Goal: Information Seeking & Learning: Learn about a topic

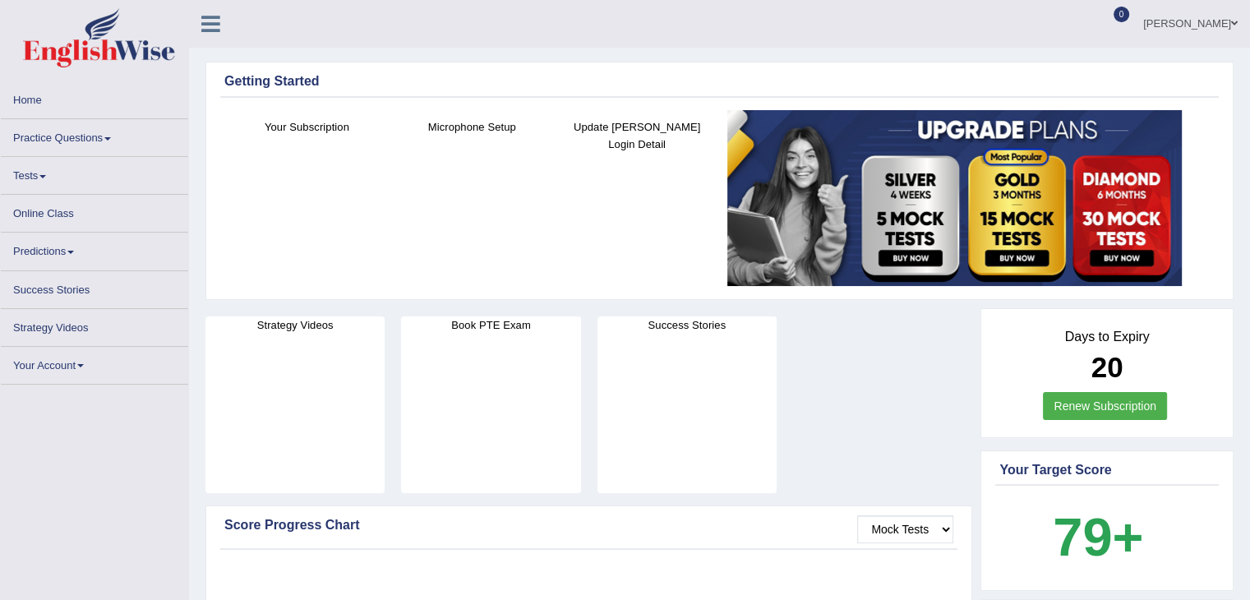
click at [81, 148] on link "Practice Questions" at bounding box center [94, 135] width 187 height 32
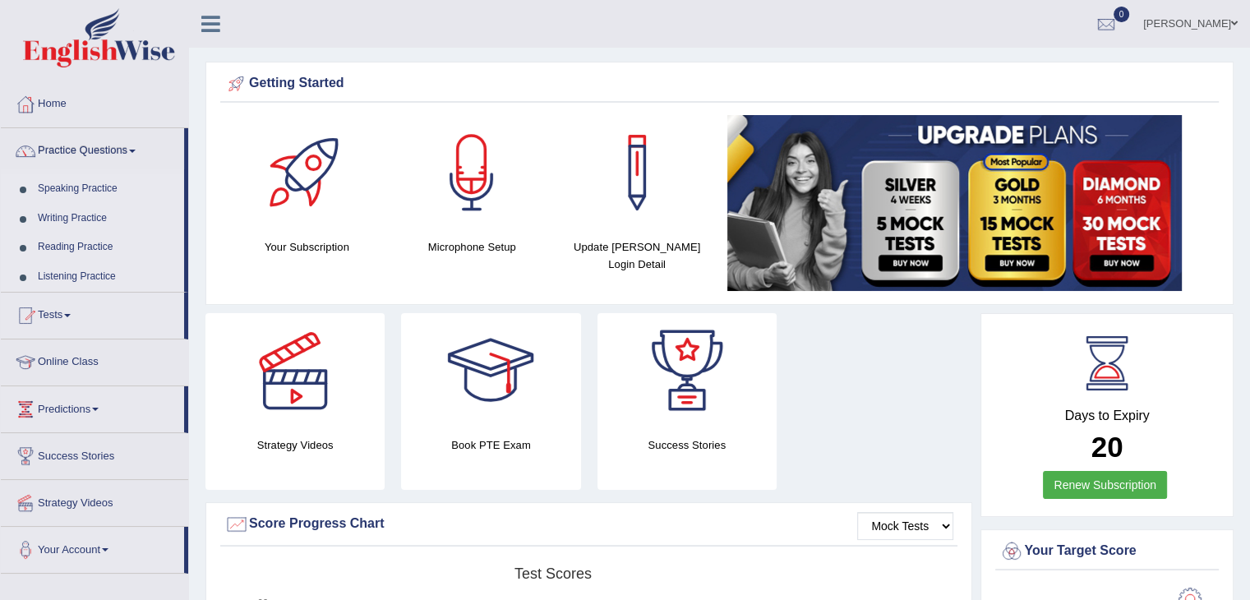
click at [82, 182] on link "Speaking Practice" at bounding box center [107, 189] width 154 height 30
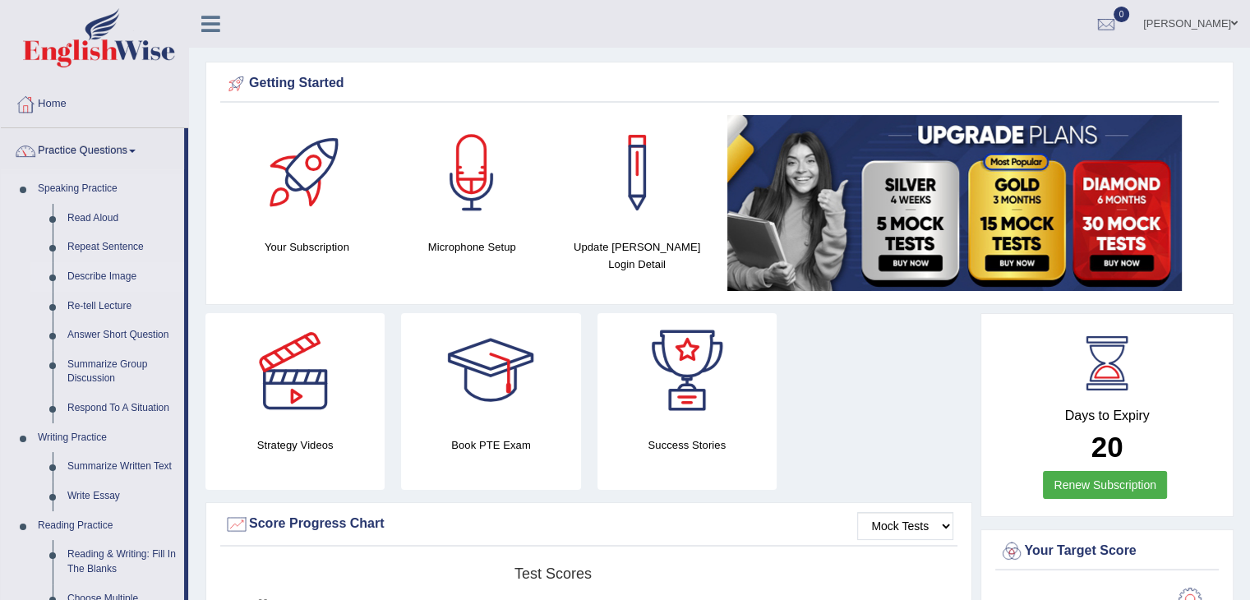
click at [97, 270] on link "Describe Image" at bounding box center [122, 277] width 124 height 30
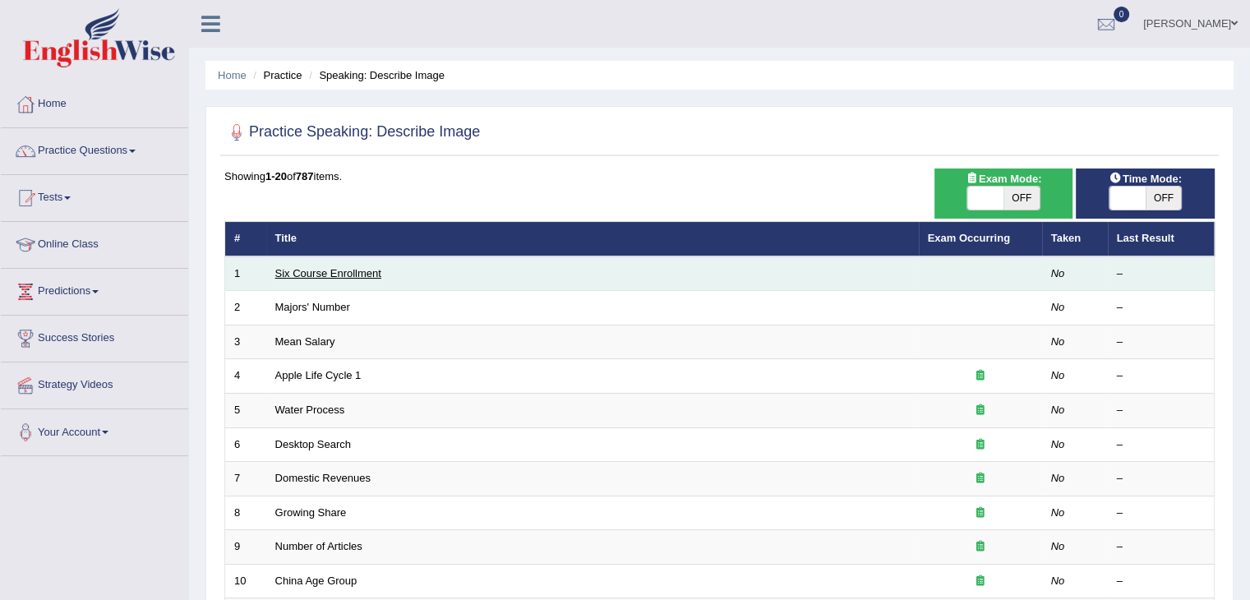
click at [328, 274] on link "Six Course Enrollment" at bounding box center [328, 273] width 106 height 12
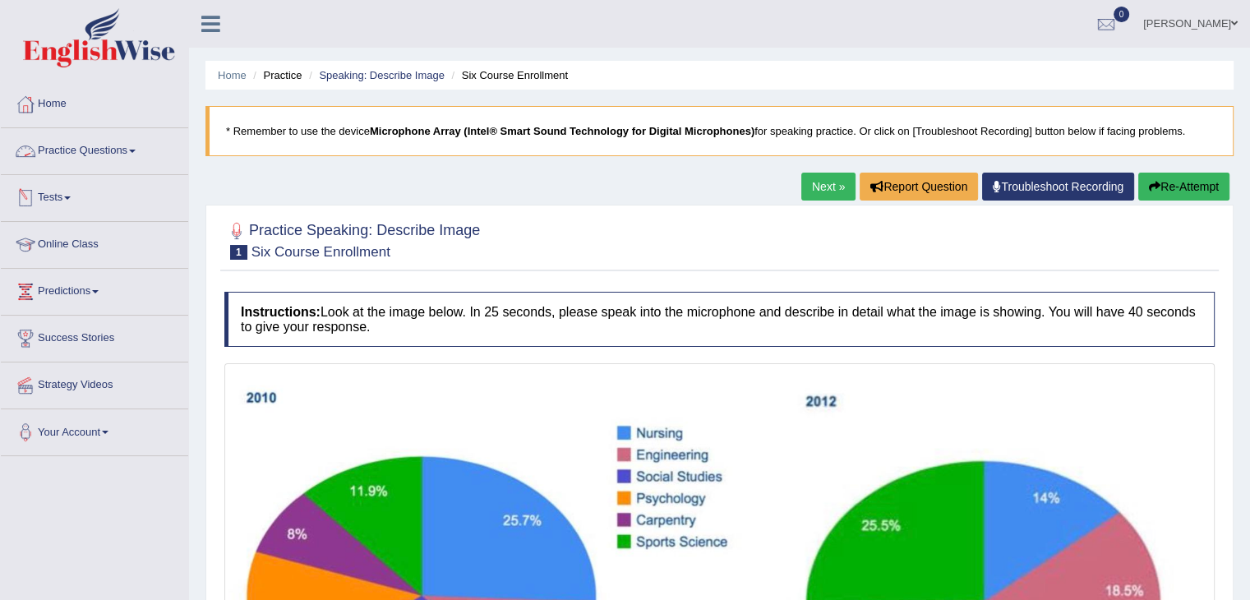
click at [58, 145] on link "Practice Questions" at bounding box center [94, 148] width 187 height 41
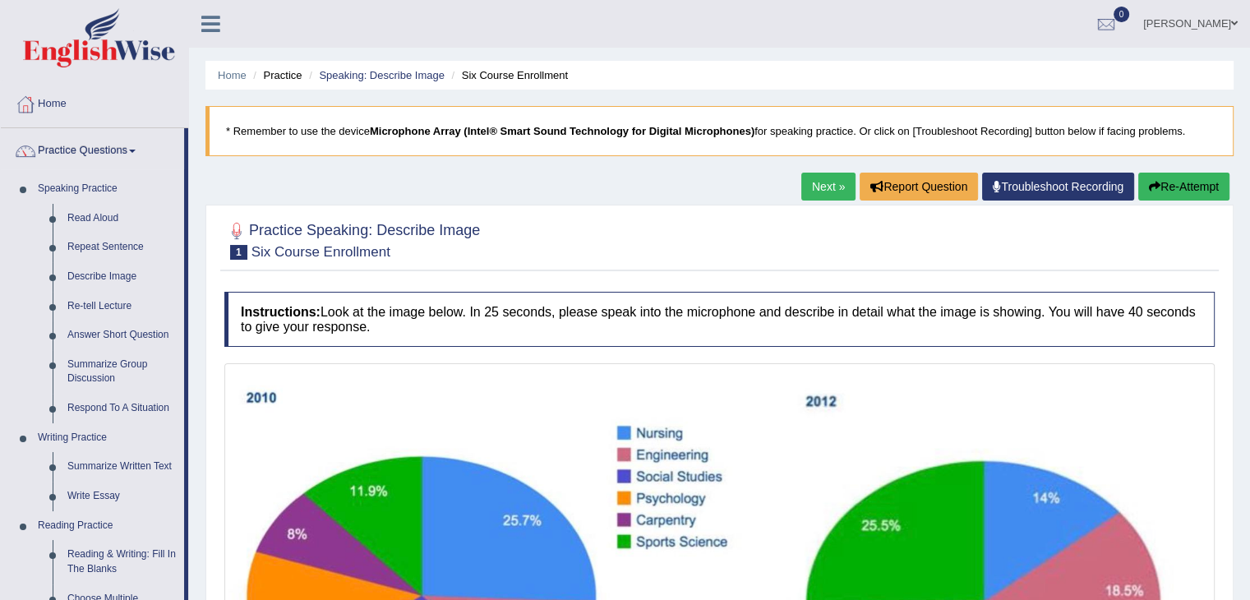
click at [58, 145] on link "Practice Questions" at bounding box center [92, 148] width 183 height 41
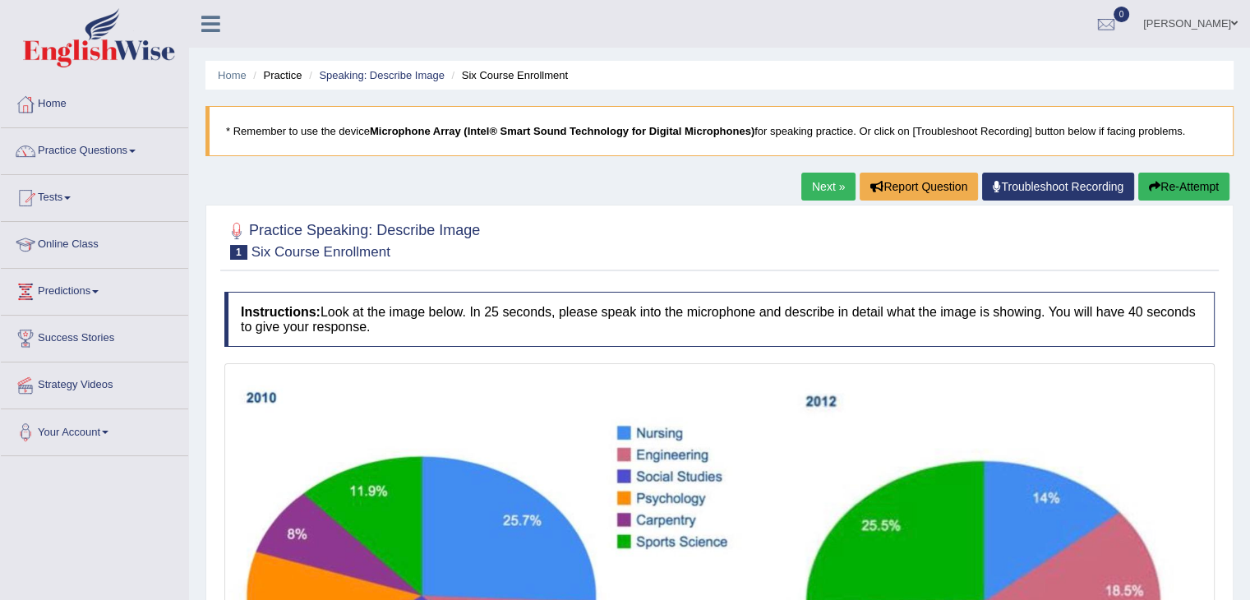
click at [58, 145] on link "Practice Questions" at bounding box center [94, 148] width 187 height 41
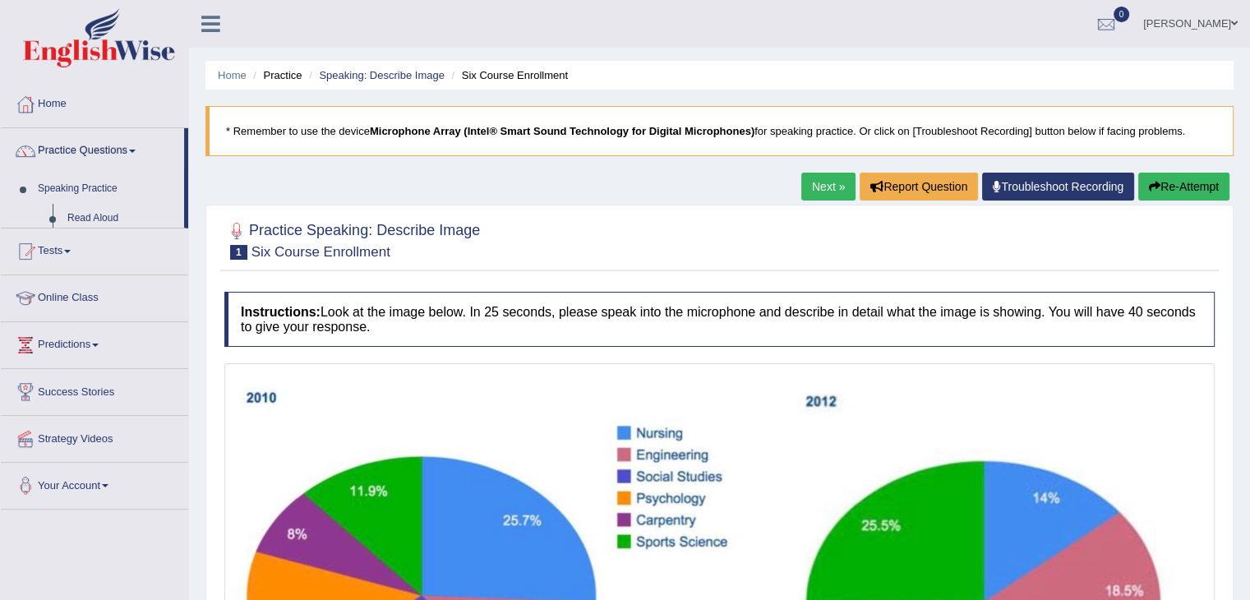
click at [58, 145] on link "Practice Questions" at bounding box center [92, 148] width 183 height 41
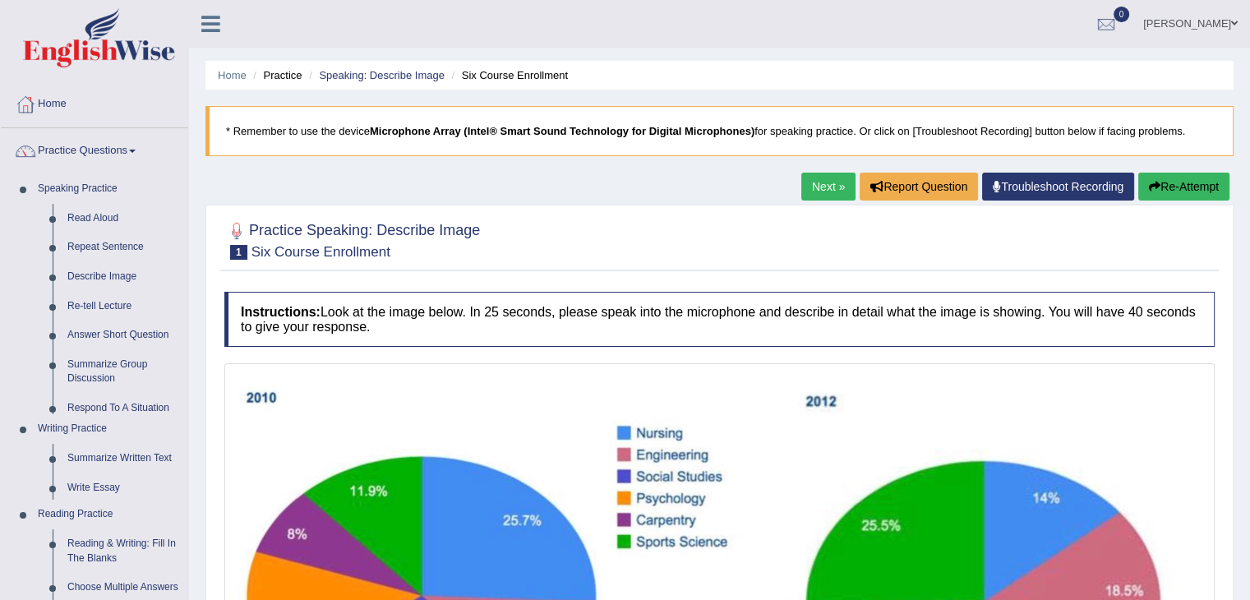
click at [58, 145] on link "Practice Questions" at bounding box center [94, 148] width 187 height 41
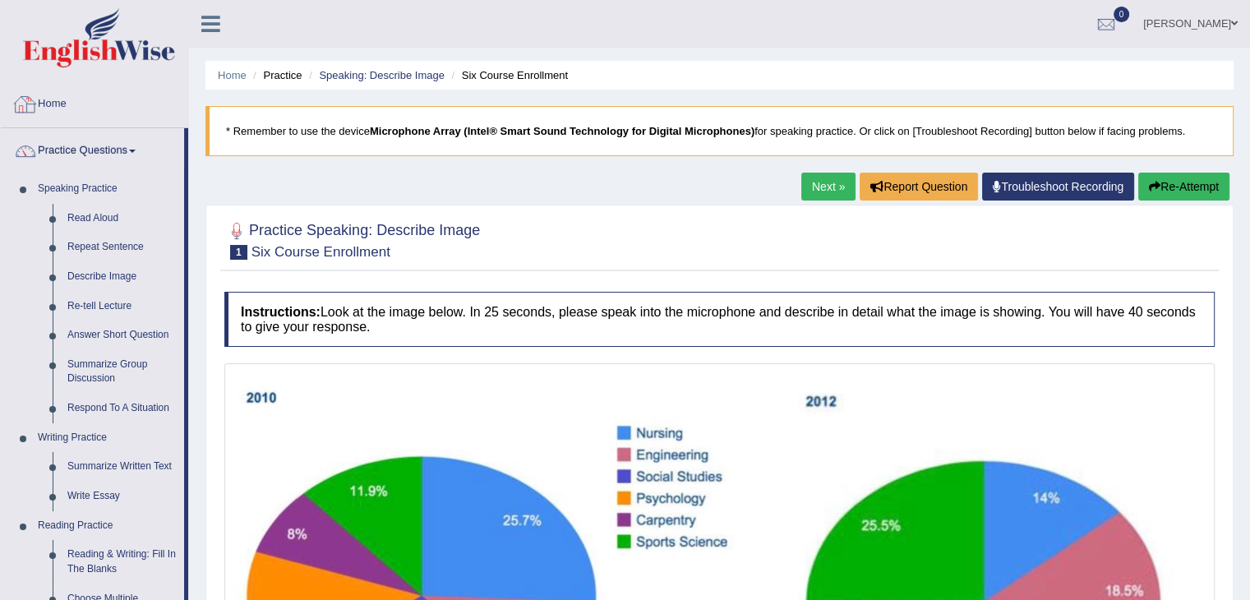
click at [60, 107] on link "Home" at bounding box center [94, 101] width 187 height 41
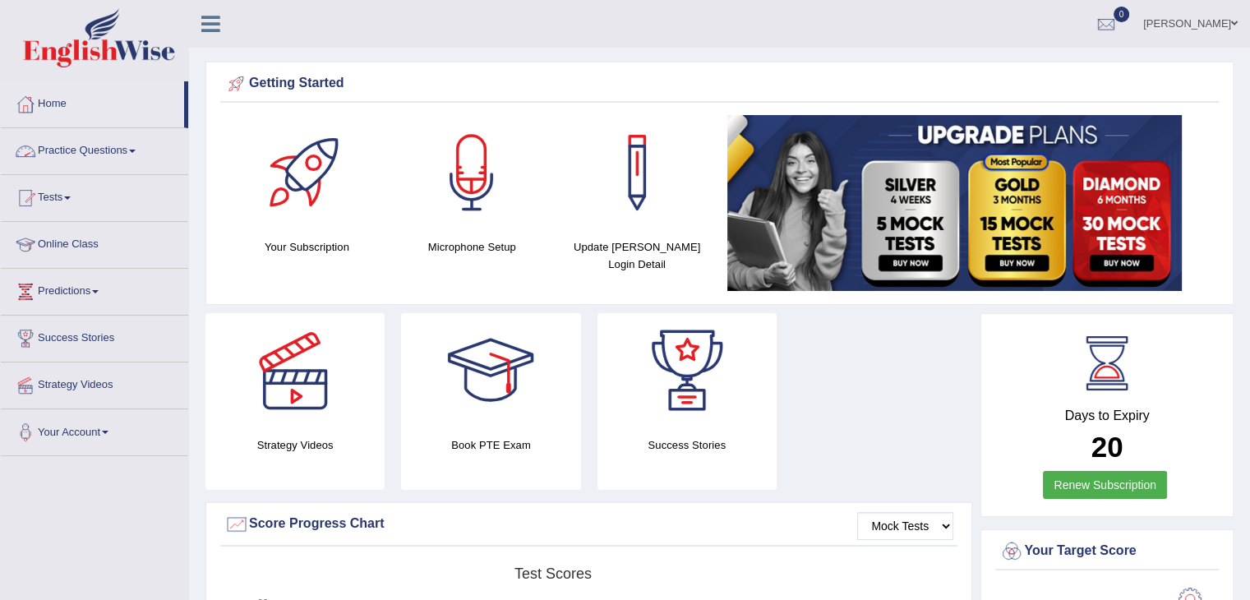
click at [51, 155] on link "Practice Questions" at bounding box center [94, 148] width 187 height 41
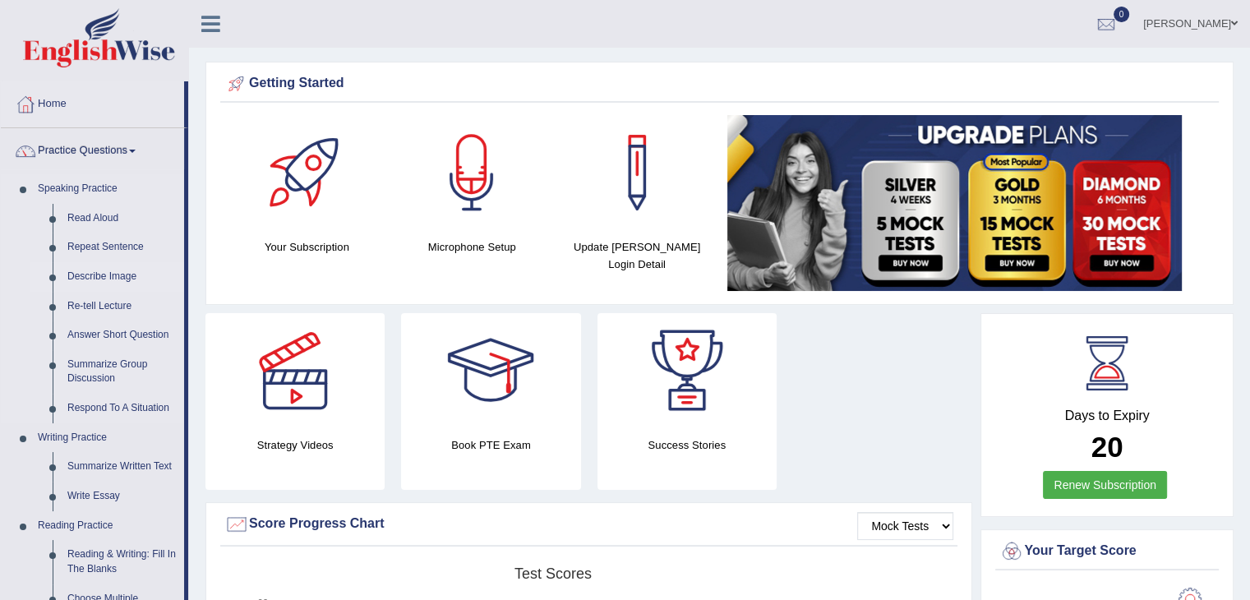
click at [79, 274] on link "Describe Image" at bounding box center [122, 277] width 124 height 30
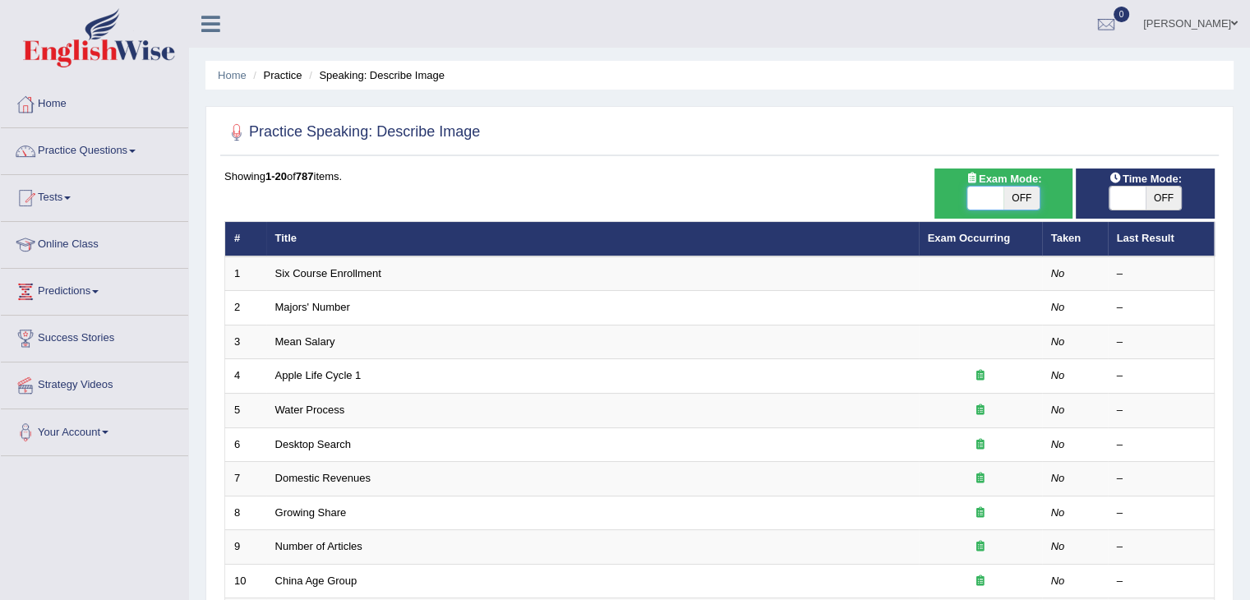
click at [985, 197] on span at bounding box center [985, 198] width 36 height 23
checkbox input "true"
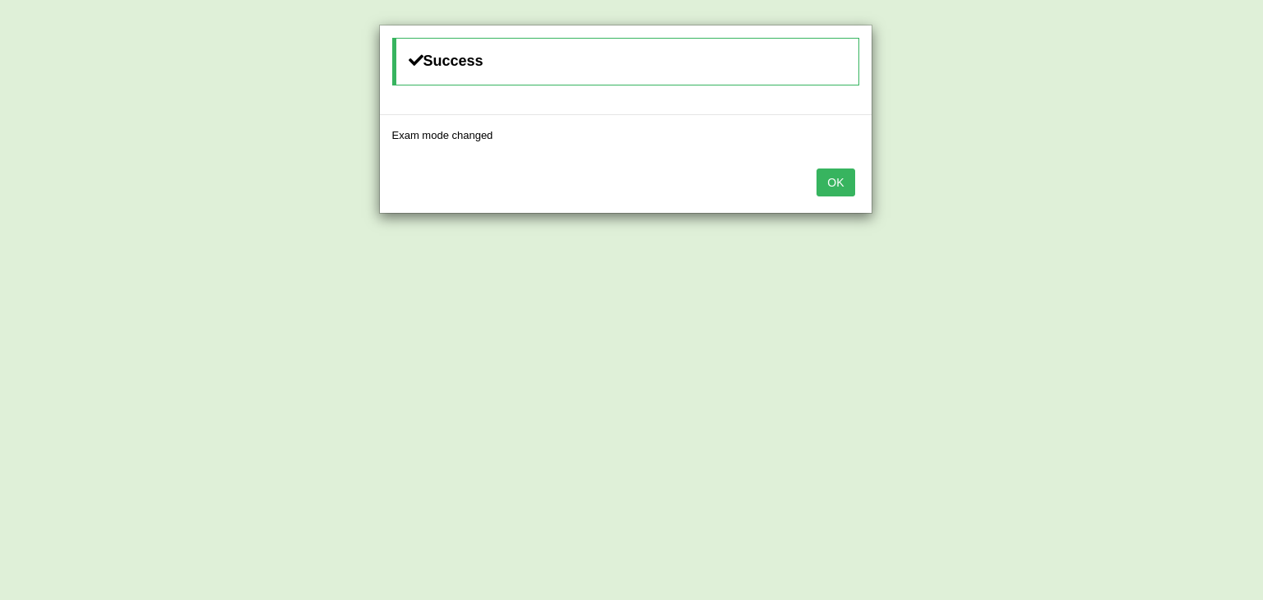
click at [840, 193] on button "OK" at bounding box center [835, 183] width 38 height 28
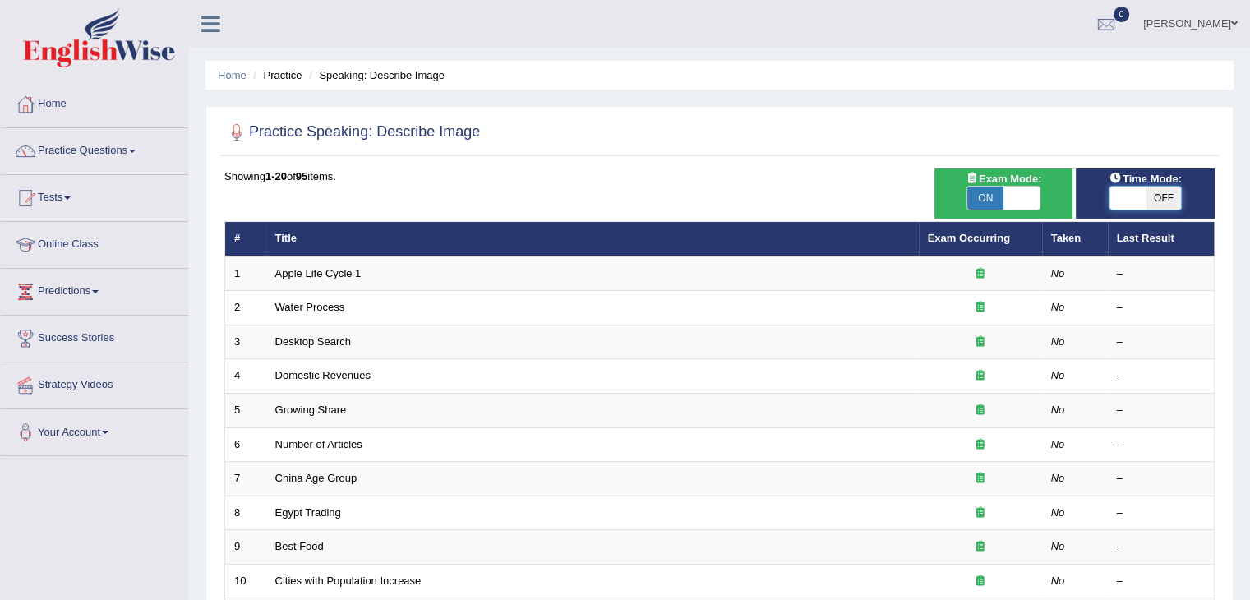
click at [1118, 198] on span at bounding box center [1128, 198] width 36 height 23
checkbox input "true"
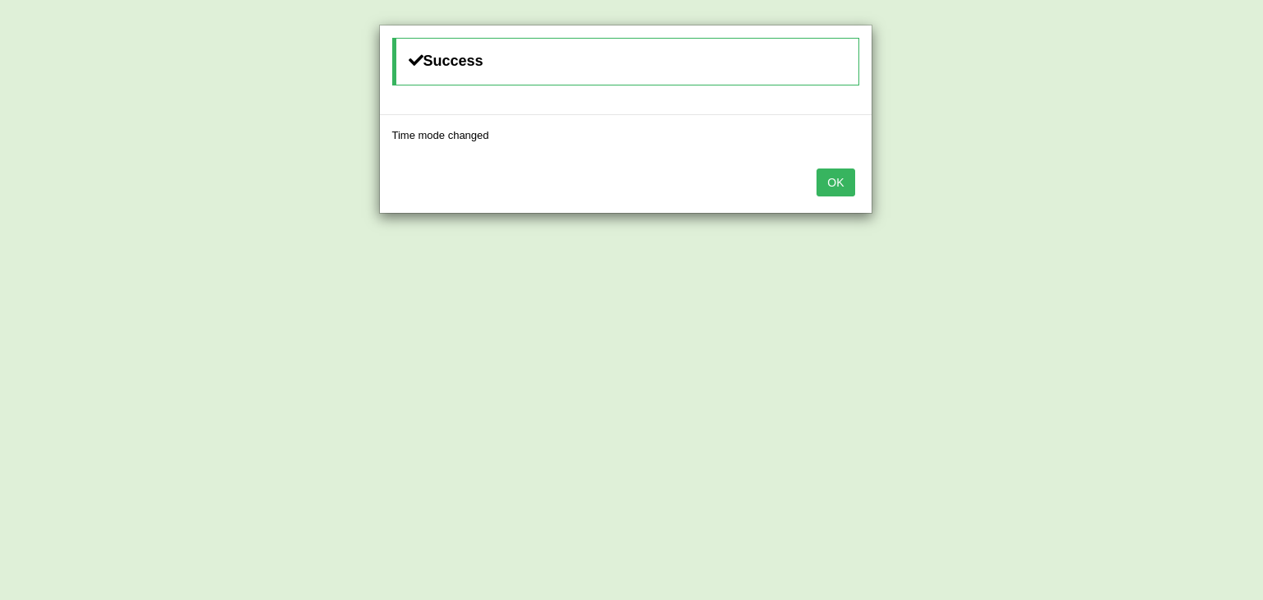
click at [845, 189] on button "OK" at bounding box center [835, 183] width 38 height 28
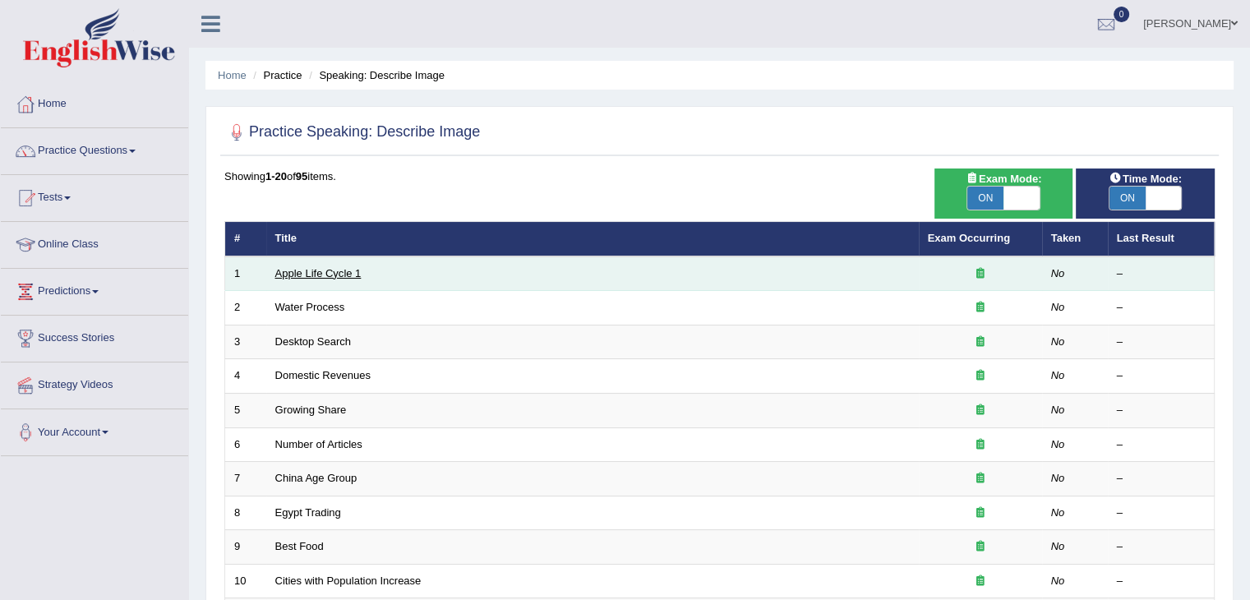
click at [297, 275] on link "Apple Life Cycle 1" at bounding box center [318, 273] width 86 height 12
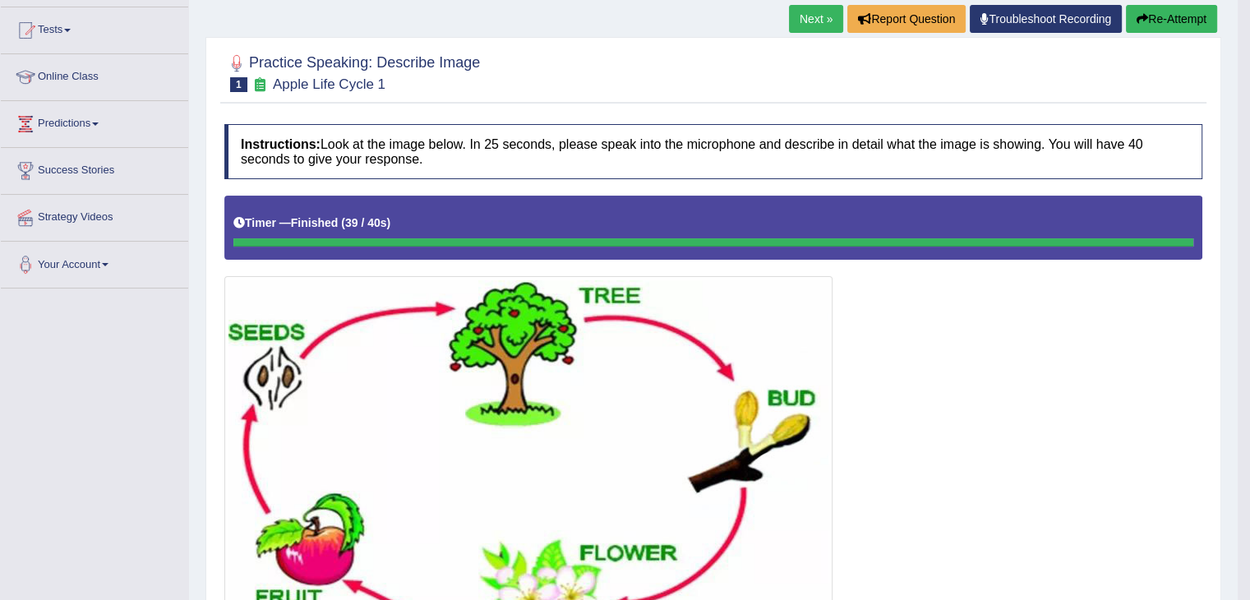
scroll to position [153, 0]
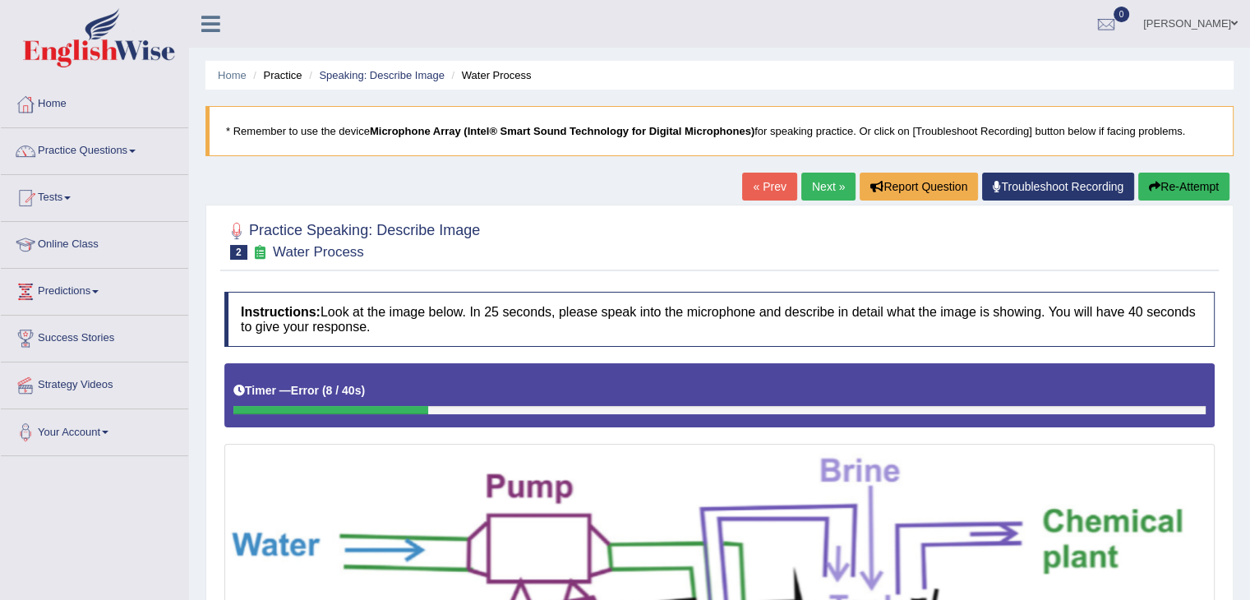
drag, startPoint x: 1185, startPoint y: 214, endPoint x: 1190, endPoint y: 187, distance: 27.6
click at [1190, 187] on button "Re-Attempt" at bounding box center [1183, 187] width 91 height 28
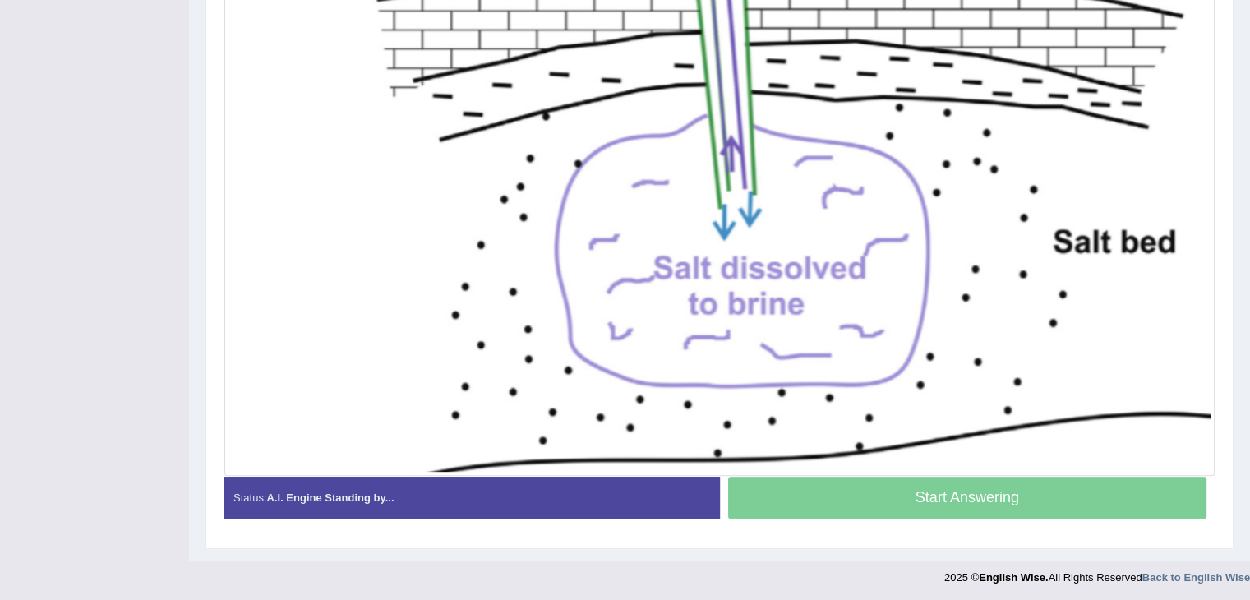
scroll to position [118, 0]
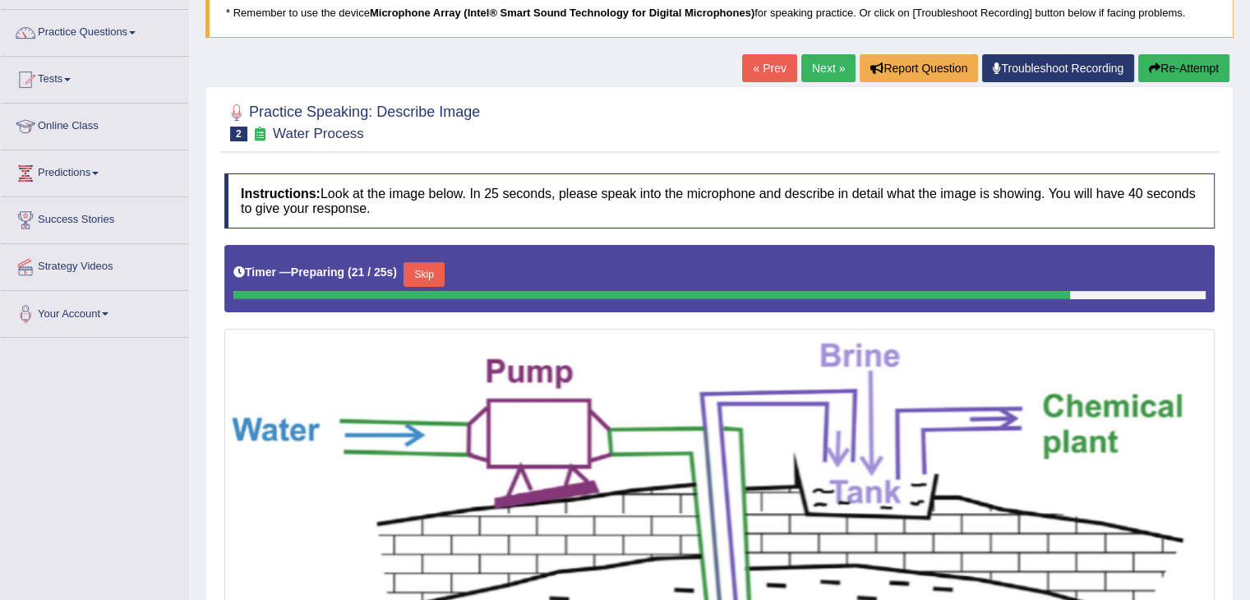
drag, startPoint x: 1254, startPoint y: 275, endPoint x: 949, endPoint y: 330, distance: 309.9
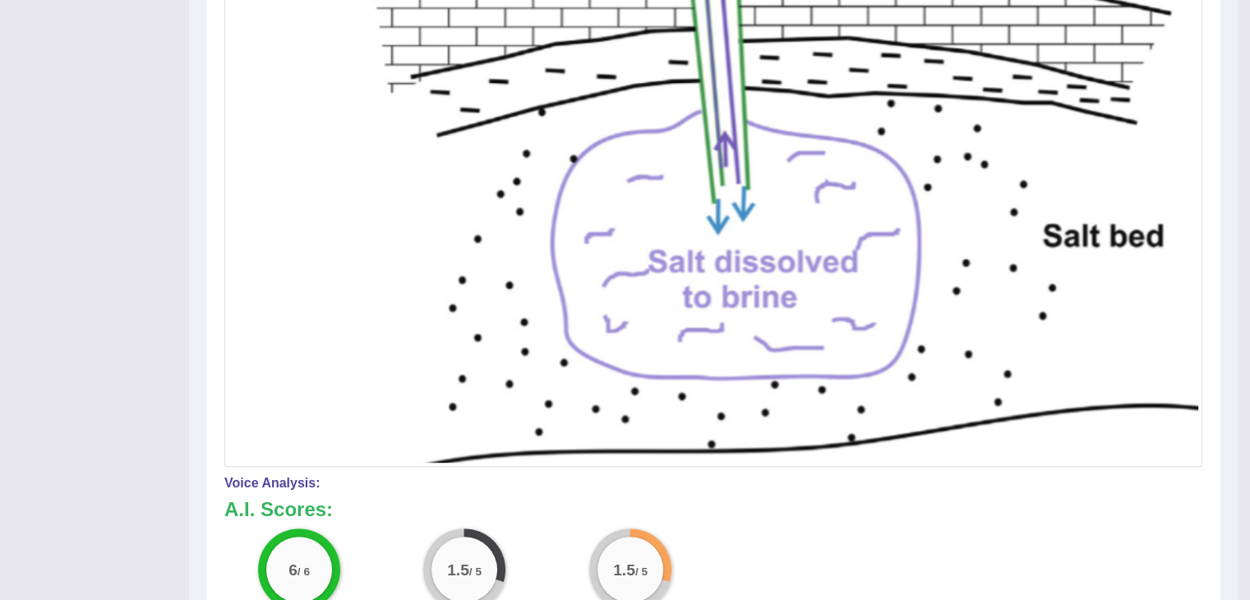
scroll to position [963, 0]
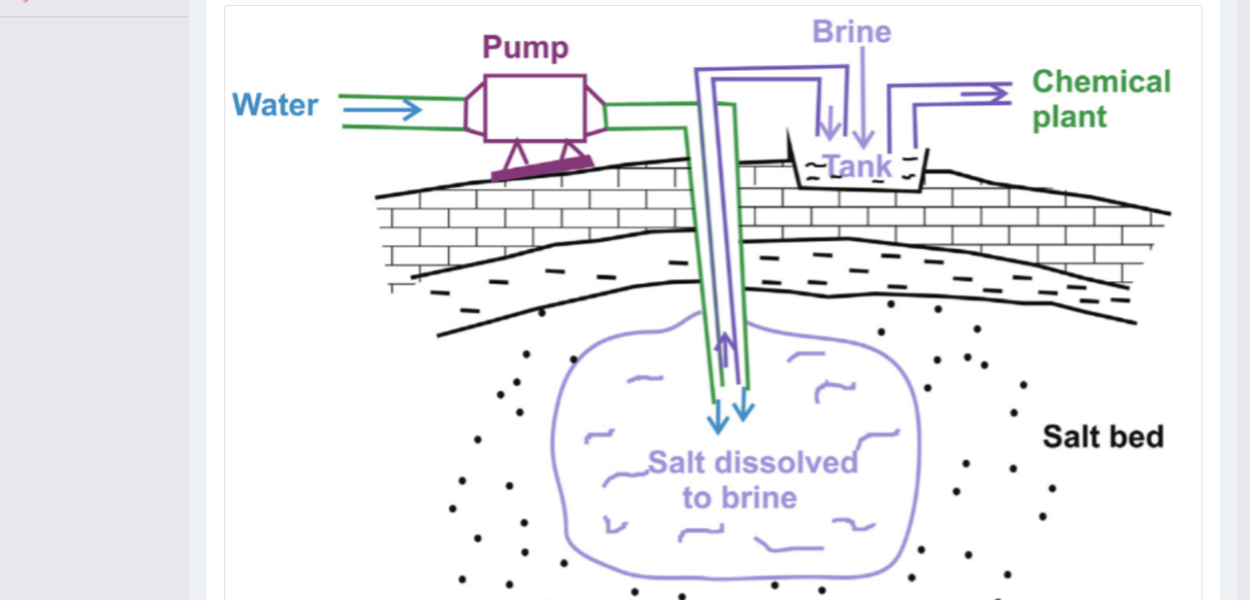
scroll to position [0, 0]
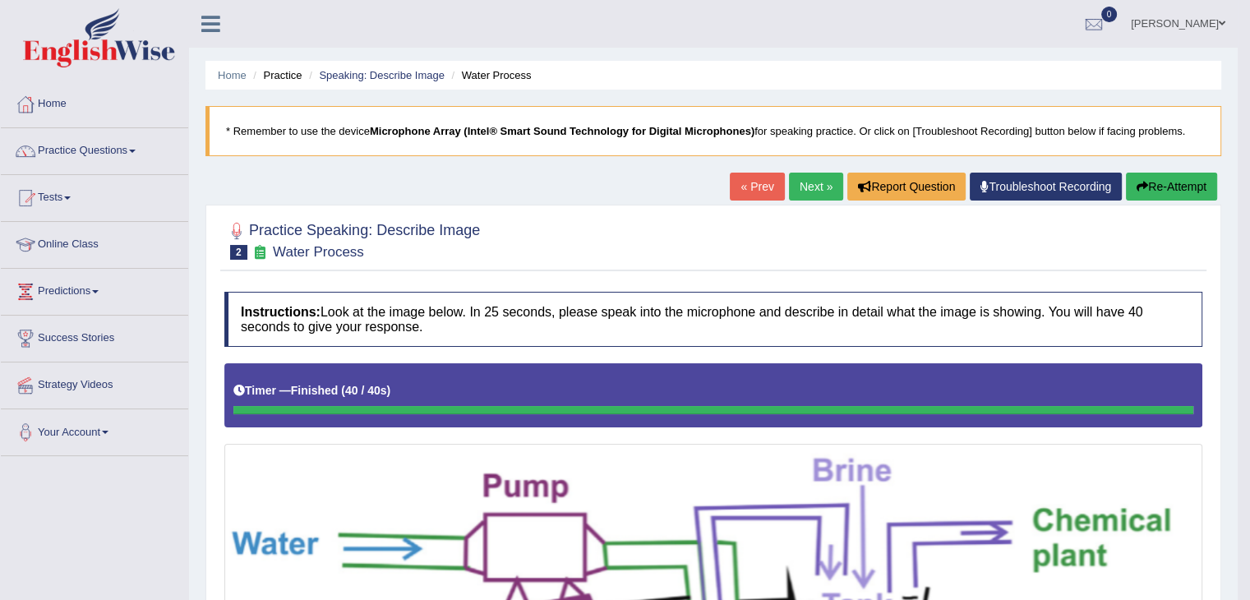
click at [791, 182] on link "Next »" at bounding box center [816, 187] width 54 height 28
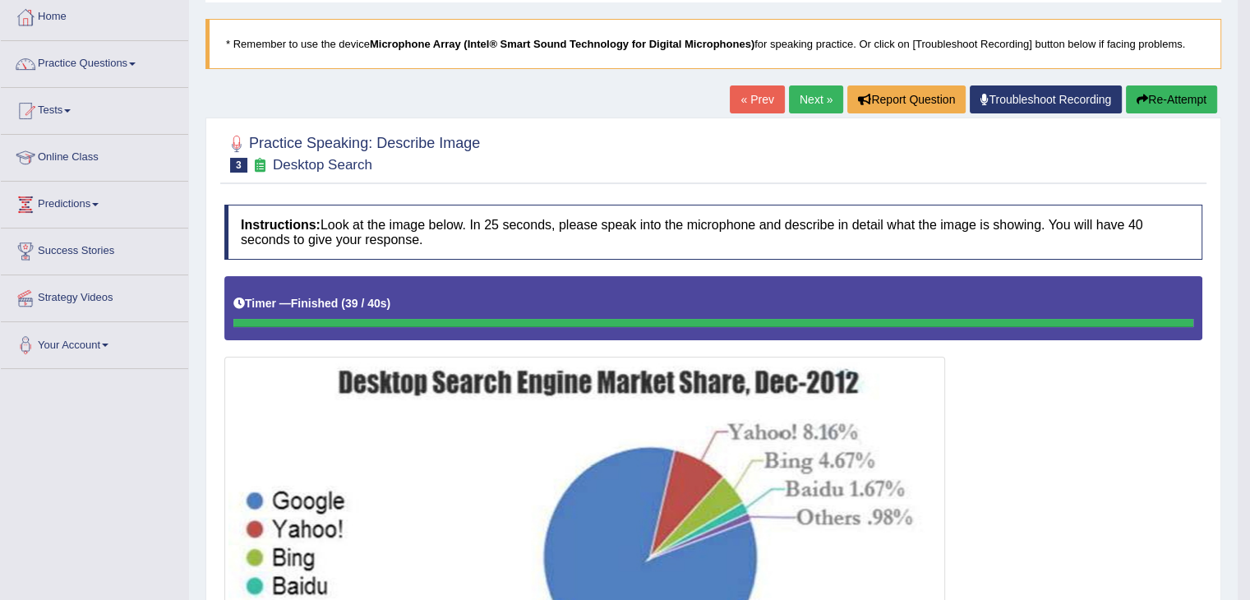
scroll to position [86, 0]
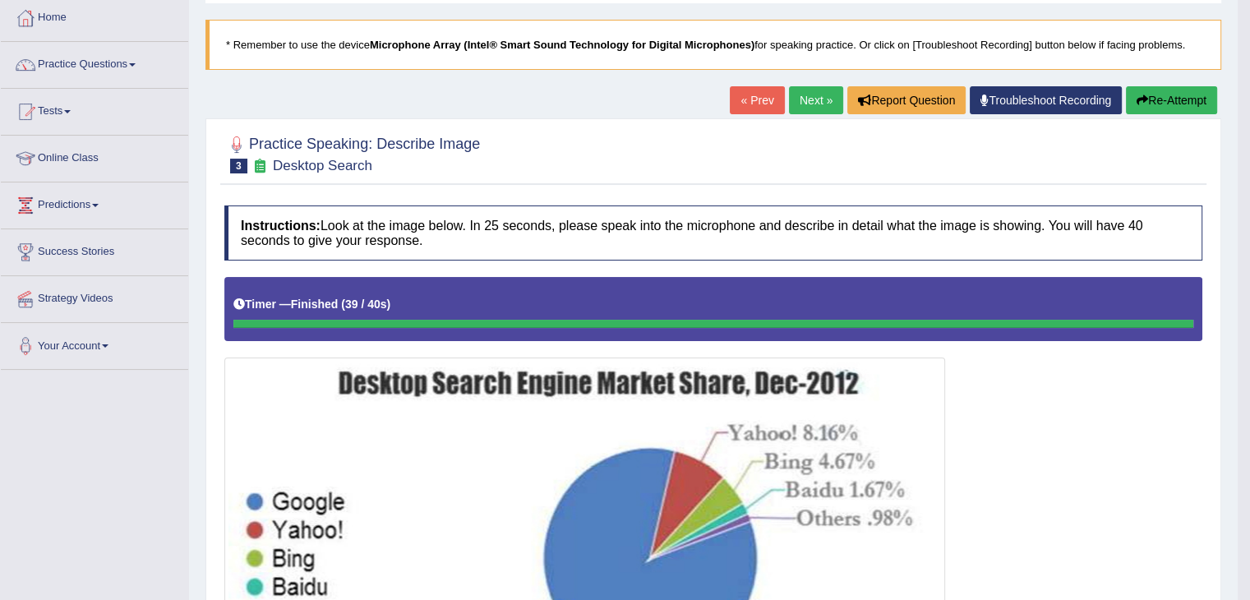
click at [1212, 91] on button "Re-Attempt" at bounding box center [1171, 100] width 91 height 28
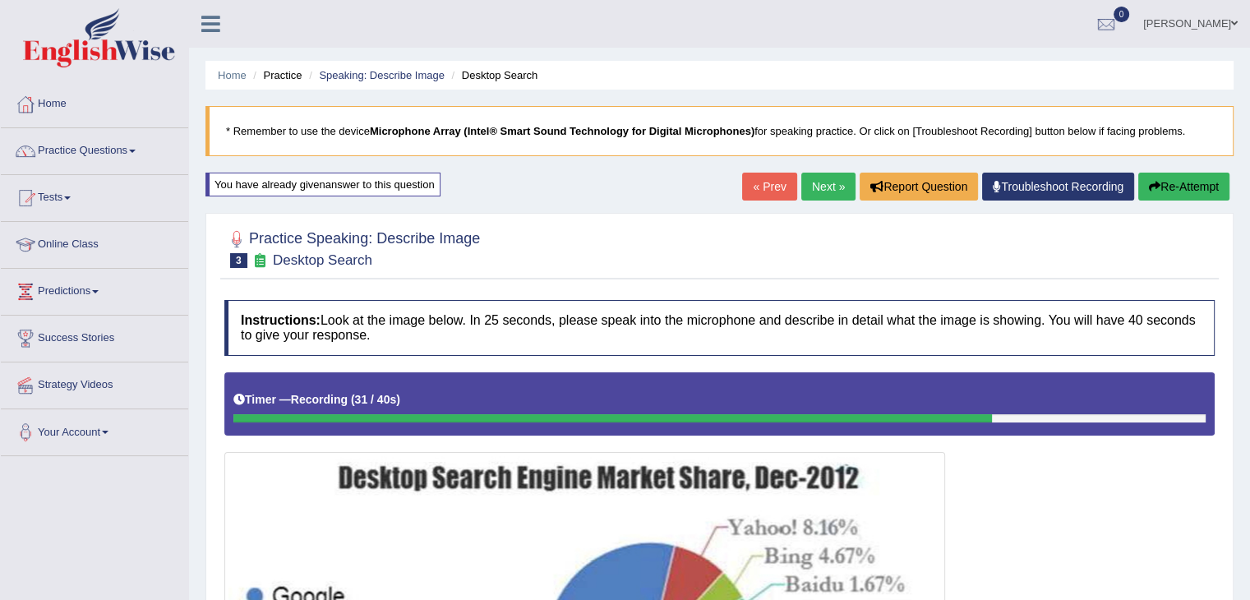
click at [1172, 201] on div "« Prev Next » Report Question Troubleshoot Recording Re-Attempt" at bounding box center [988, 189] width 492 height 32
click at [1178, 190] on button "Re-Attempt" at bounding box center [1183, 187] width 91 height 28
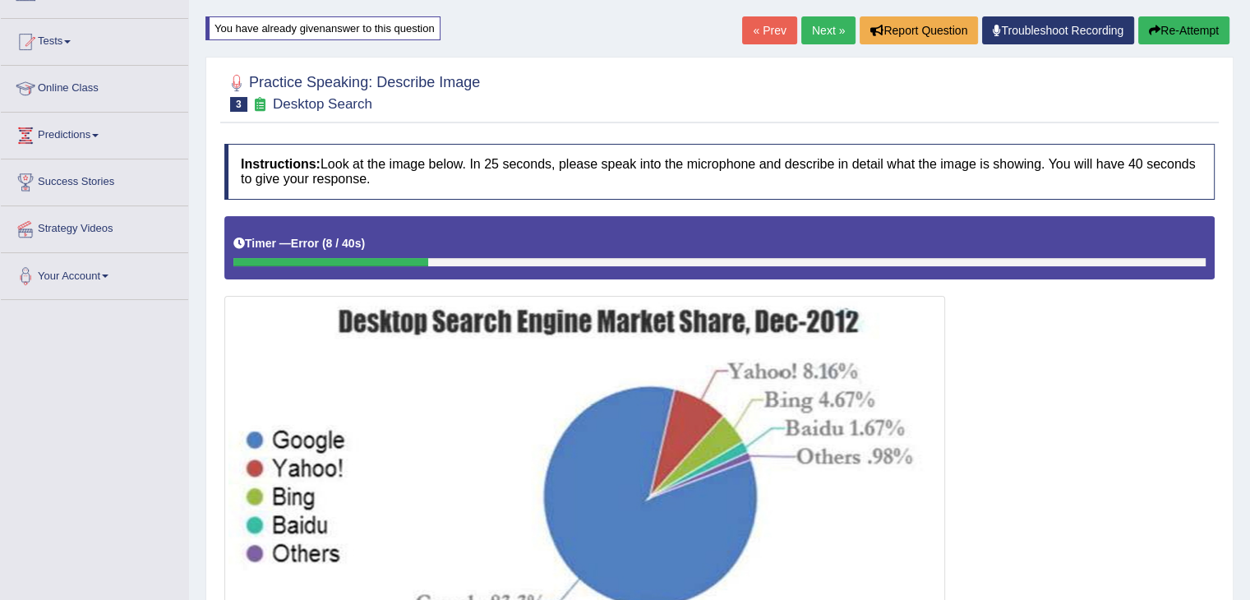
scroll to position [123, 0]
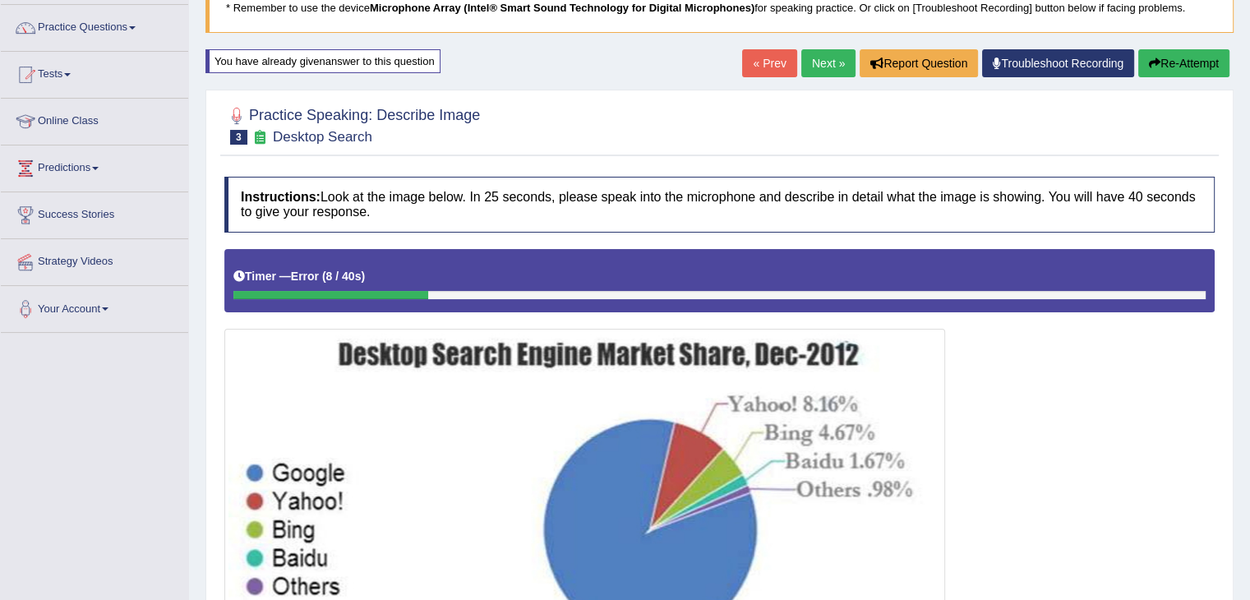
click at [1174, 57] on button "Re-Attempt" at bounding box center [1183, 63] width 91 height 28
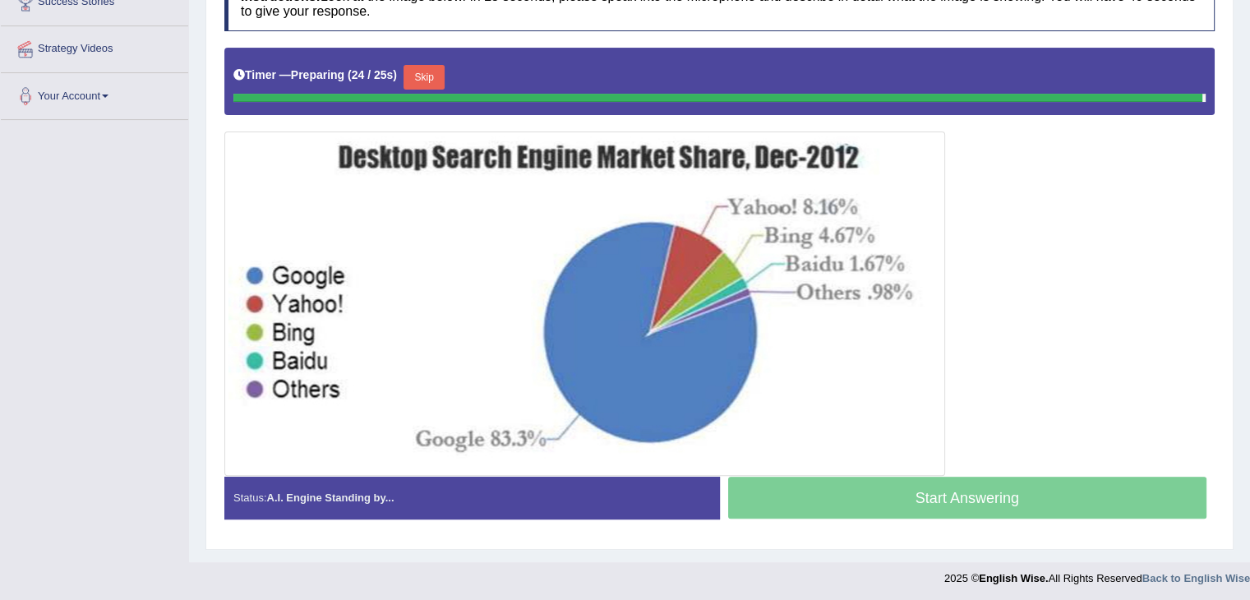
scroll to position [321, 0]
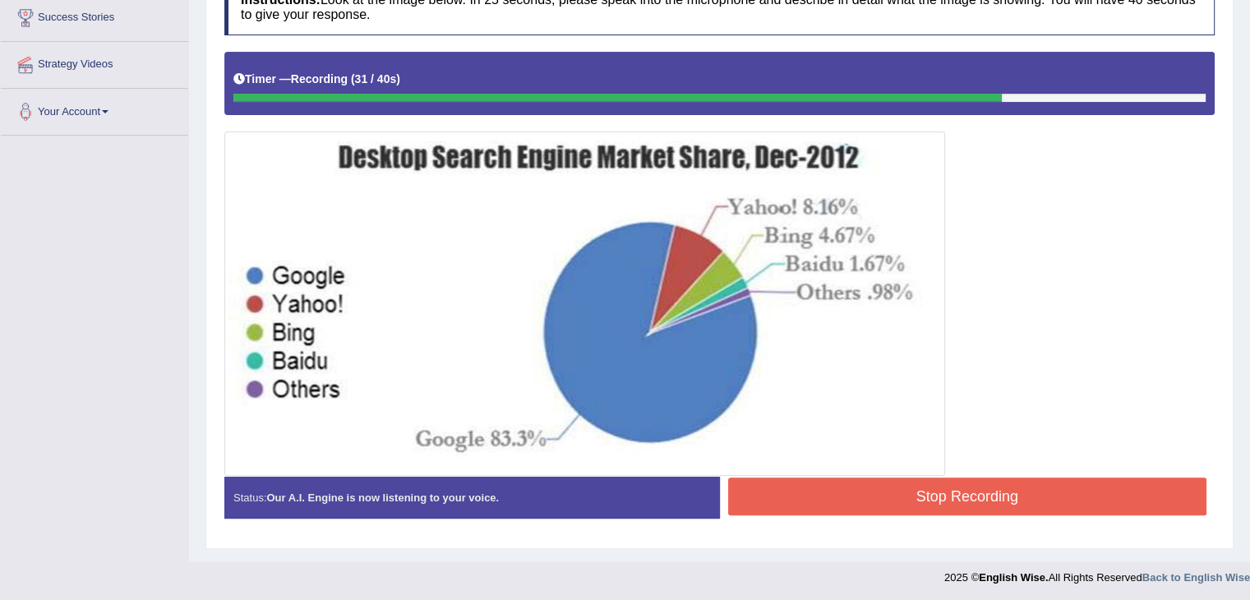
click at [1081, 498] on button "Stop Recording" at bounding box center [967, 497] width 479 height 38
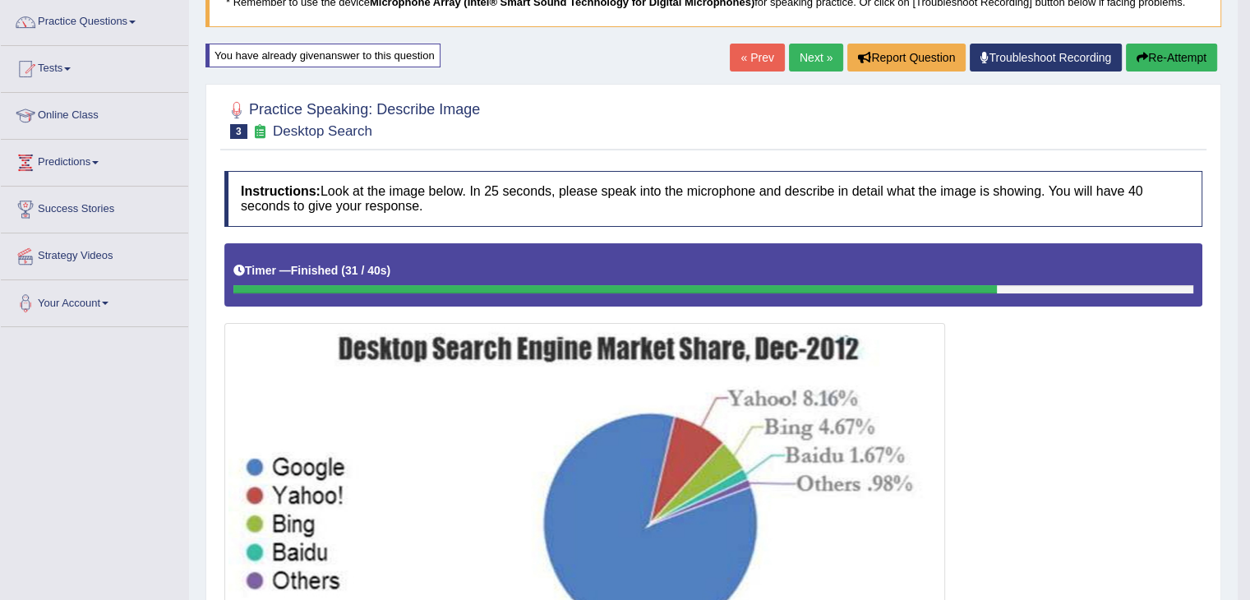
scroll to position [0, 0]
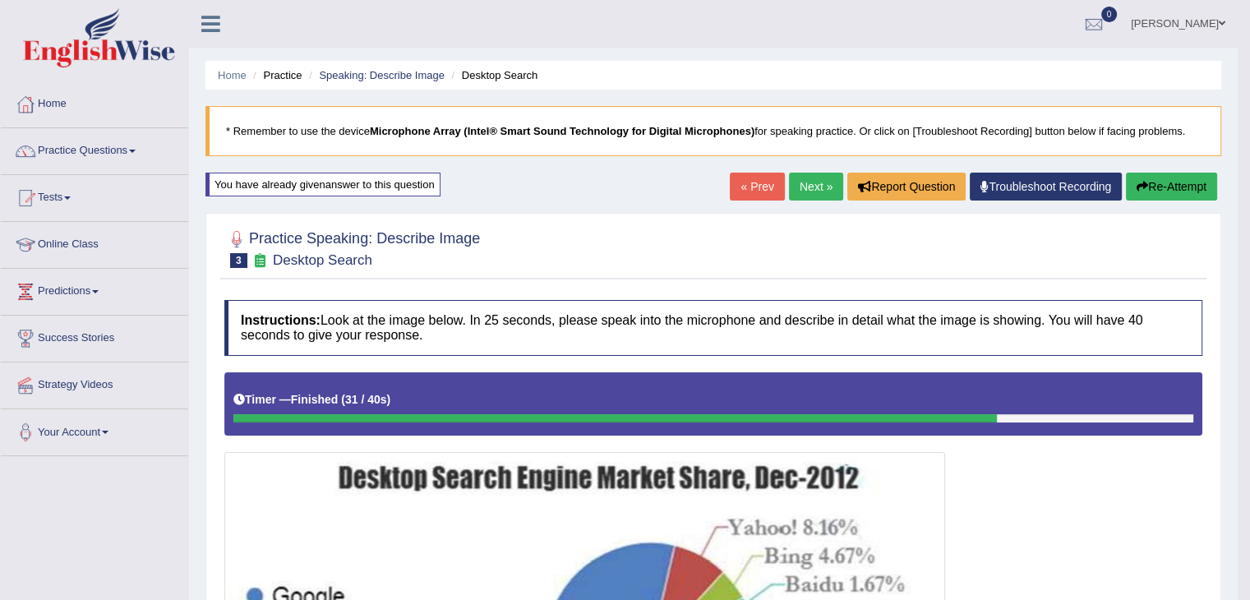
click at [1177, 196] on button "Re-Attempt" at bounding box center [1171, 187] width 91 height 28
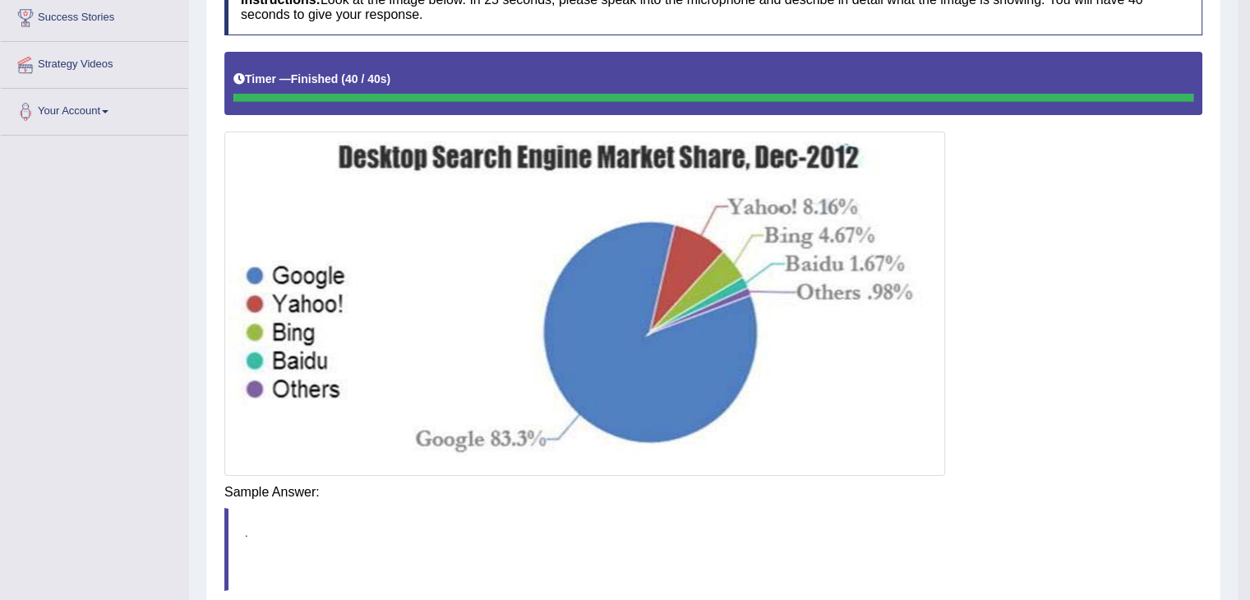
scroll to position [336, 0]
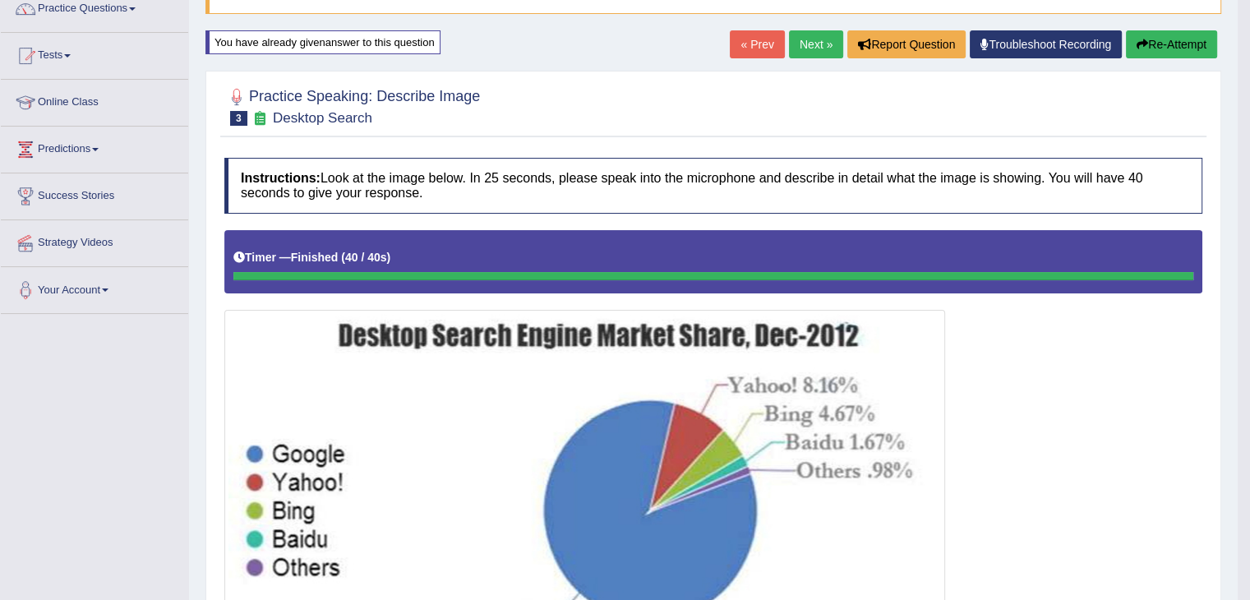
scroll to position [127, 0]
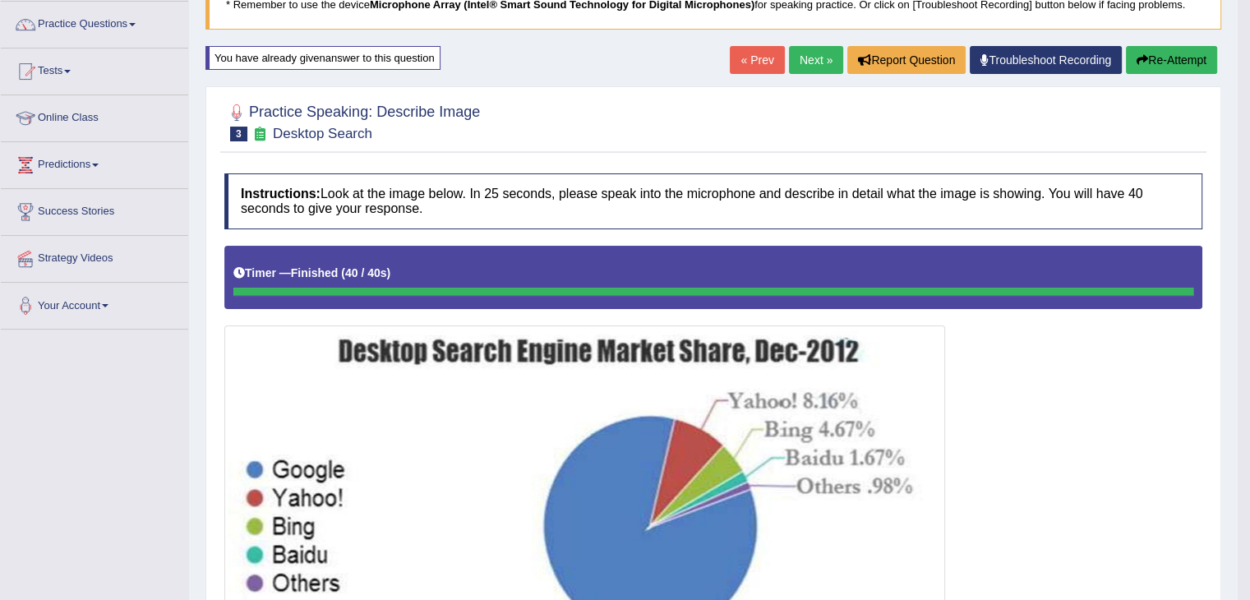
click at [818, 57] on link "Next »" at bounding box center [816, 60] width 54 height 28
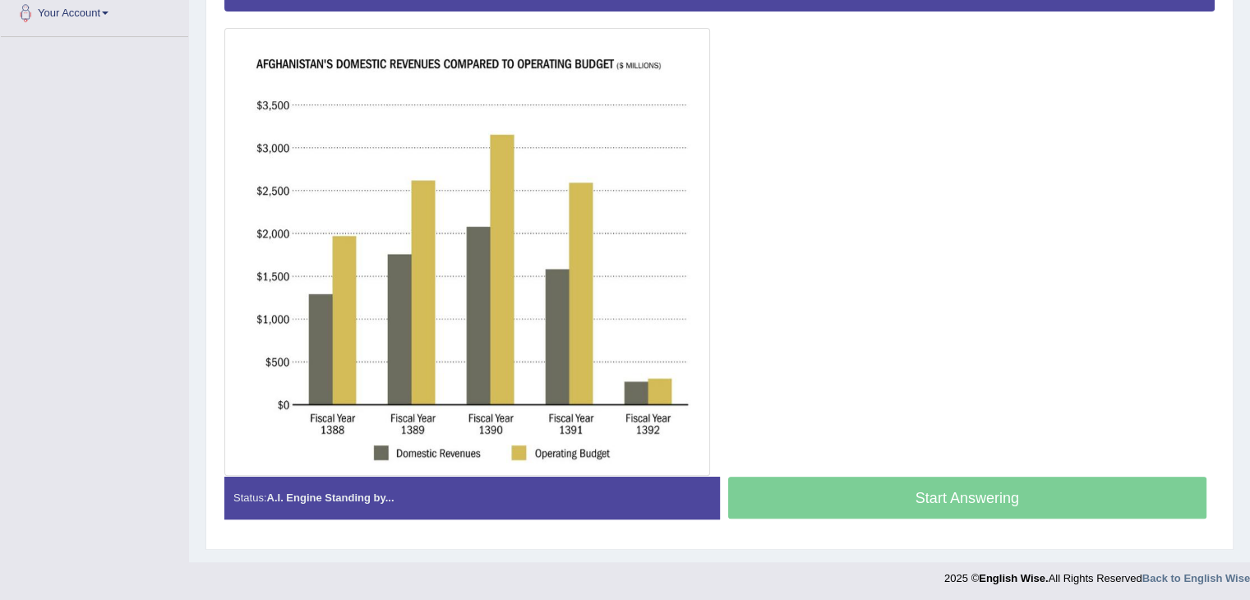
scroll to position [416, 0]
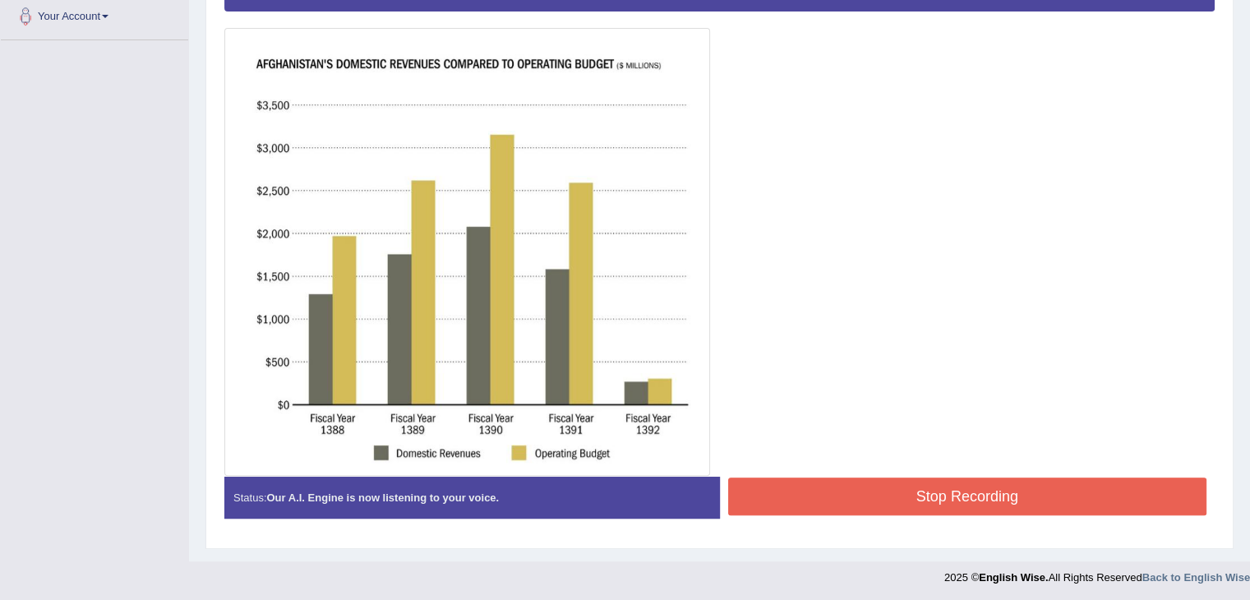
click at [962, 497] on button "Stop Recording" at bounding box center [967, 497] width 479 height 38
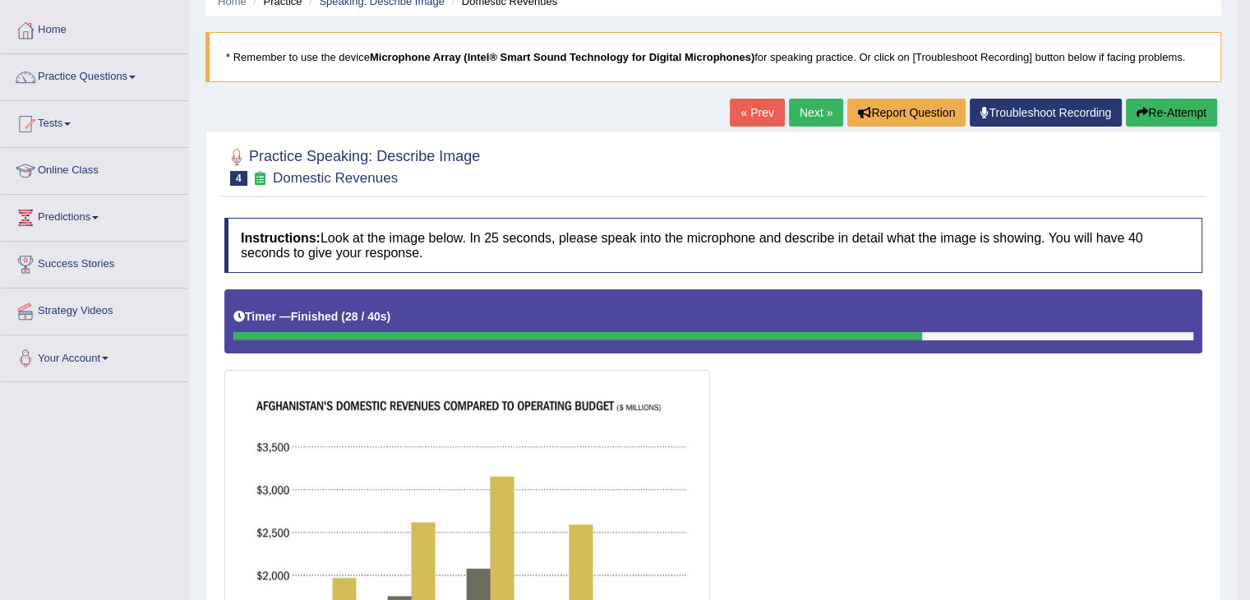
scroll to position [69, 0]
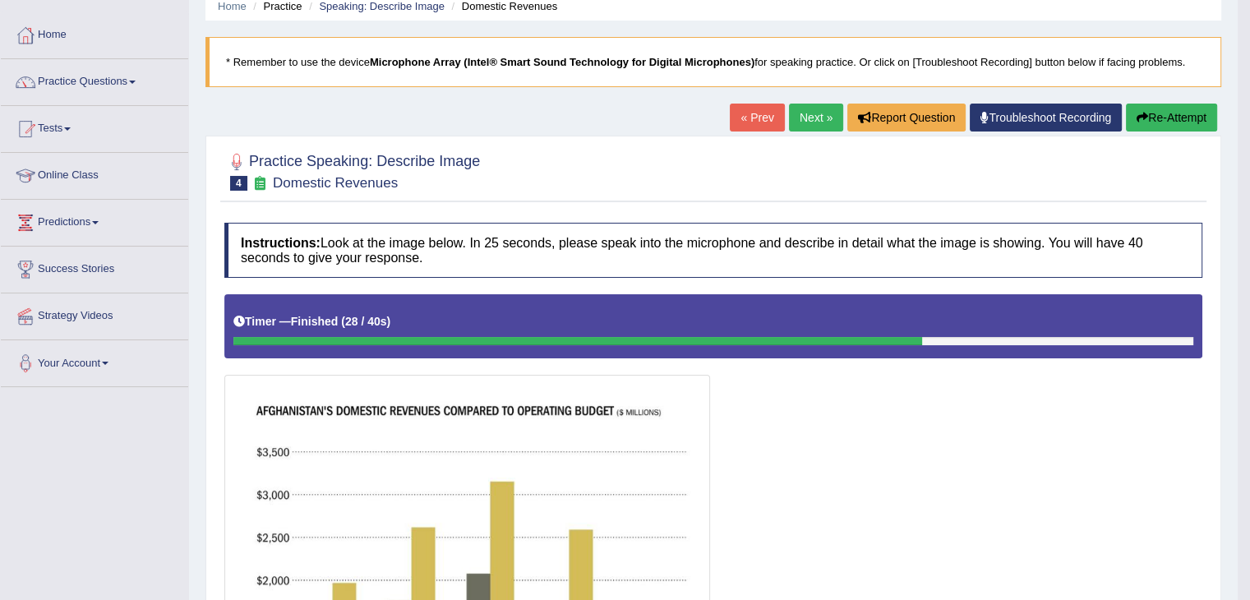
click at [1151, 119] on button "Re-Attempt" at bounding box center [1171, 118] width 91 height 28
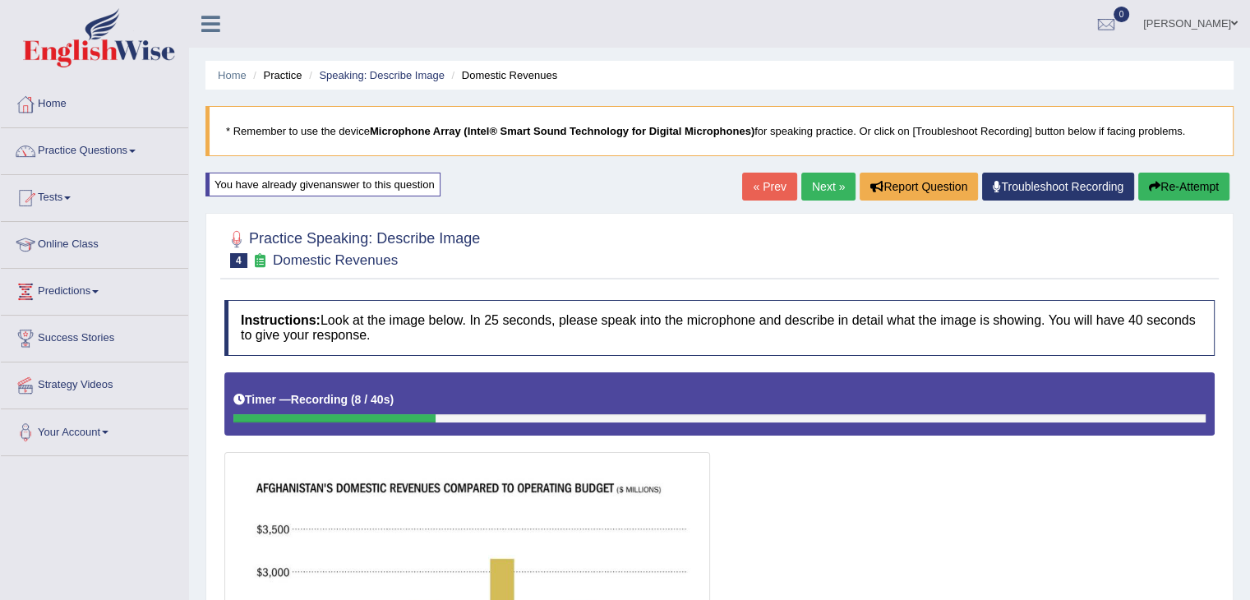
click at [1165, 192] on button "Re-Attempt" at bounding box center [1183, 187] width 91 height 28
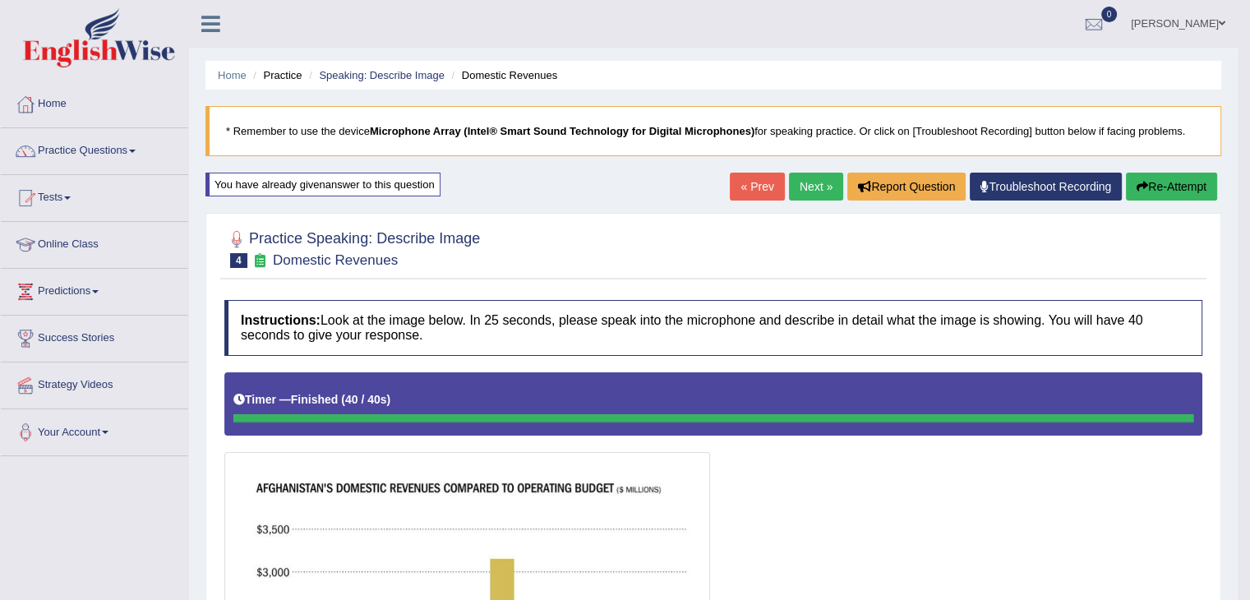
click at [815, 192] on link "Next »" at bounding box center [816, 187] width 54 height 28
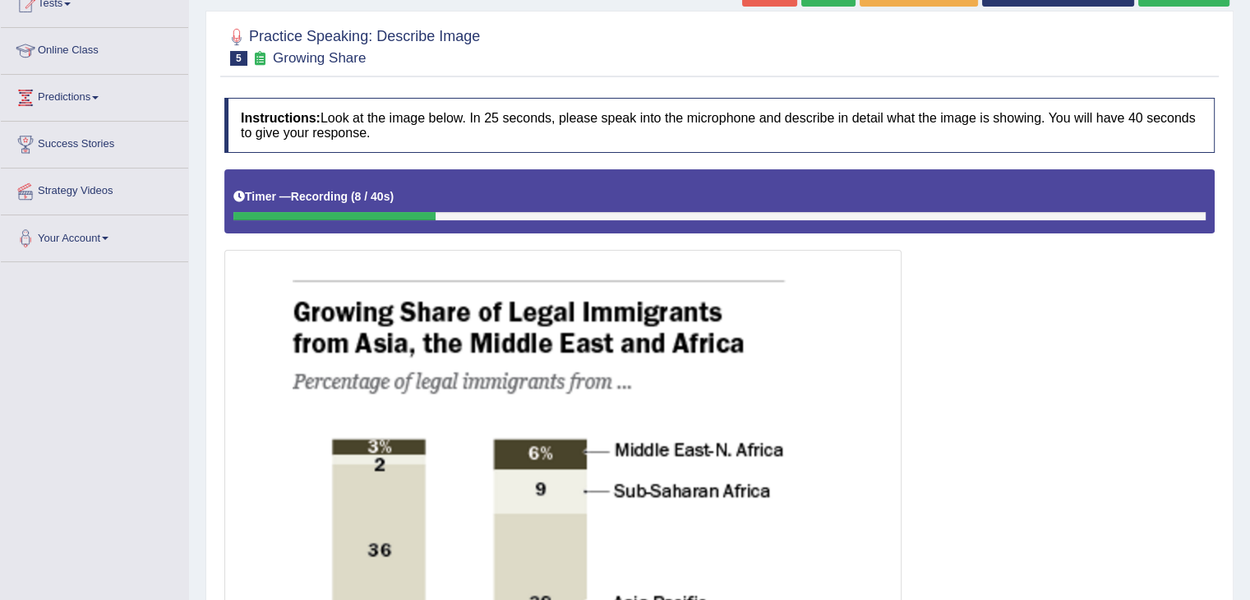
scroll to position [161, 0]
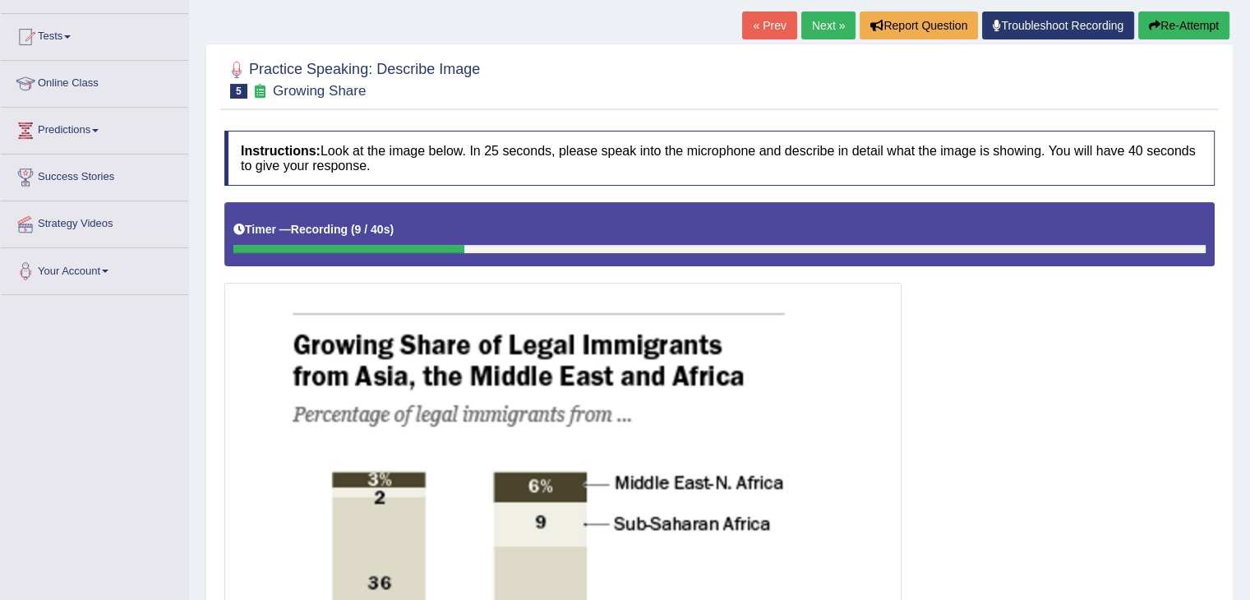
click at [1189, 21] on button "Re-Attempt" at bounding box center [1183, 26] width 91 height 28
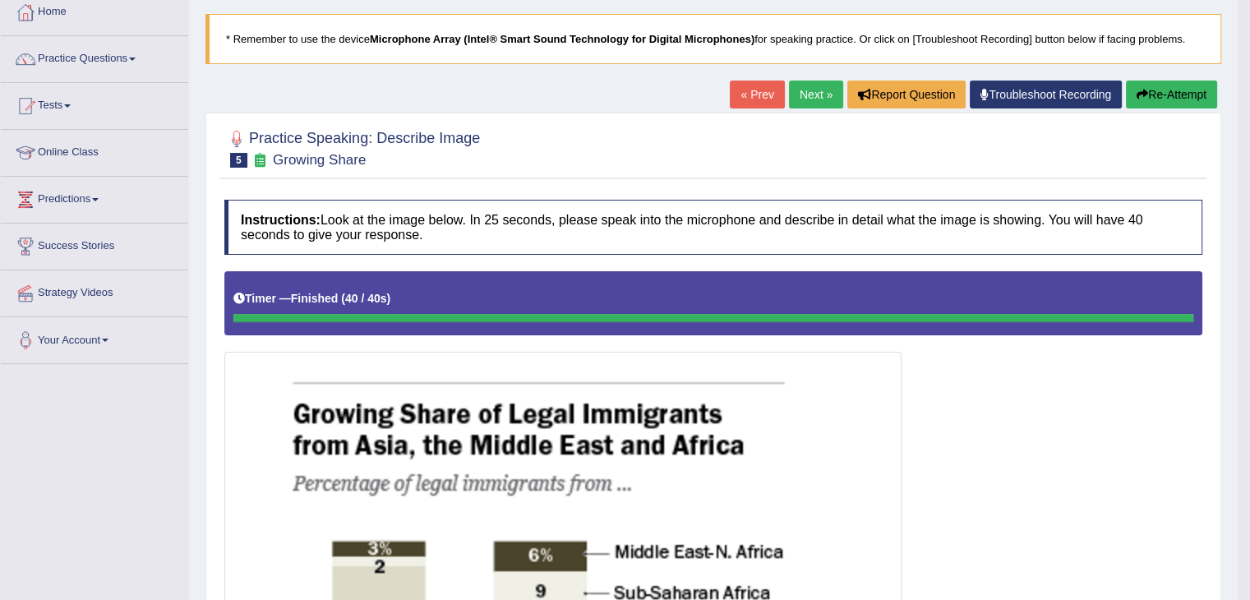
scroll to position [59, 0]
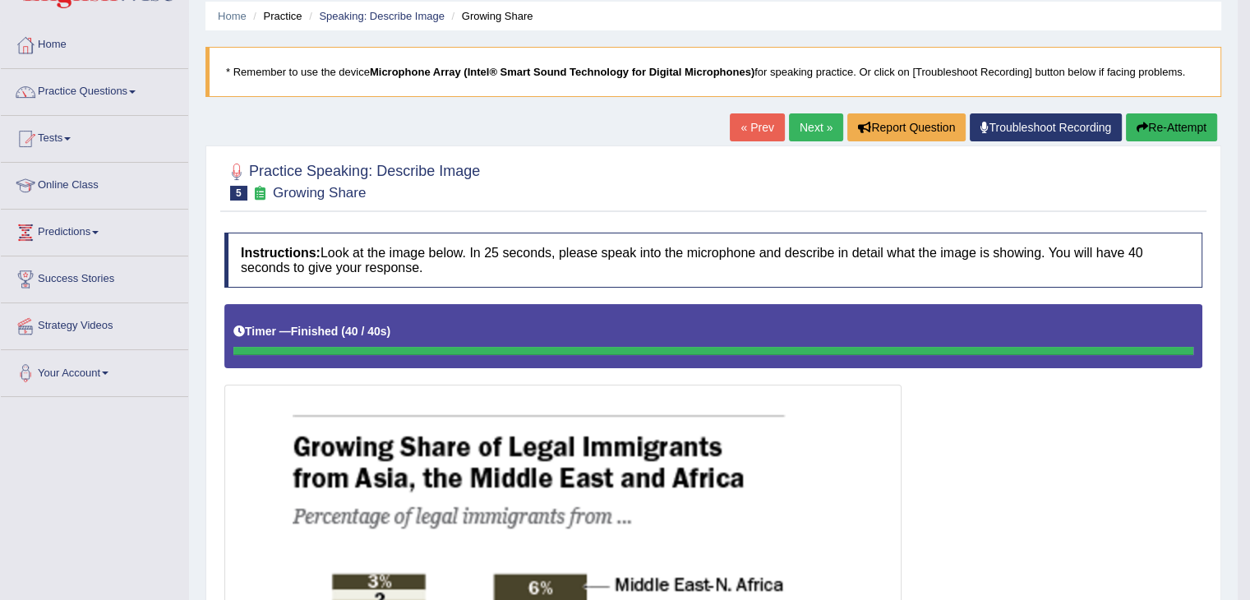
click at [799, 132] on link "Next »" at bounding box center [816, 127] width 54 height 28
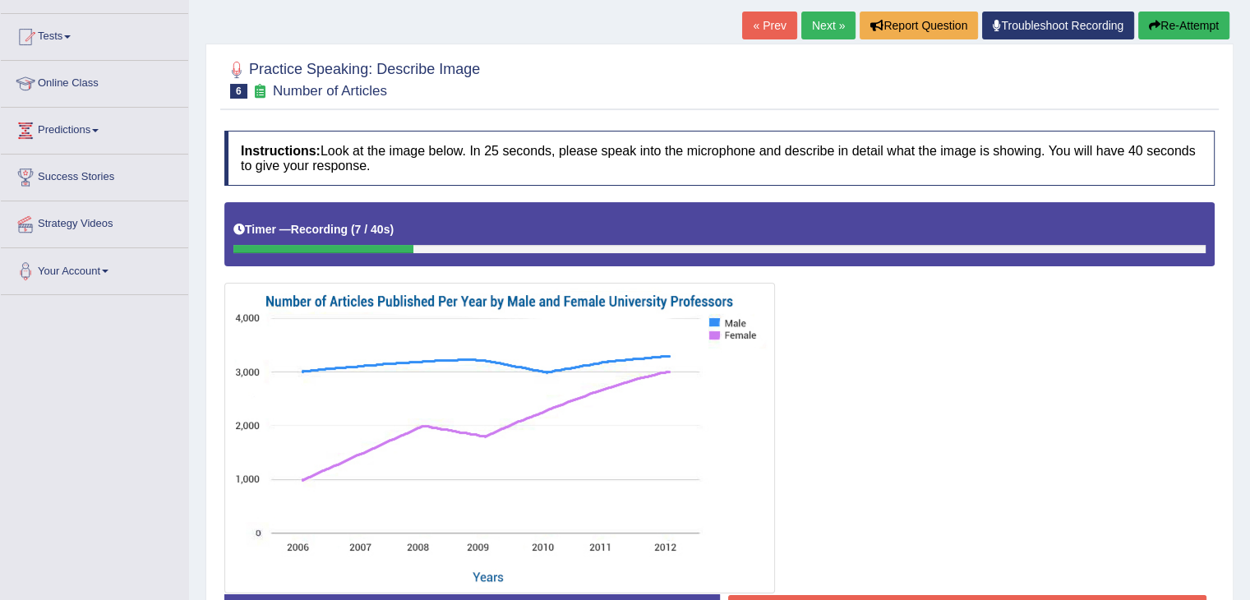
scroll to position [147, 0]
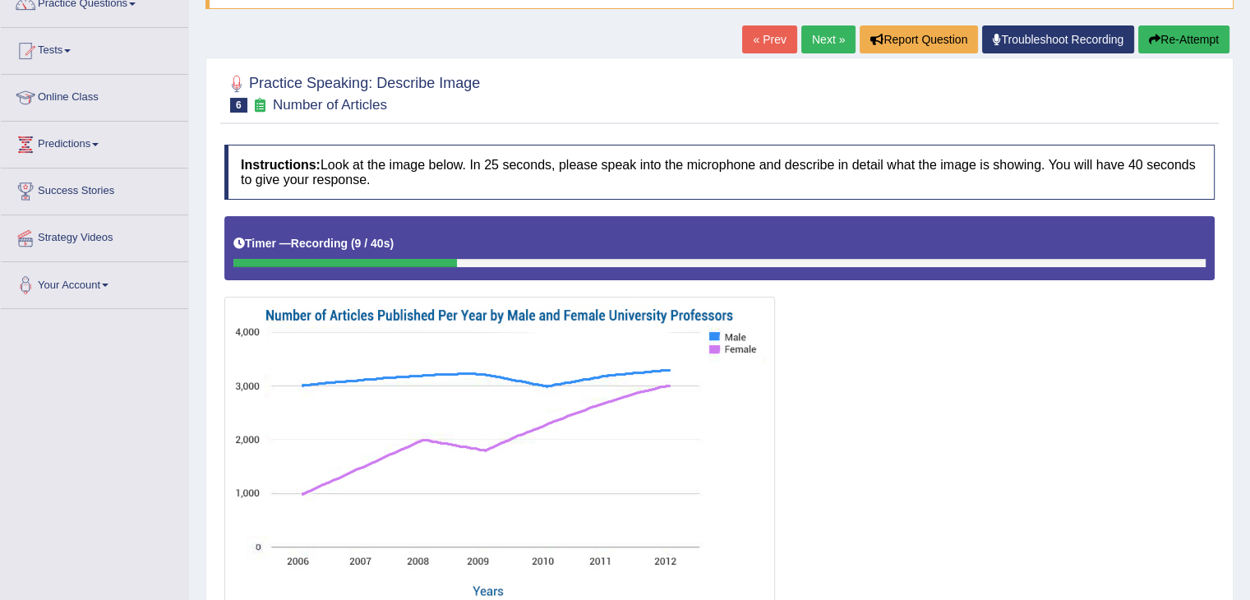
click at [1177, 27] on button "Re-Attempt" at bounding box center [1183, 39] width 91 height 28
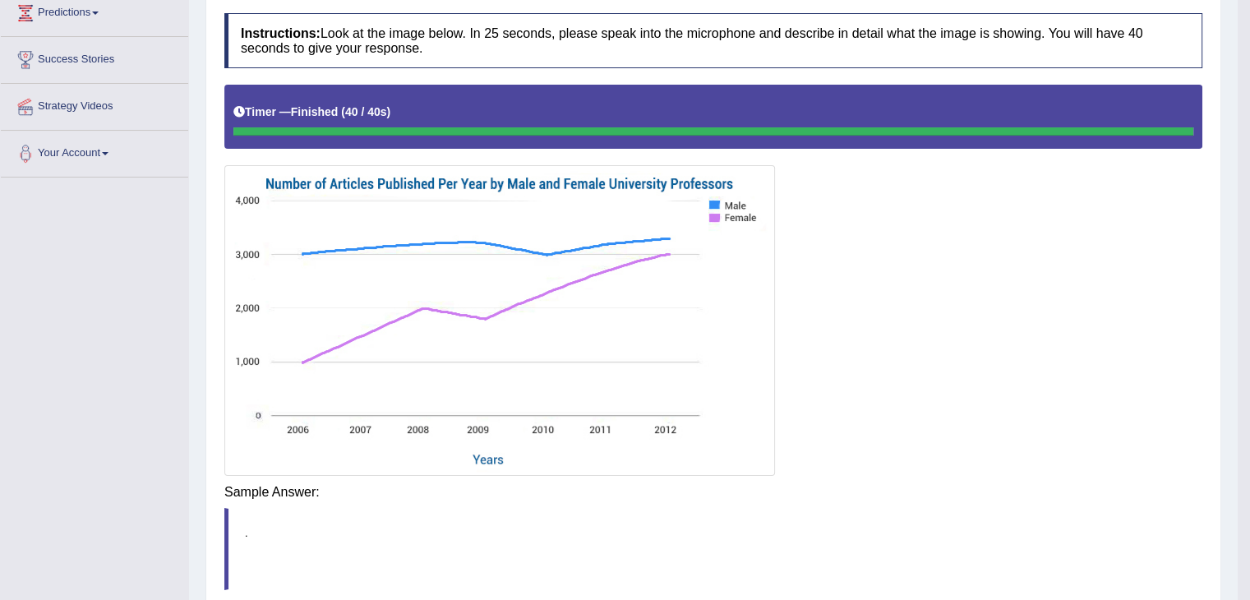
scroll to position [283, 0]
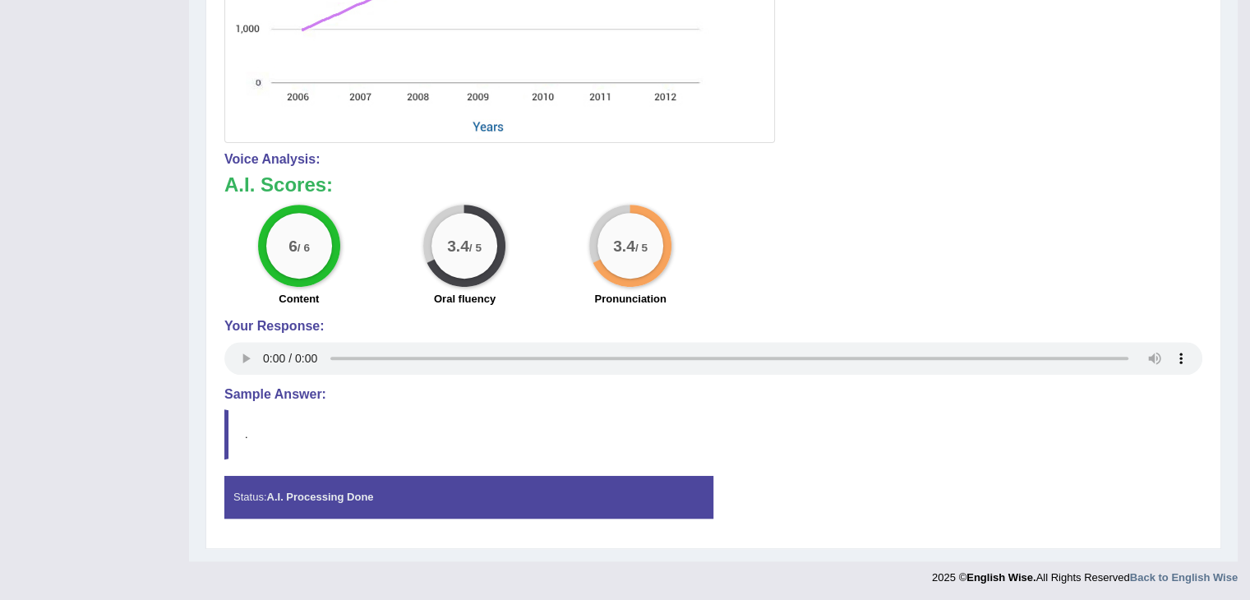
scroll to position [87, 0]
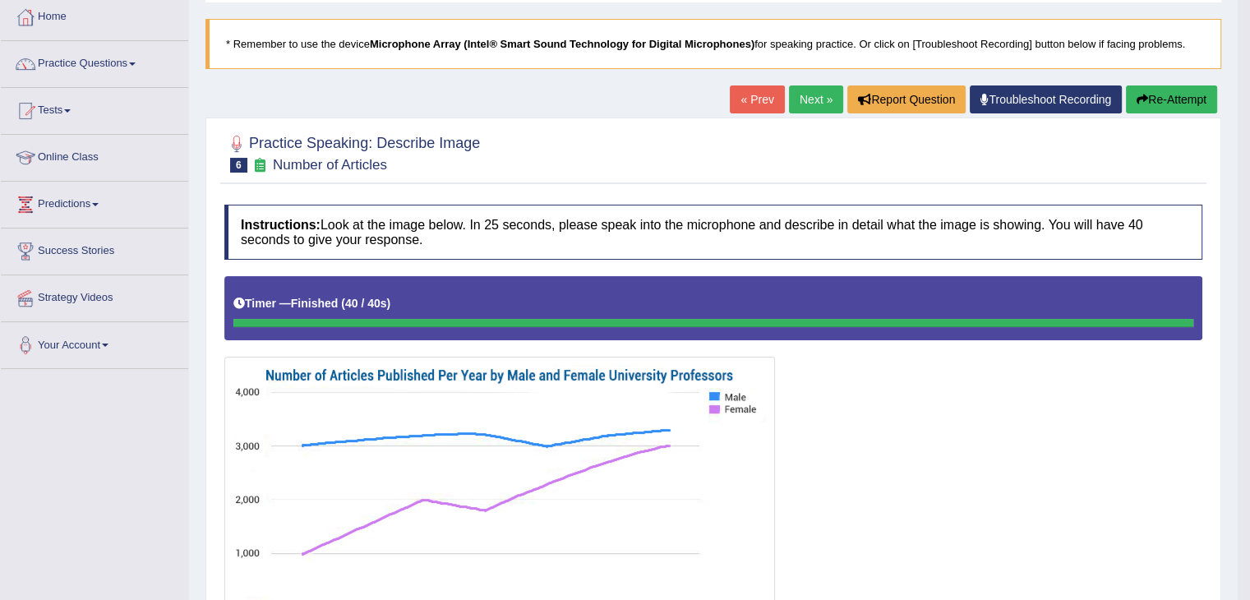
click at [801, 103] on link "Next »" at bounding box center [816, 99] width 54 height 28
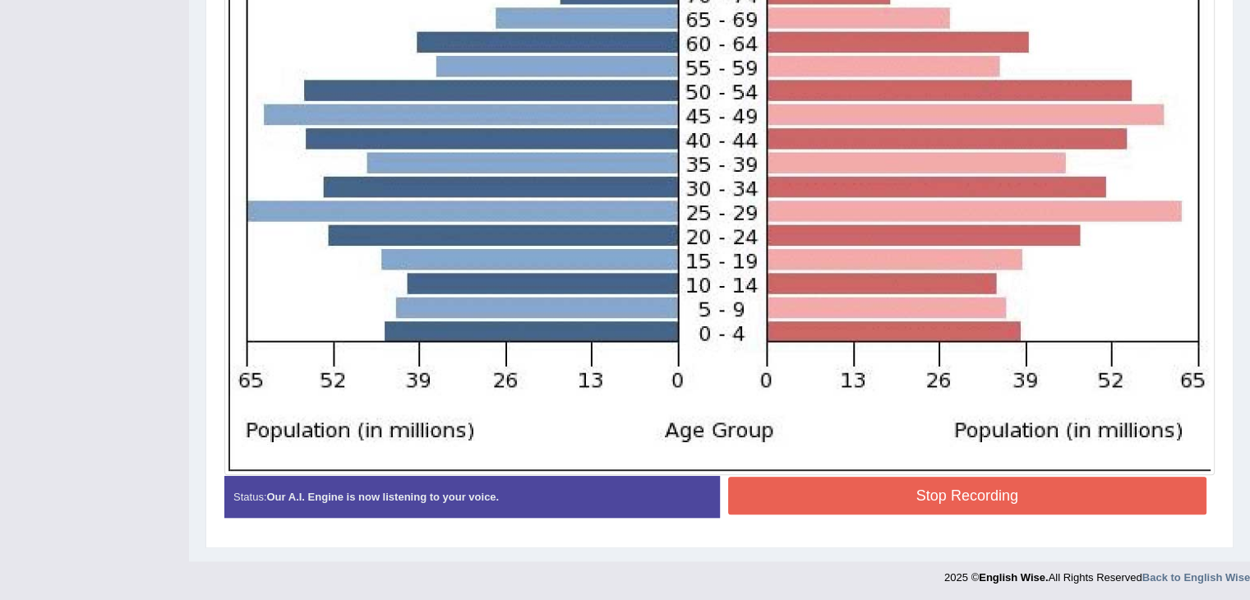
scroll to position [139, 0]
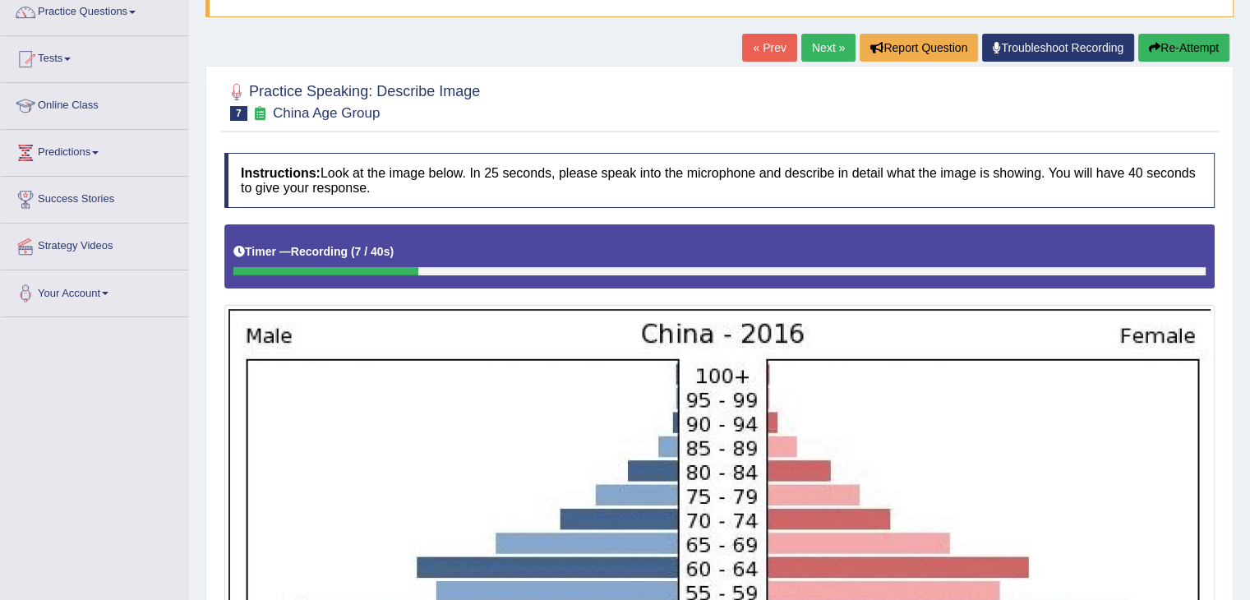
click at [1187, 40] on button "Re-Attempt" at bounding box center [1183, 48] width 91 height 28
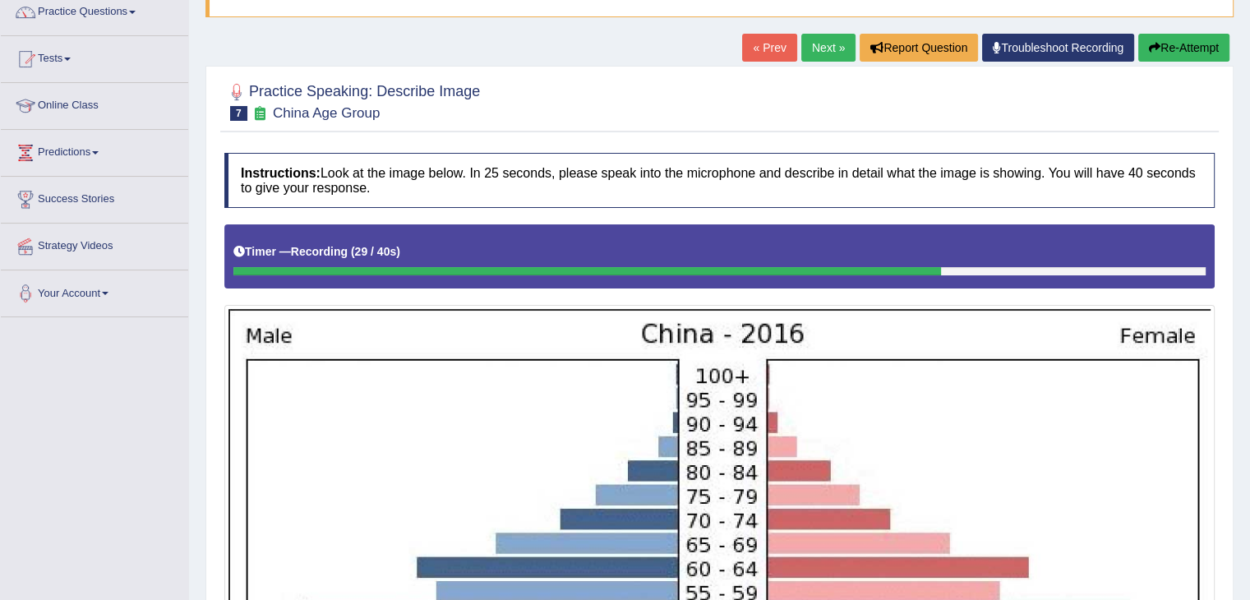
scroll to position [664, 0]
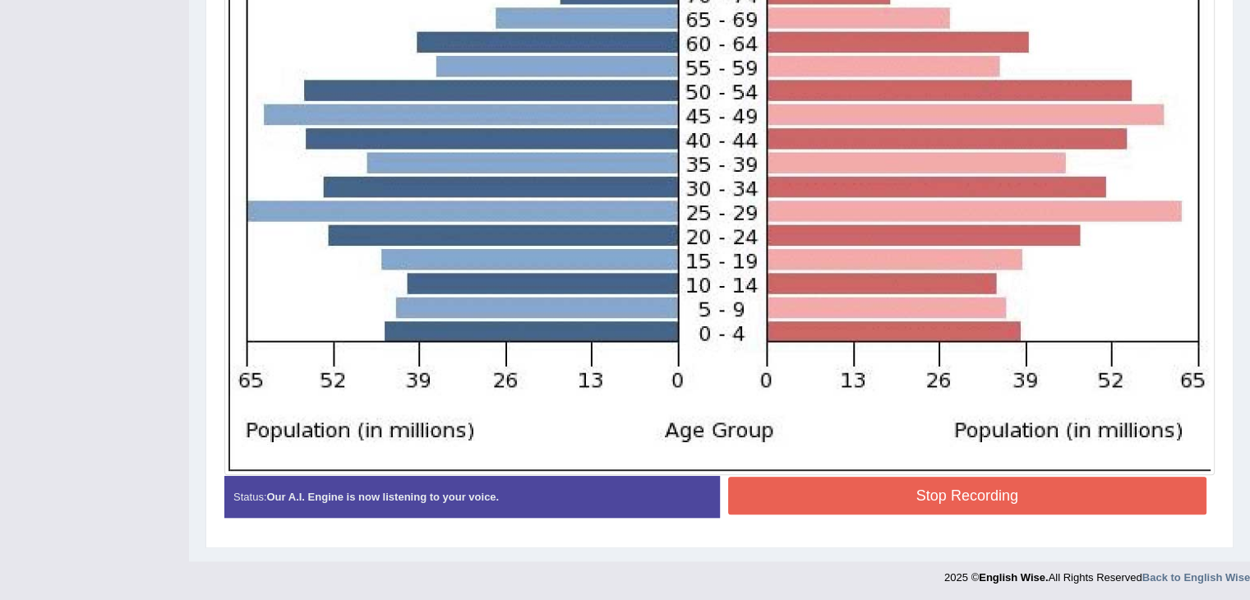
click at [954, 503] on button "Stop Recording" at bounding box center [967, 496] width 479 height 38
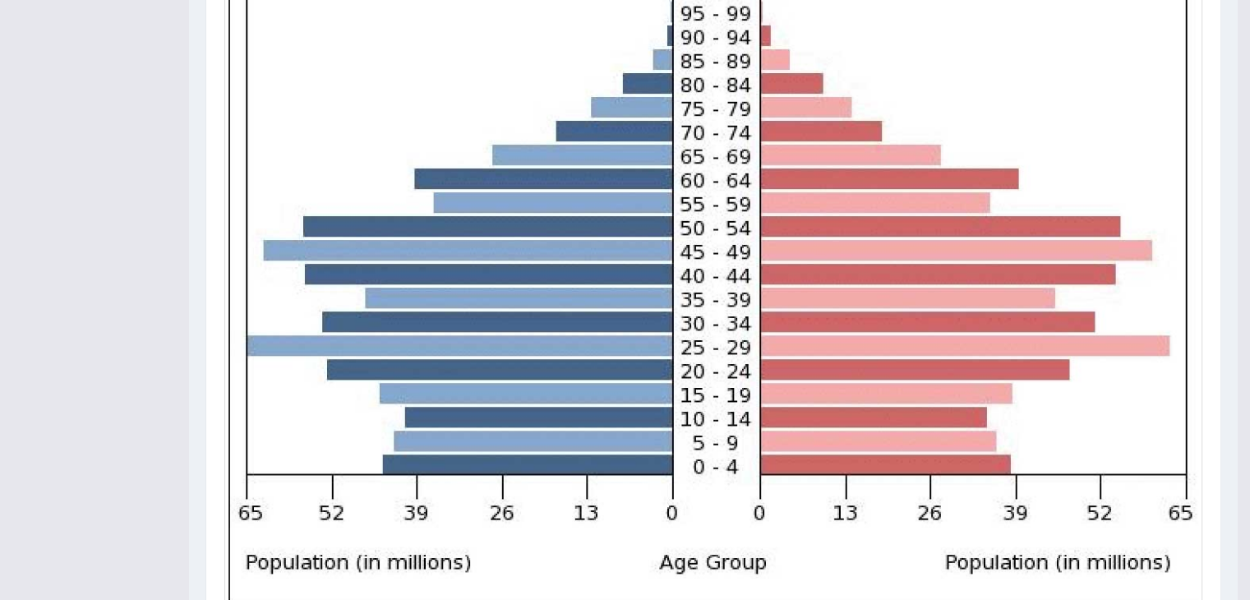
scroll to position [0, 0]
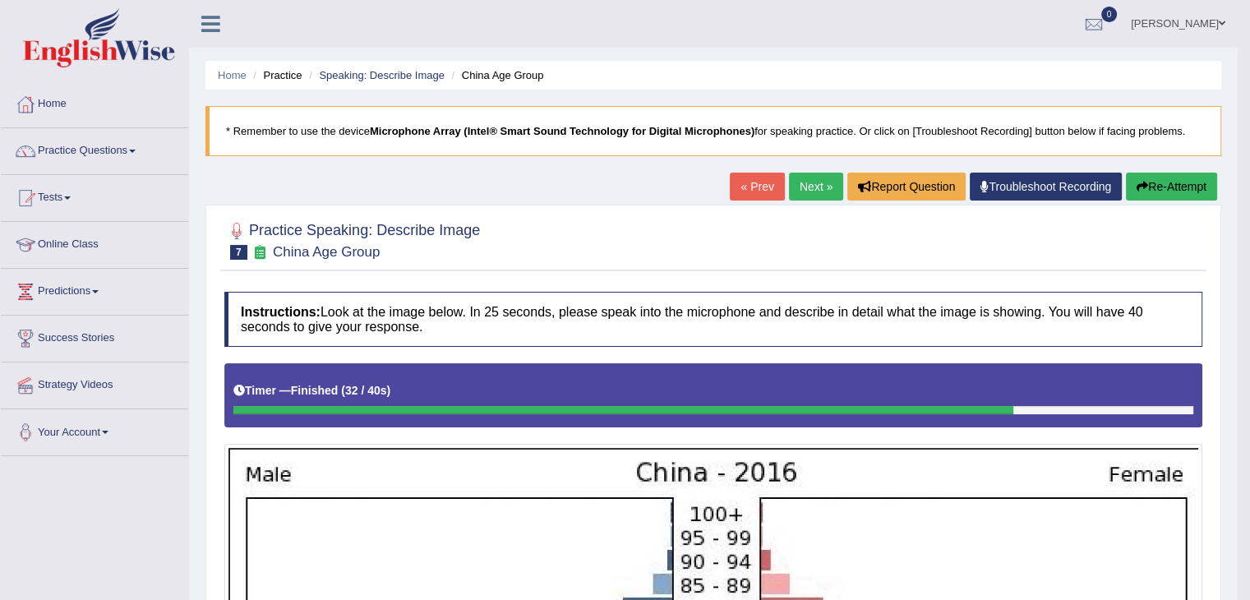
click at [802, 182] on link "Next »" at bounding box center [816, 187] width 54 height 28
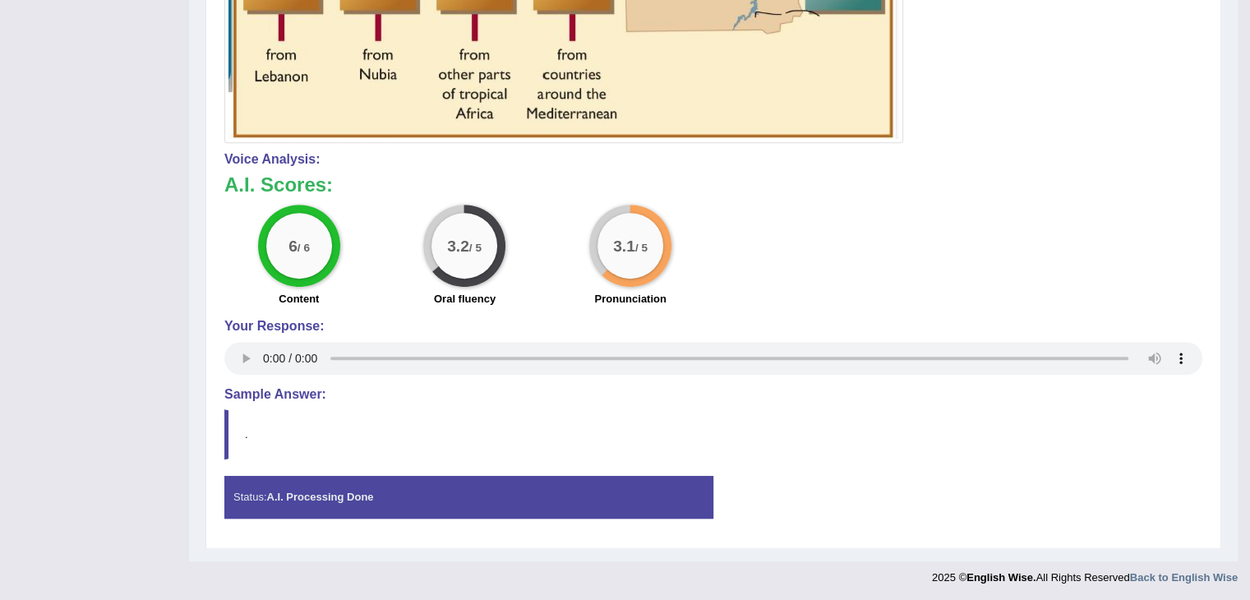
scroll to position [151, 0]
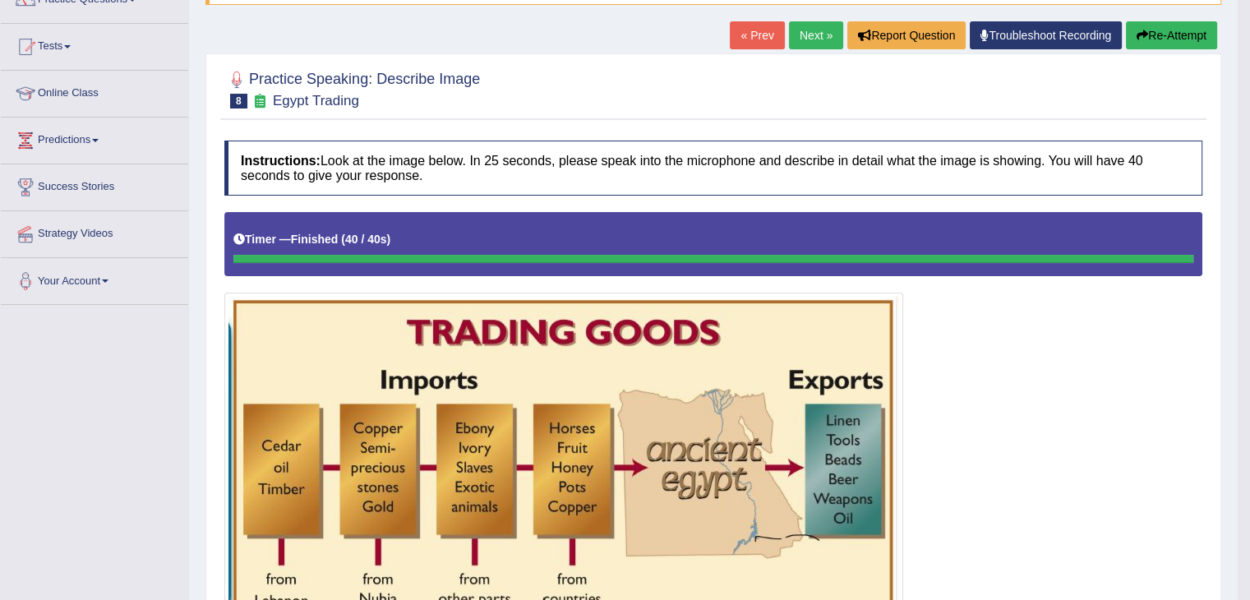
click at [815, 42] on link "Next »" at bounding box center [816, 35] width 54 height 28
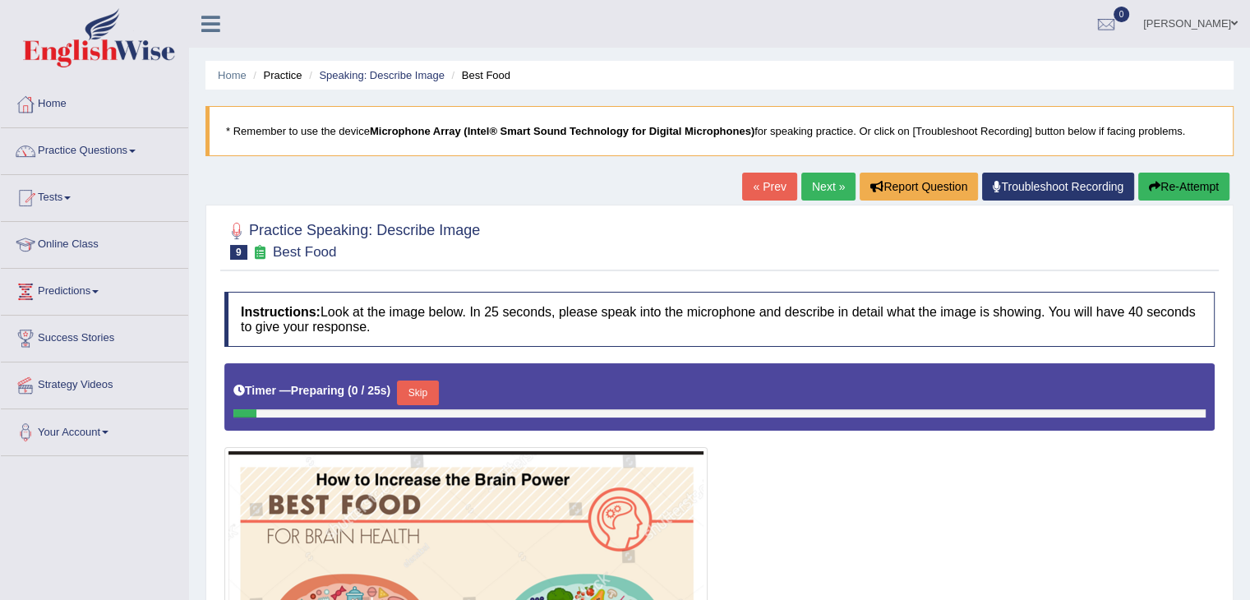
scroll to position [455, 0]
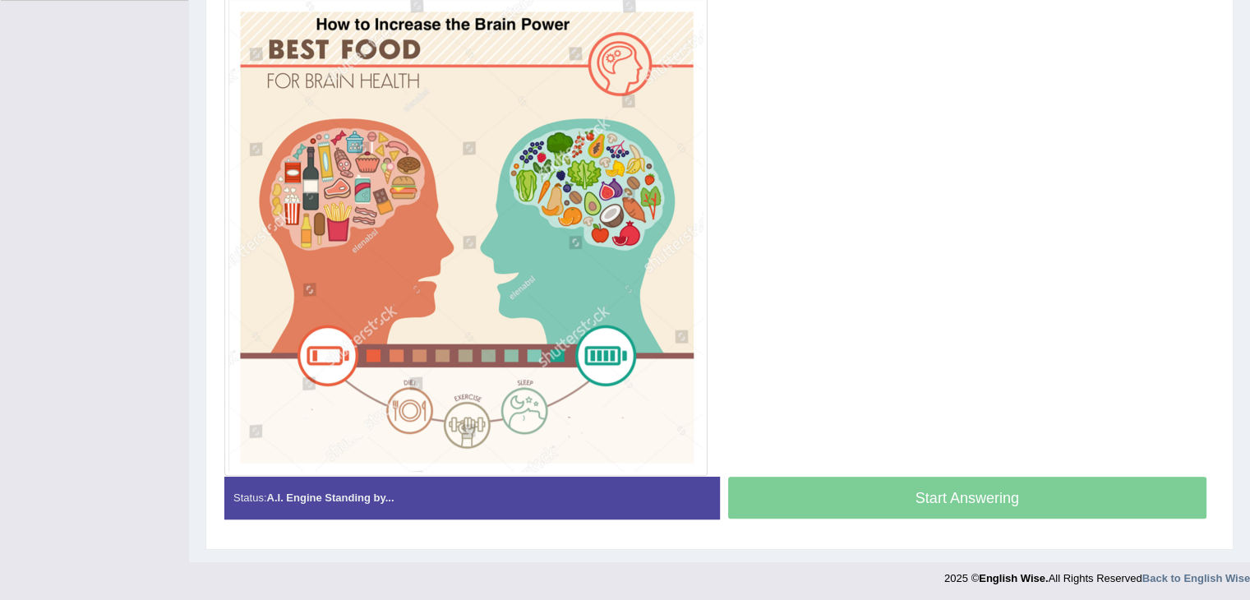
click at [1249, 366] on div "Home Practice Speaking: Describe Image Best Food * Remember to use the device M…" at bounding box center [719, 54] width 1061 height 1018
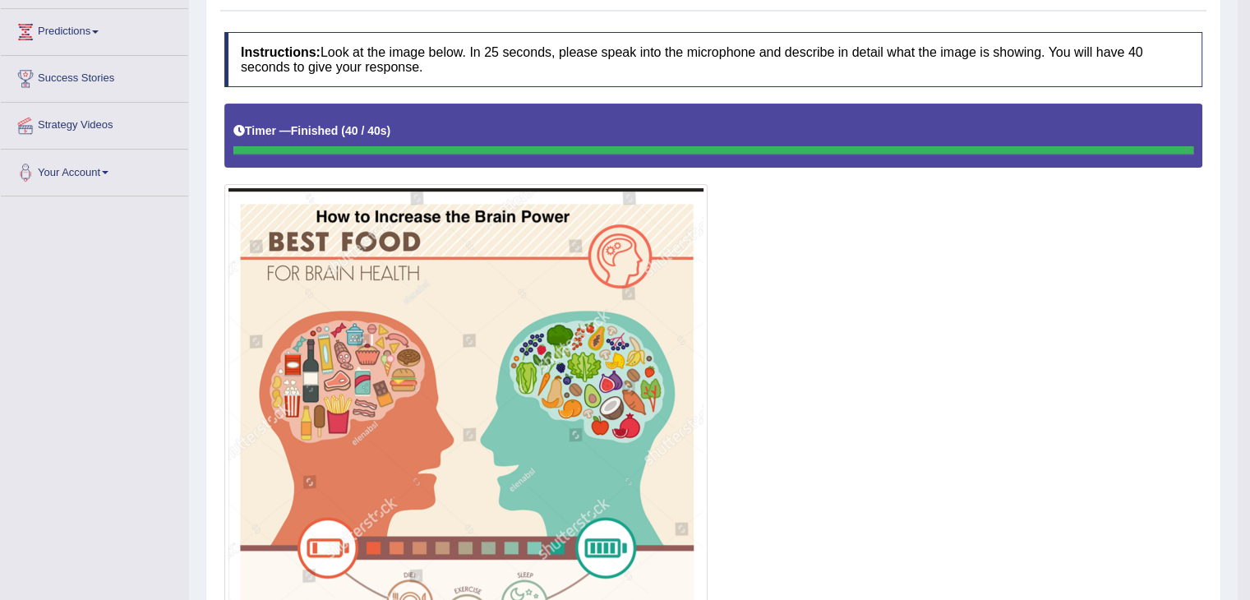
scroll to position [0, 0]
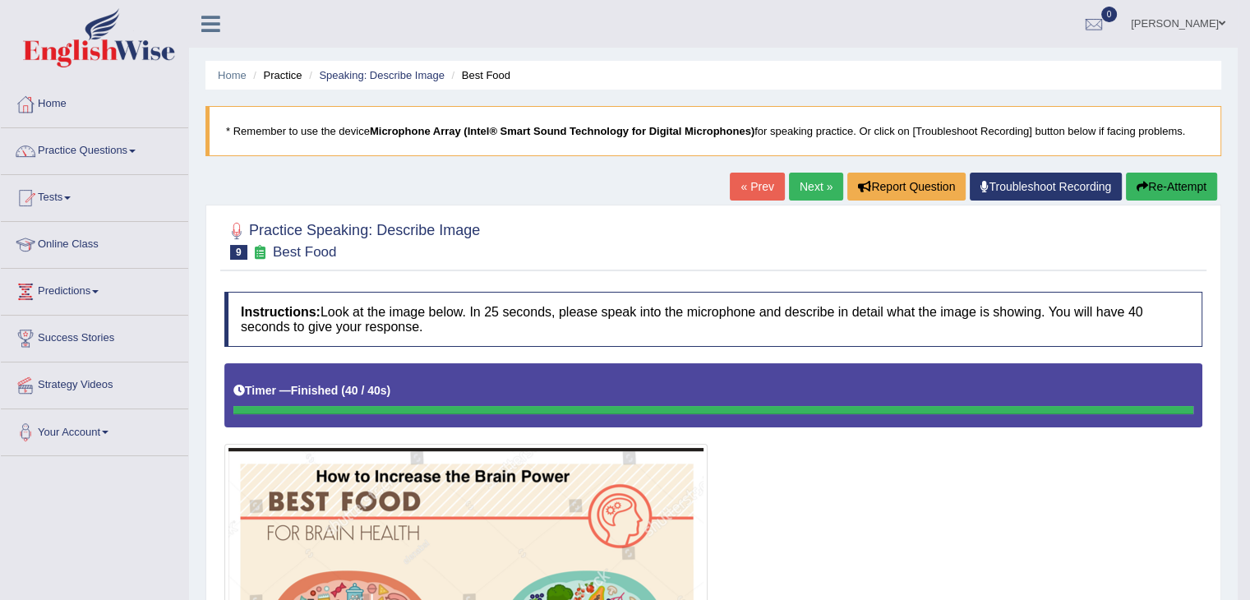
click at [796, 185] on link "Next »" at bounding box center [816, 187] width 54 height 28
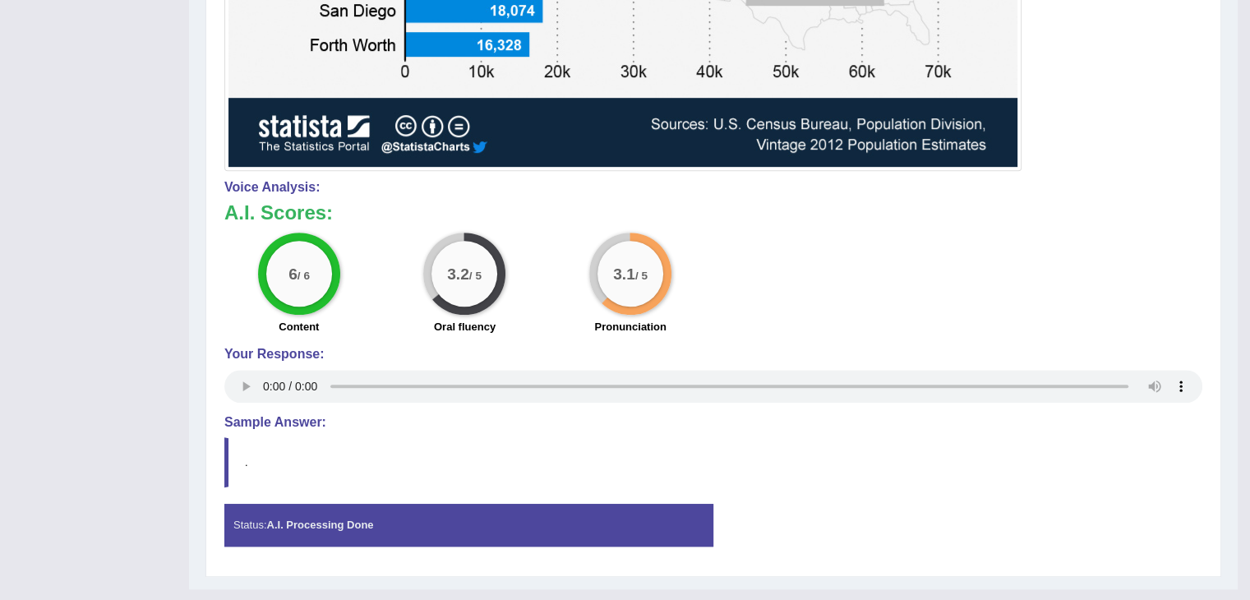
scroll to position [319, 0]
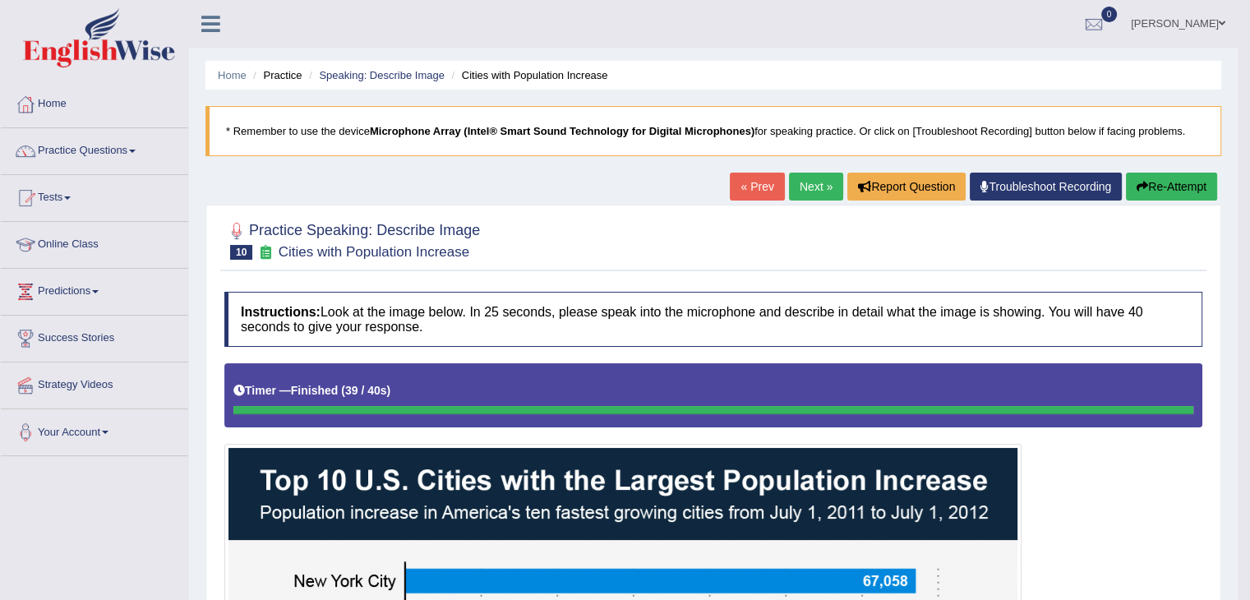
click at [806, 182] on link "Next »" at bounding box center [816, 187] width 54 height 28
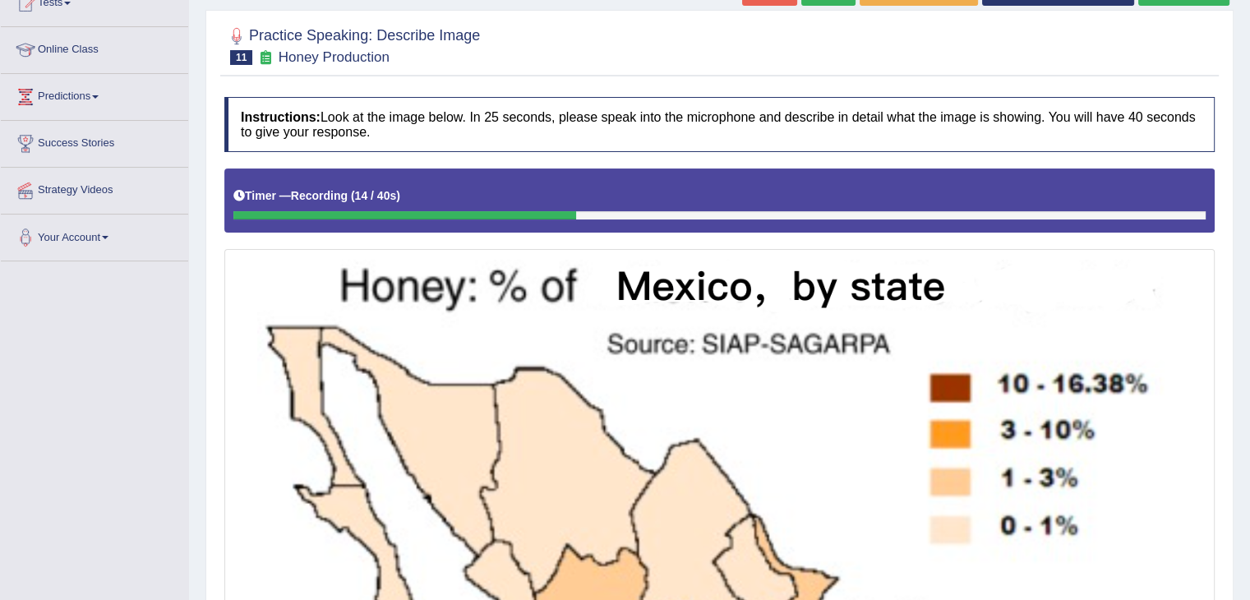
scroll to position [717, 0]
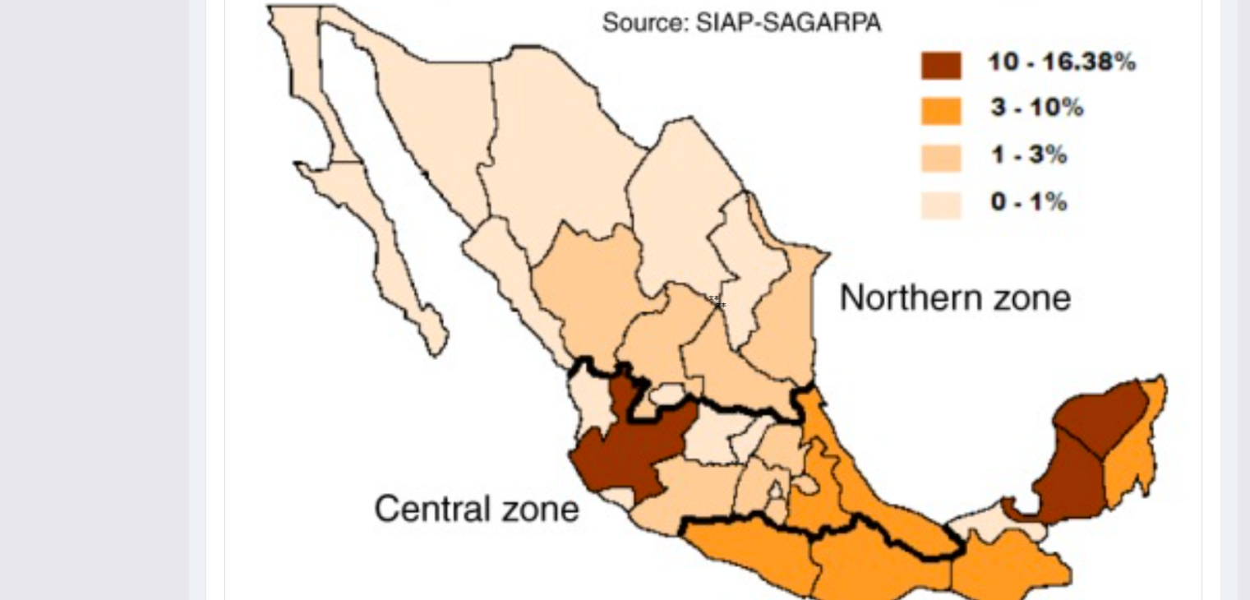
scroll to position [0, 0]
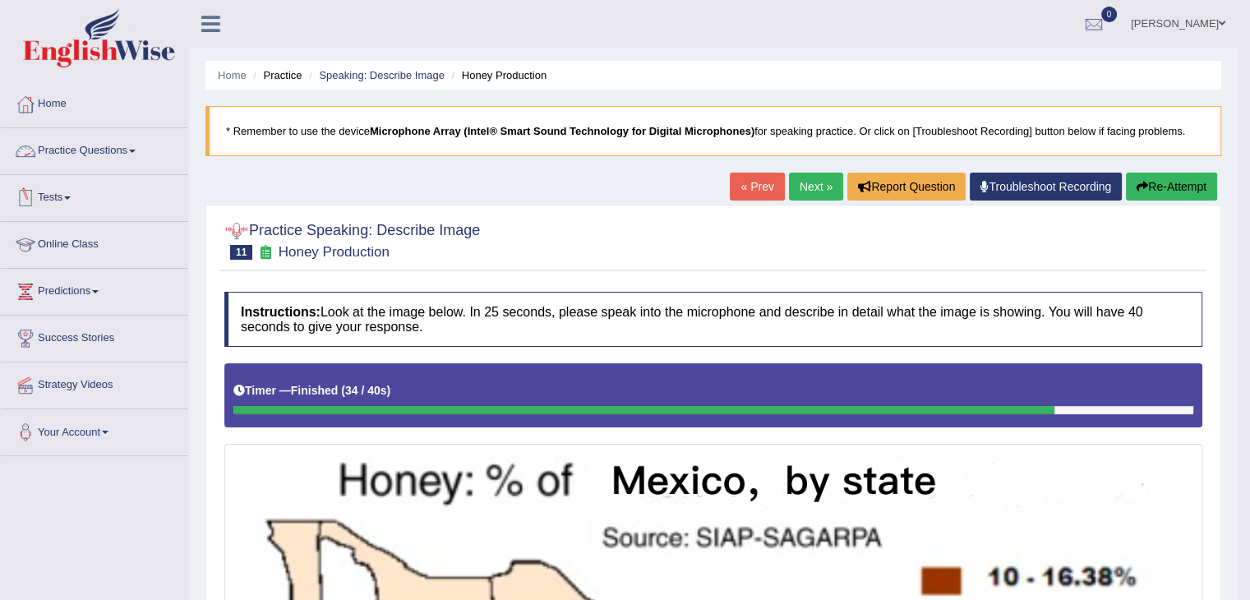
click at [79, 149] on link "Practice Questions" at bounding box center [94, 148] width 187 height 41
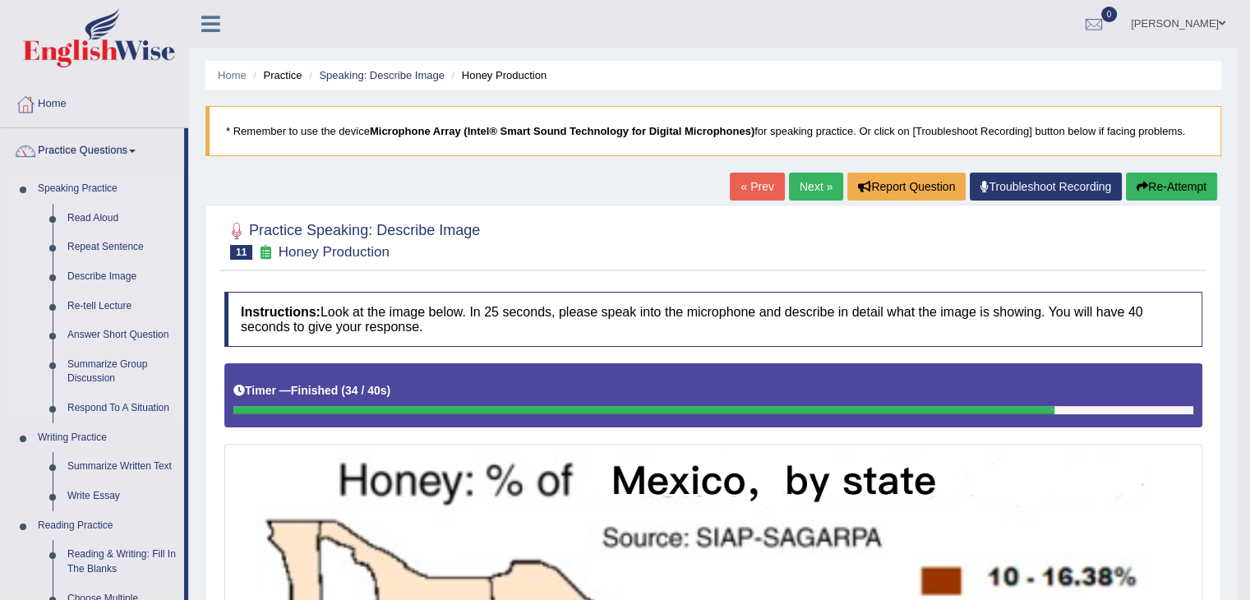
click at [94, 279] on link "Describe Image" at bounding box center [122, 277] width 124 height 30
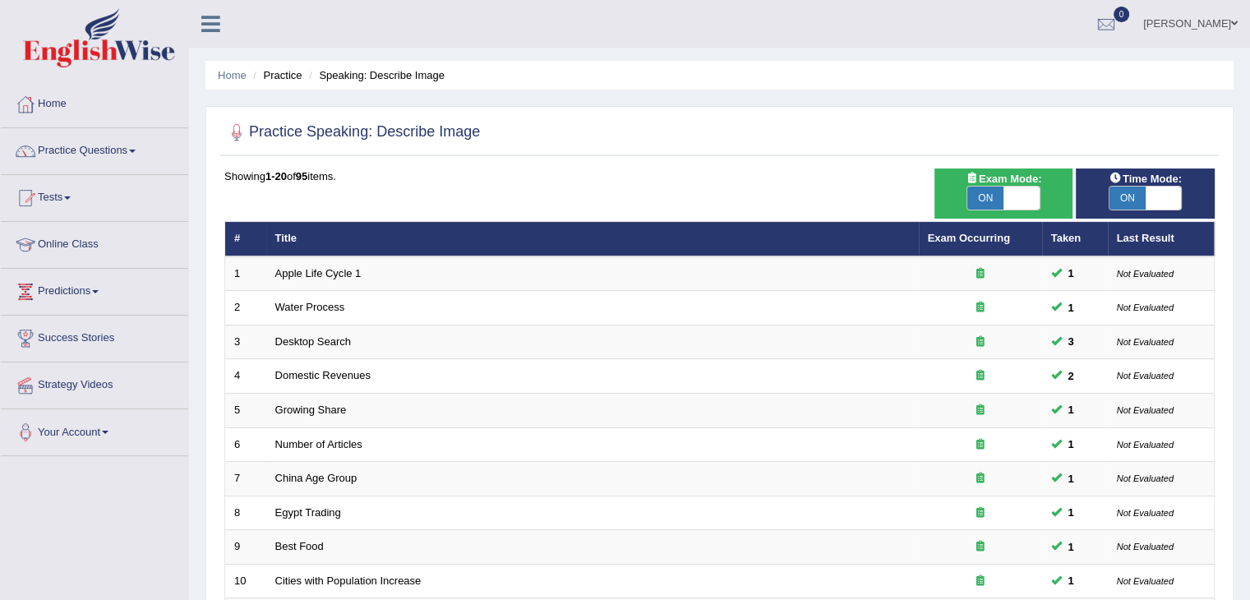
scroll to position [483, 0]
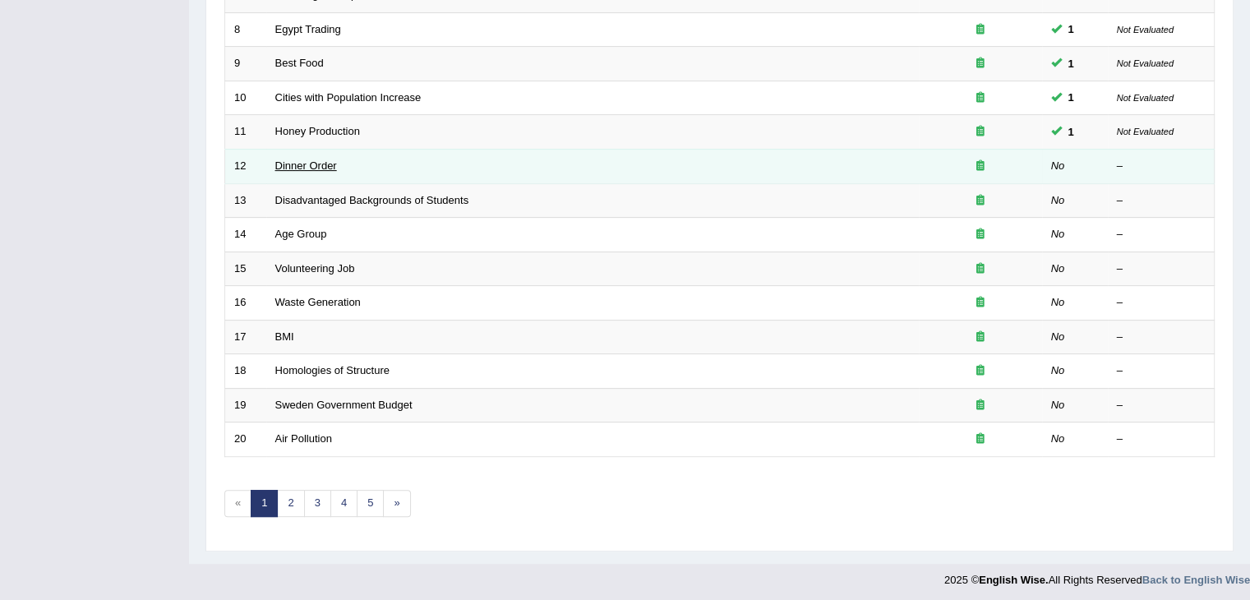
click at [316, 165] on link "Dinner Order" at bounding box center [306, 165] width 62 height 12
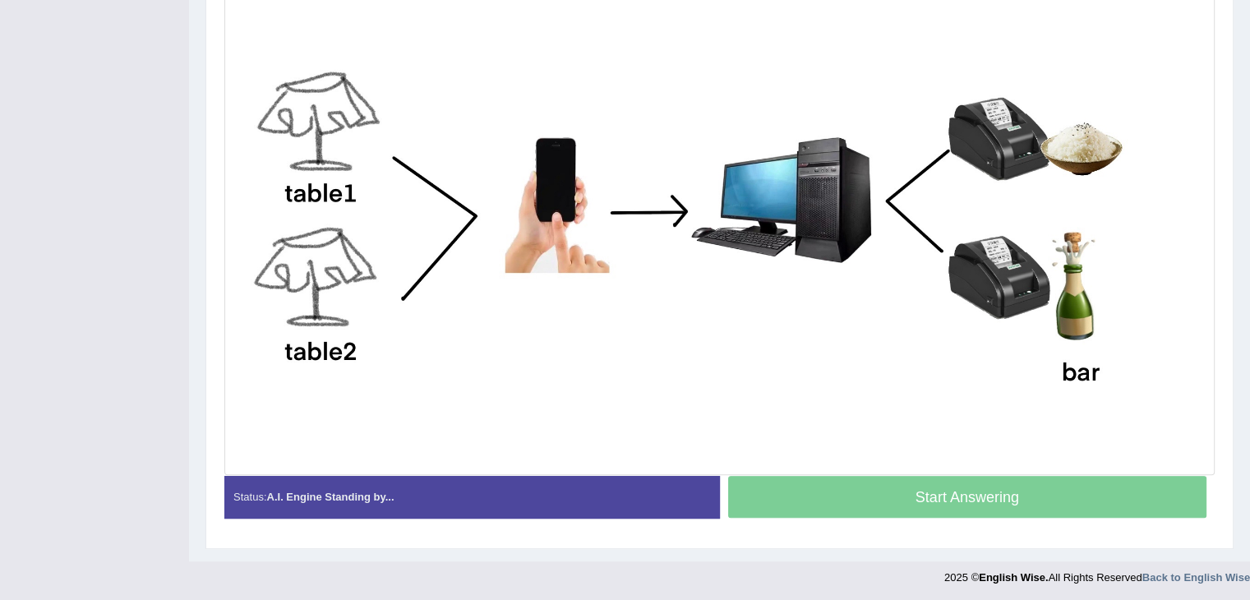
scroll to position [477, 0]
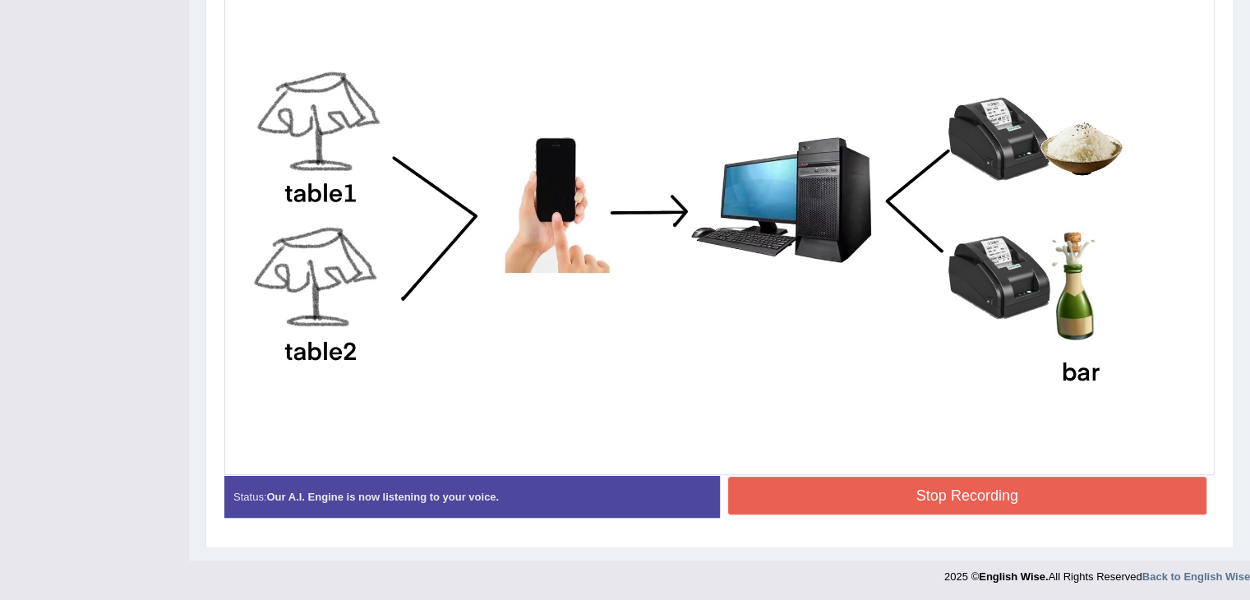
click at [1082, 506] on button "Stop Recording" at bounding box center [967, 496] width 479 height 38
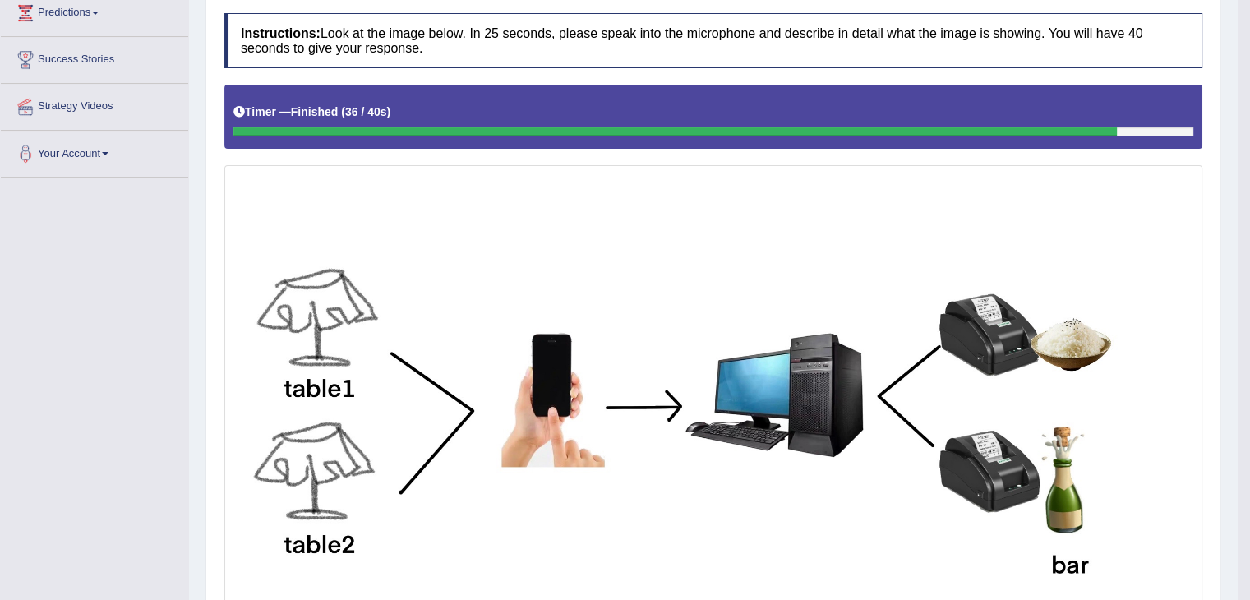
scroll to position [0, 0]
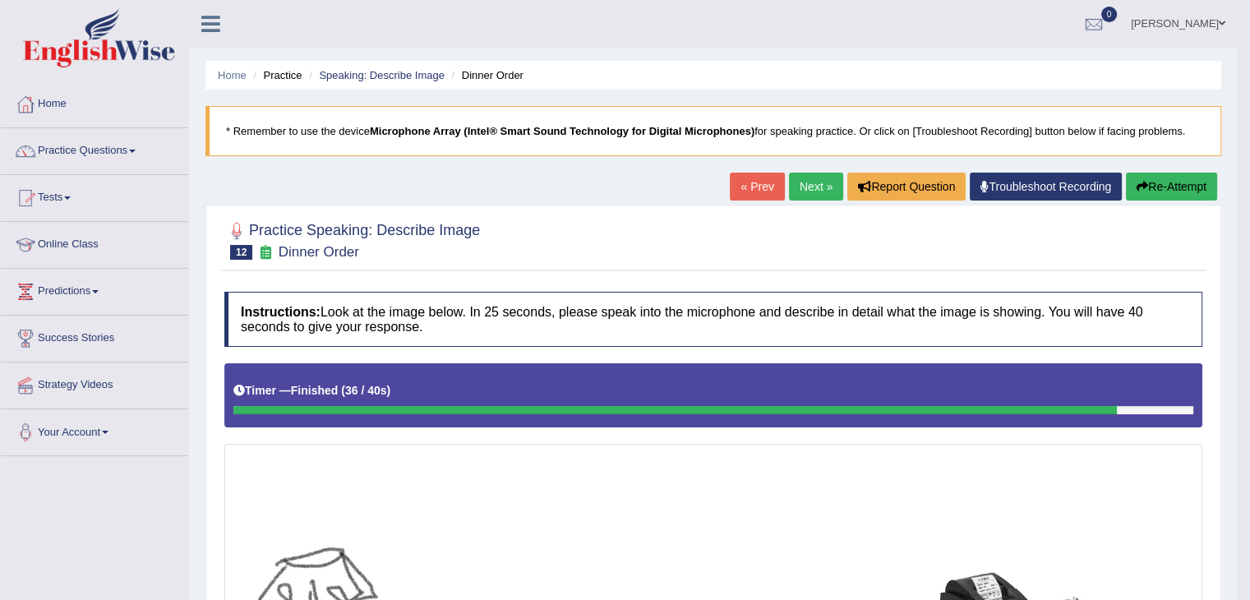
click at [802, 185] on link "Next »" at bounding box center [816, 187] width 54 height 28
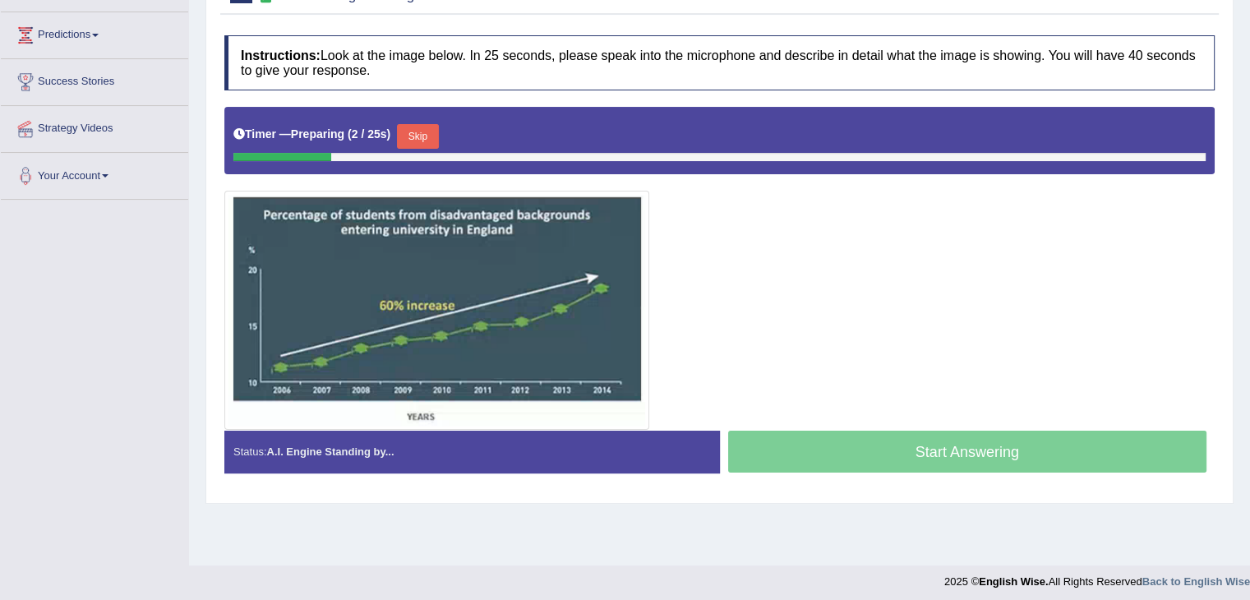
scroll to position [263, 0]
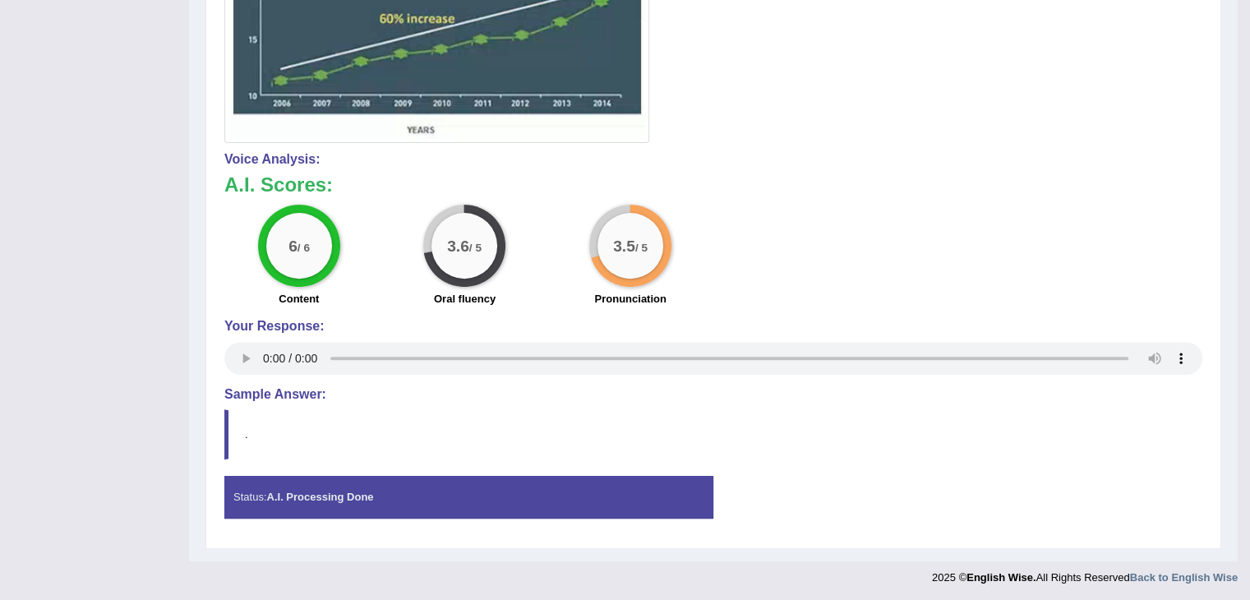
scroll to position [16, 0]
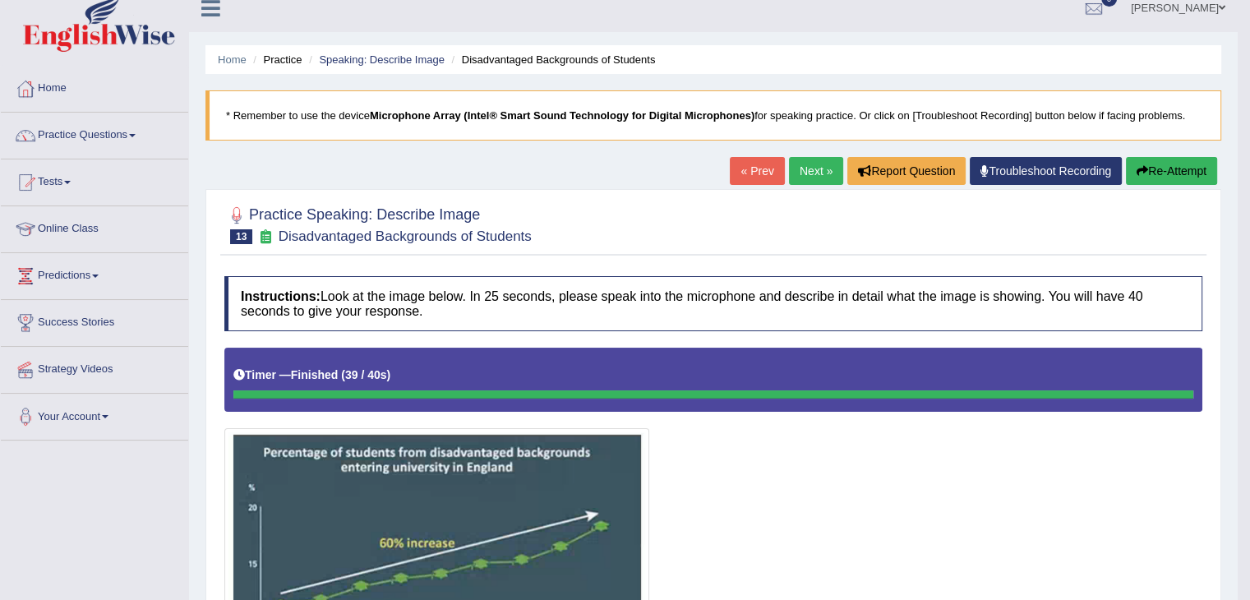
click at [813, 172] on link "Next »" at bounding box center [816, 171] width 54 height 28
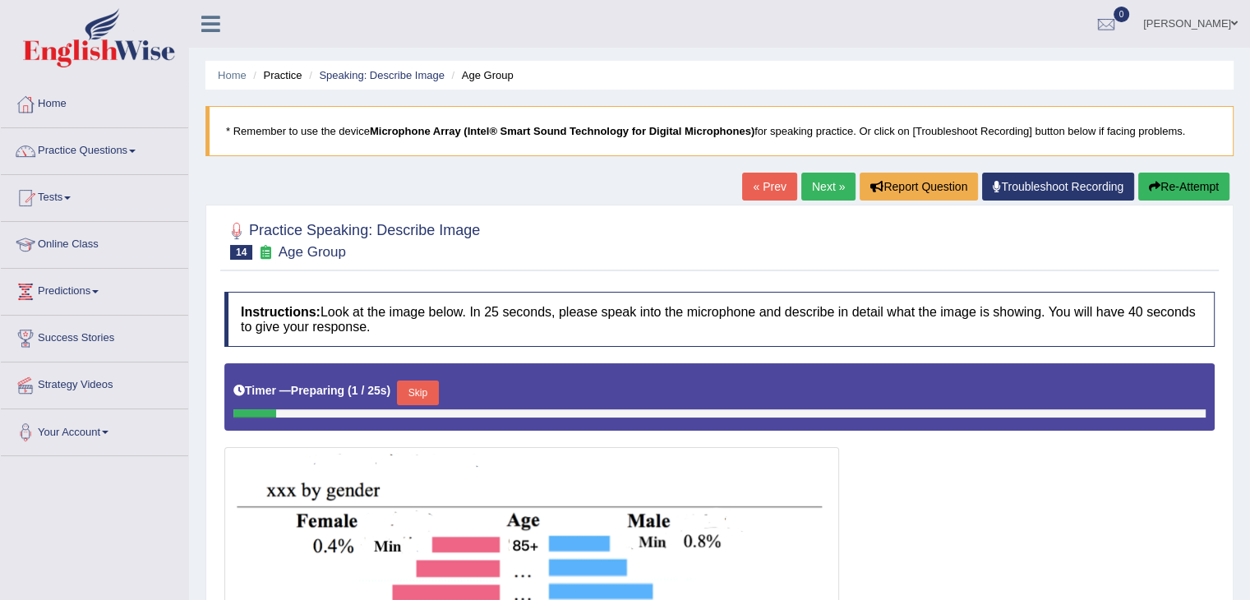
scroll to position [263, 0]
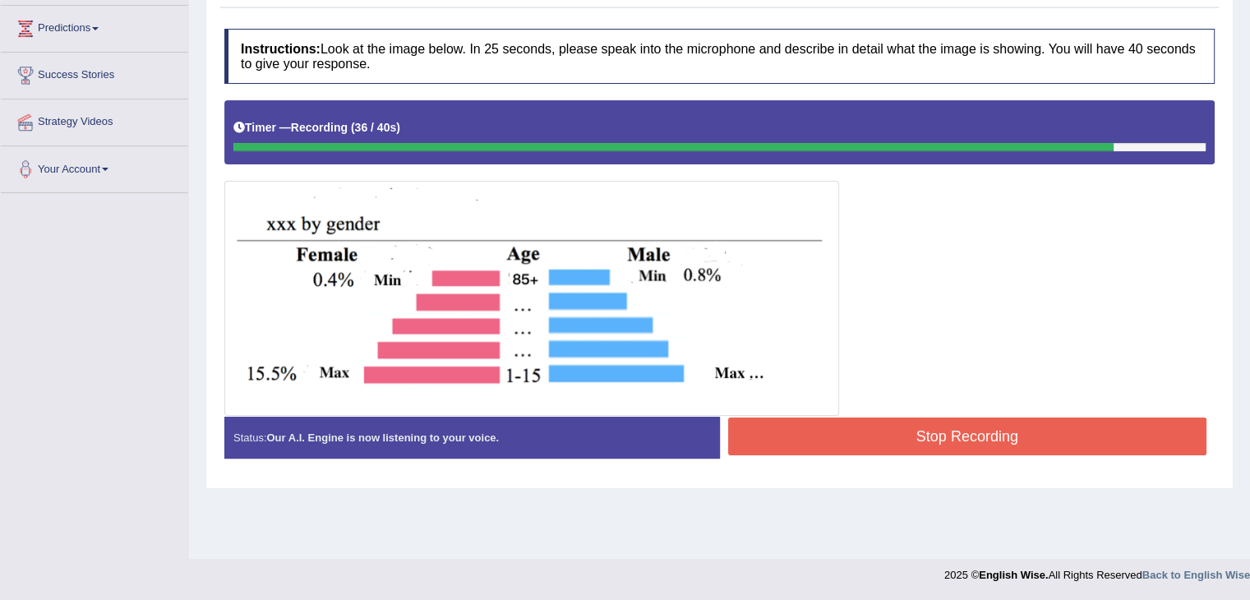
click at [1078, 445] on button "Stop Recording" at bounding box center [967, 437] width 479 height 38
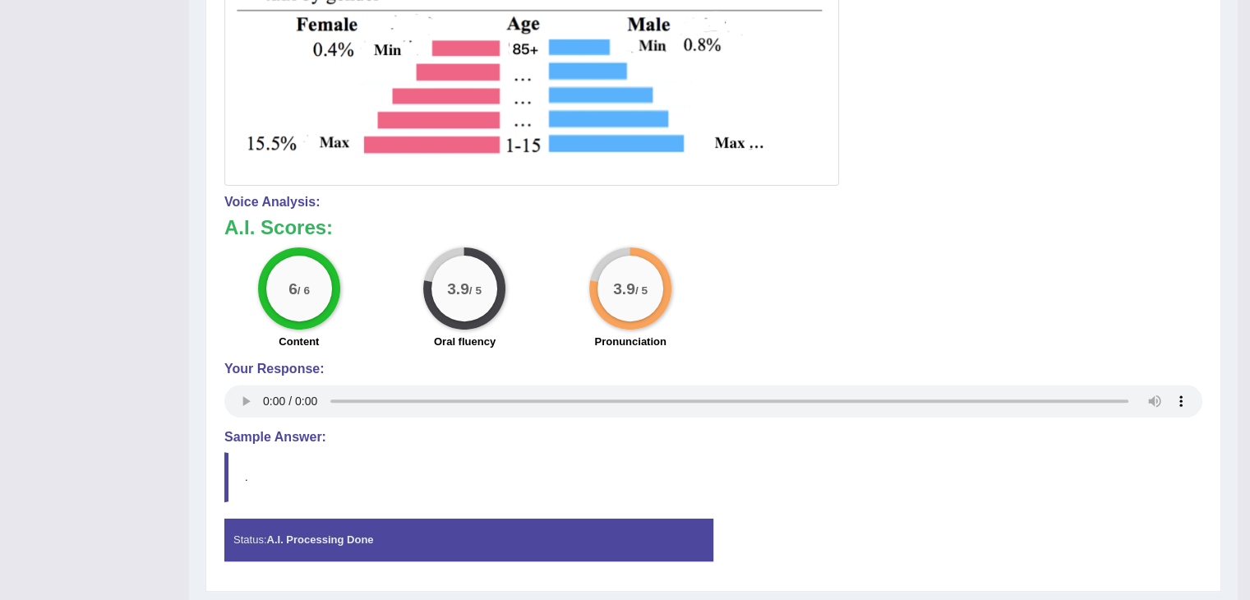
scroll to position [0, 0]
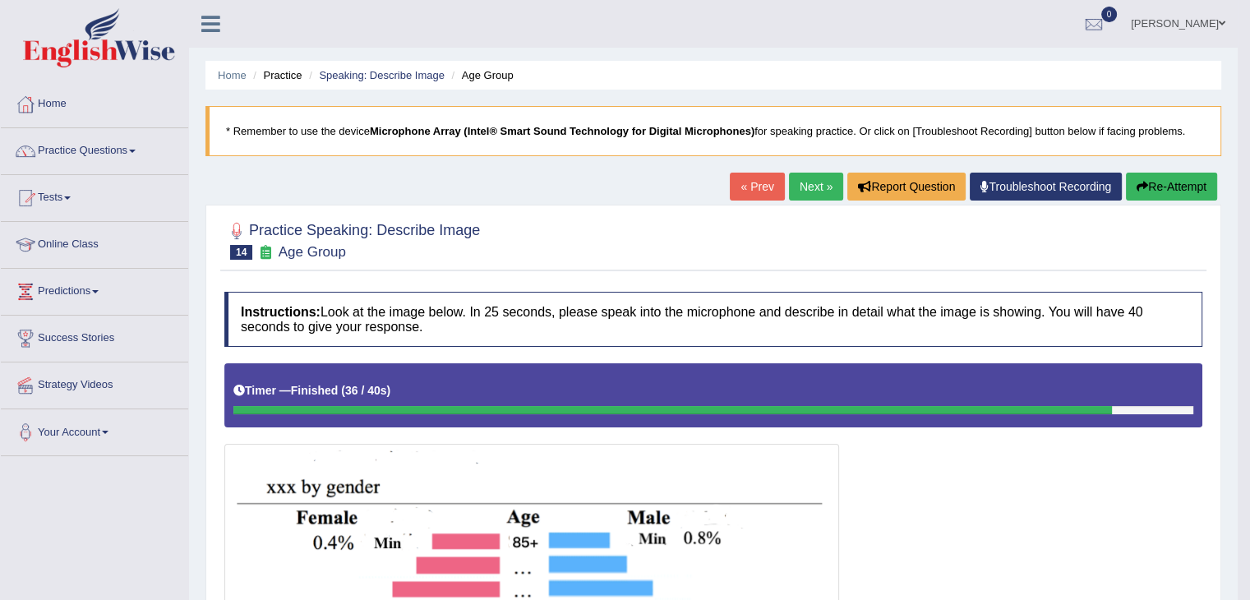
click at [812, 175] on link "Next »" at bounding box center [816, 187] width 54 height 28
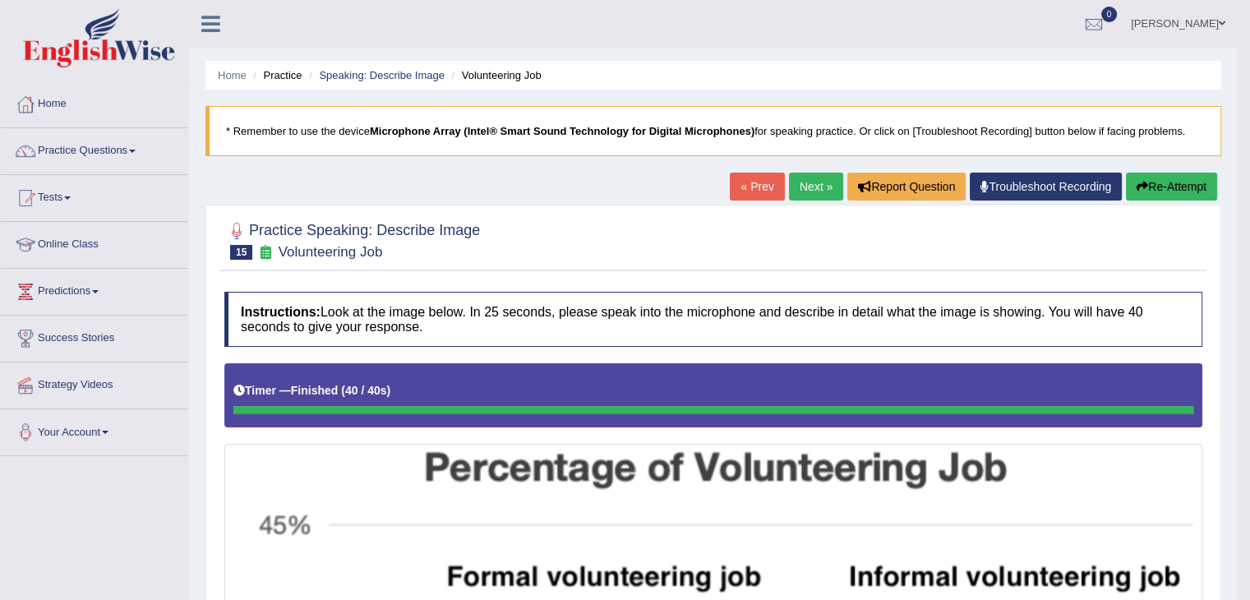
click at [806, 185] on link "Next »" at bounding box center [816, 187] width 54 height 28
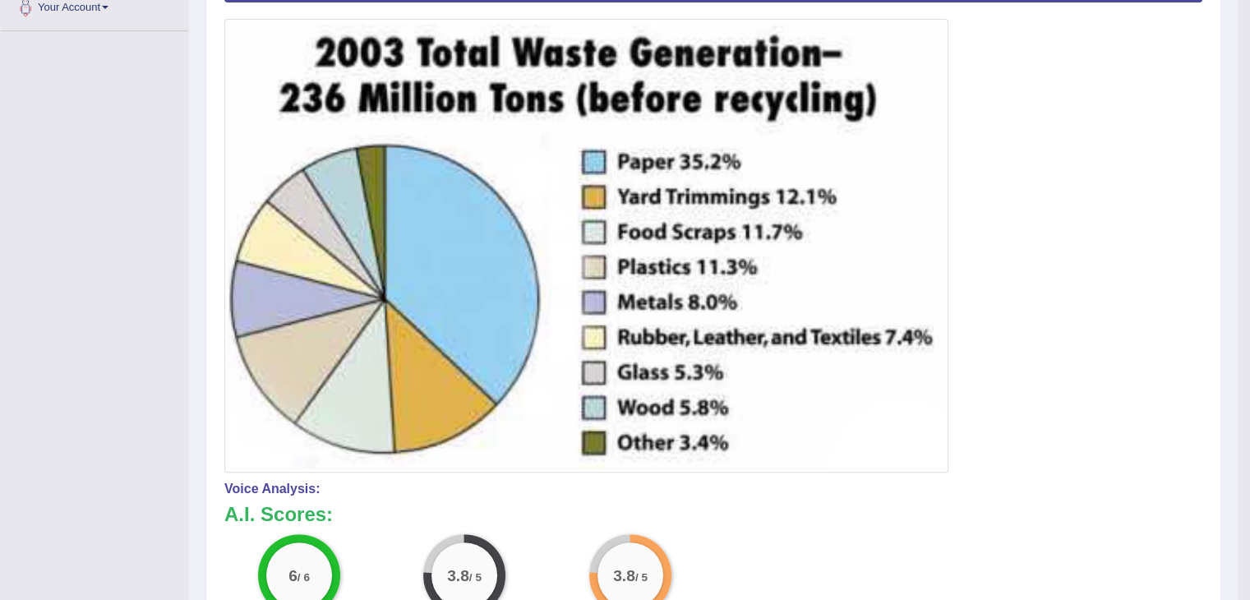
scroll to position [755, 0]
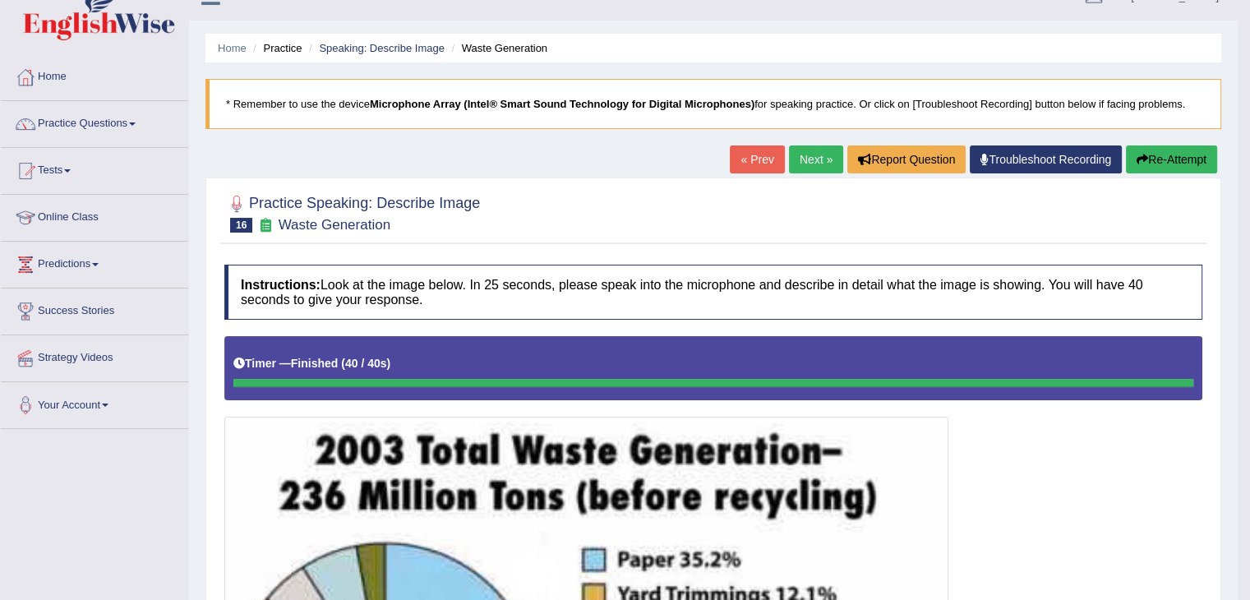
scroll to position [0, 0]
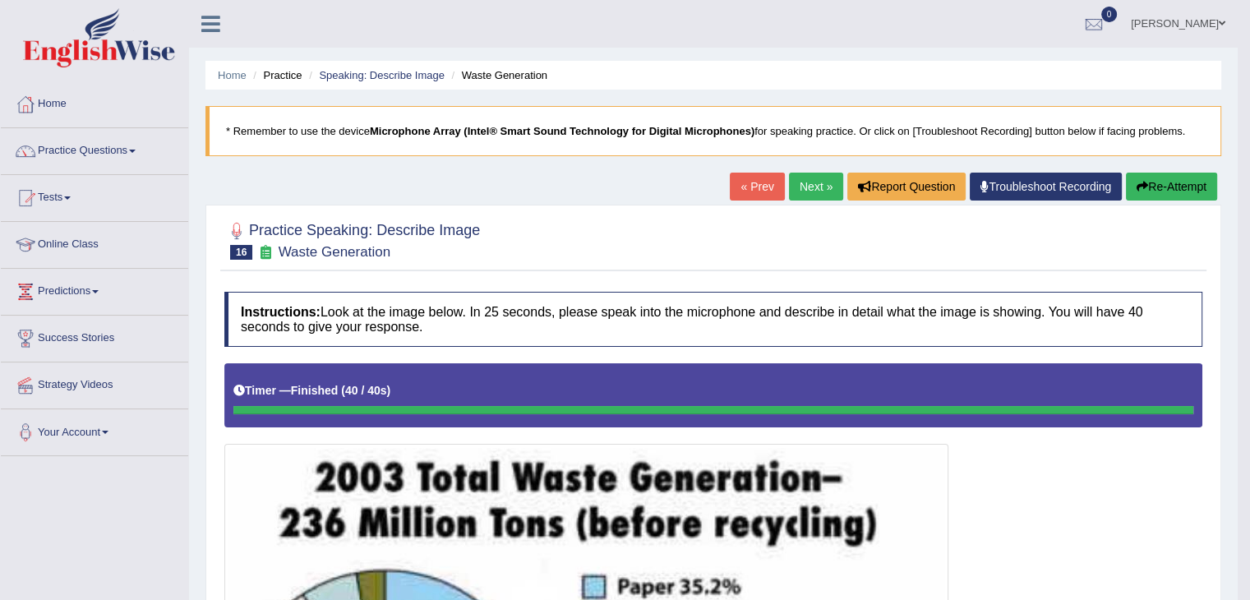
click at [802, 194] on link "Next »" at bounding box center [816, 187] width 54 height 28
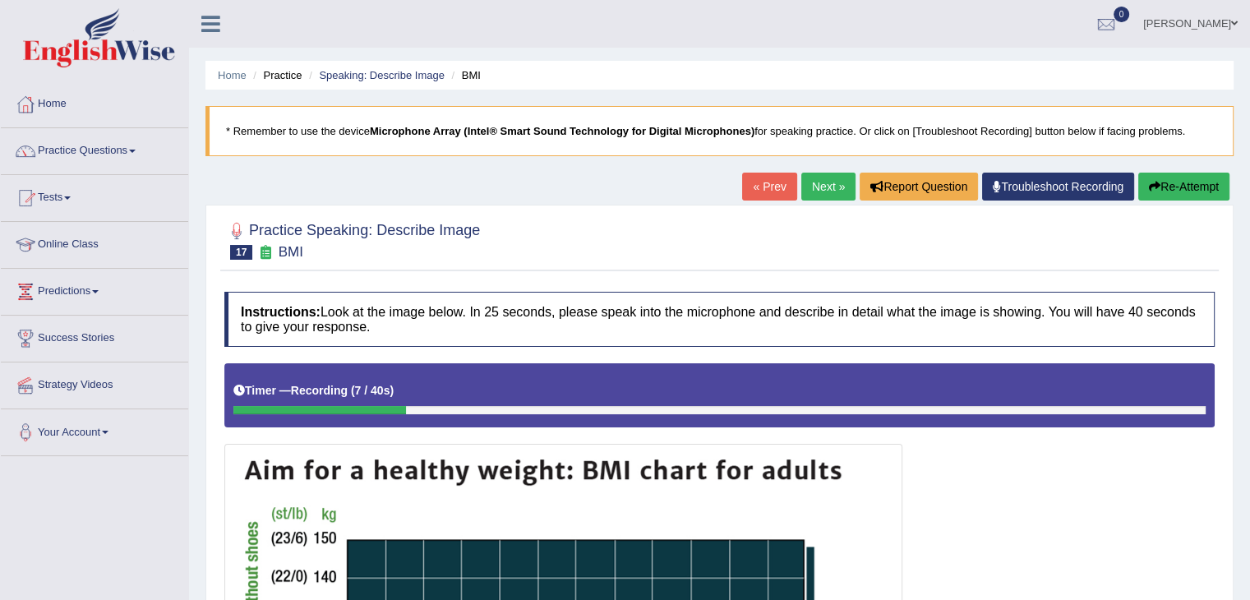
click at [1164, 180] on button "Re-Attempt" at bounding box center [1183, 187] width 91 height 28
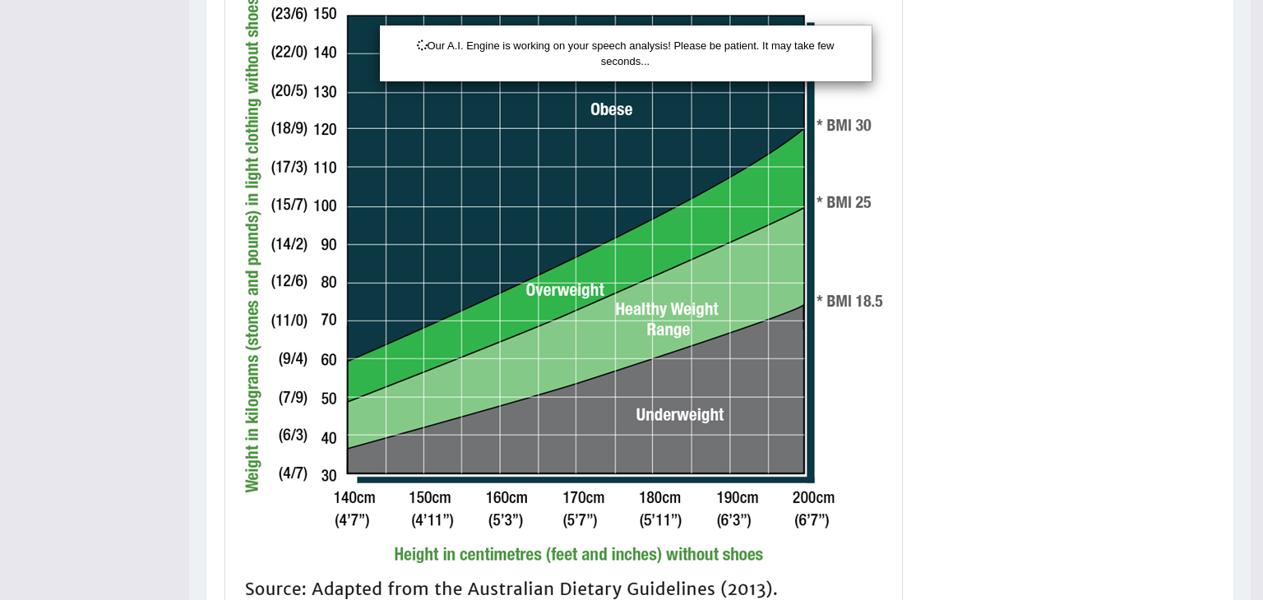
drag, startPoint x: 1258, startPoint y: 276, endPoint x: 1259, endPoint y: 564, distance: 287.7
click at [1249, 564] on div "Our A.I. Engine is working on your speech analysis! Please be patient. It may t…" at bounding box center [631, 300] width 1263 height 600
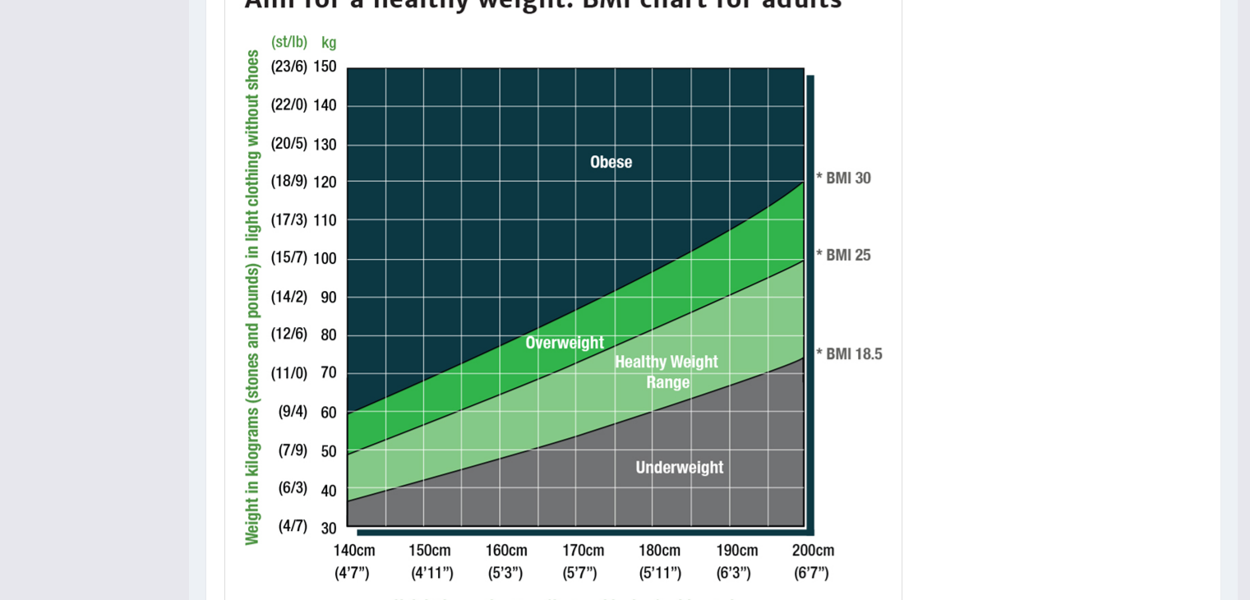
scroll to position [0, 0]
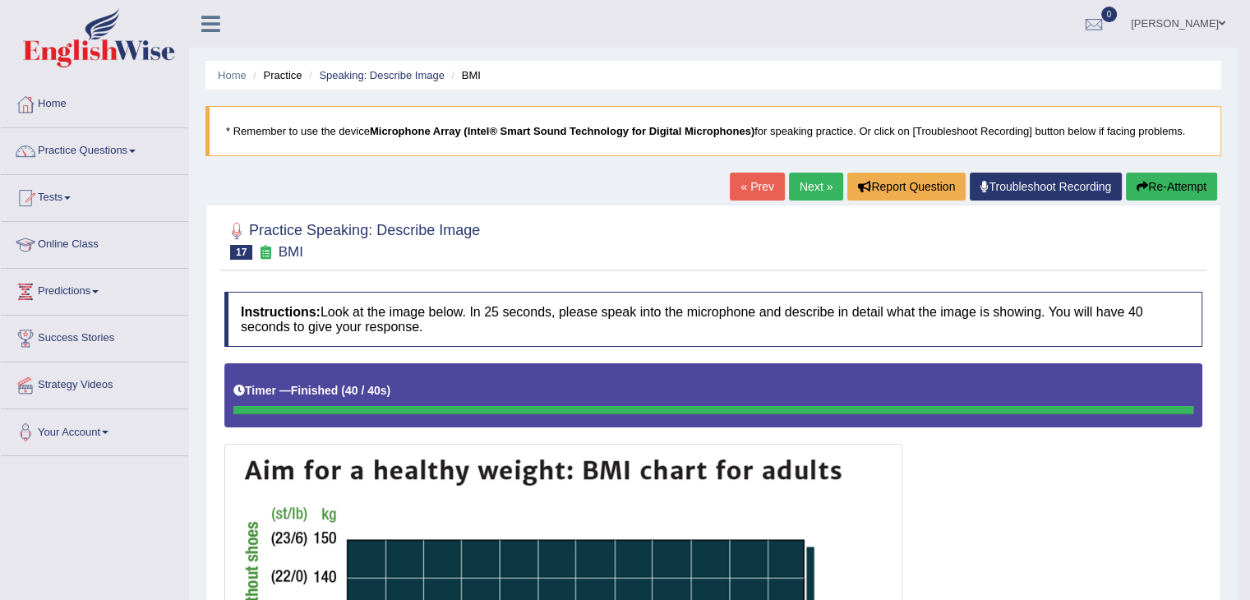
click at [820, 192] on link "Next »" at bounding box center [816, 187] width 54 height 28
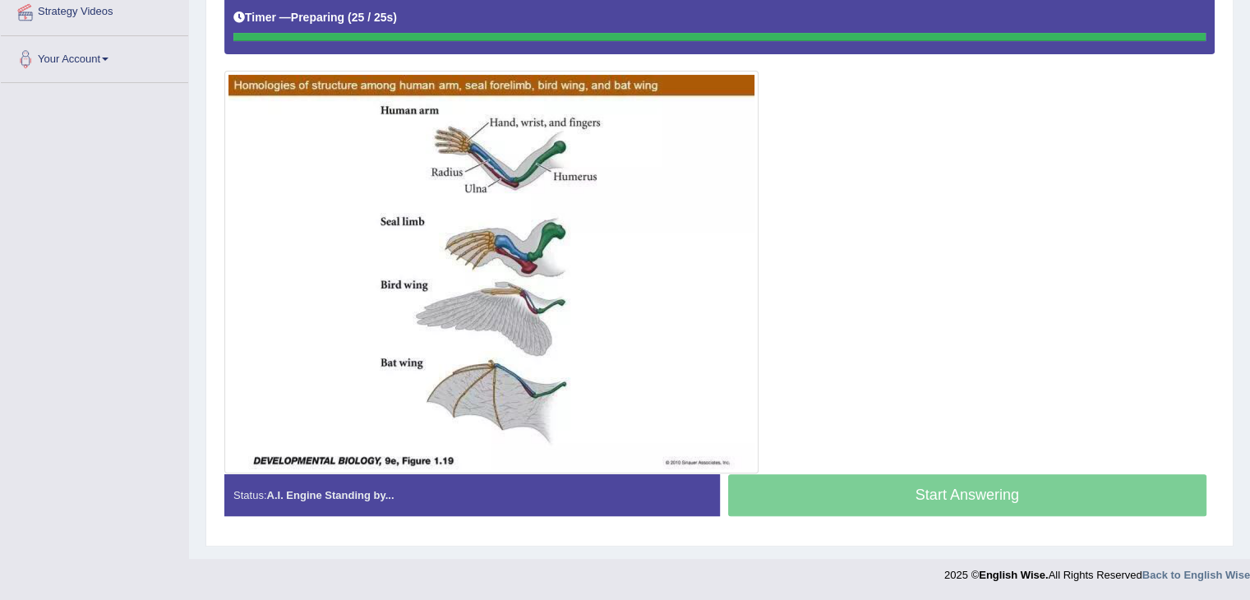
scroll to position [371, 0]
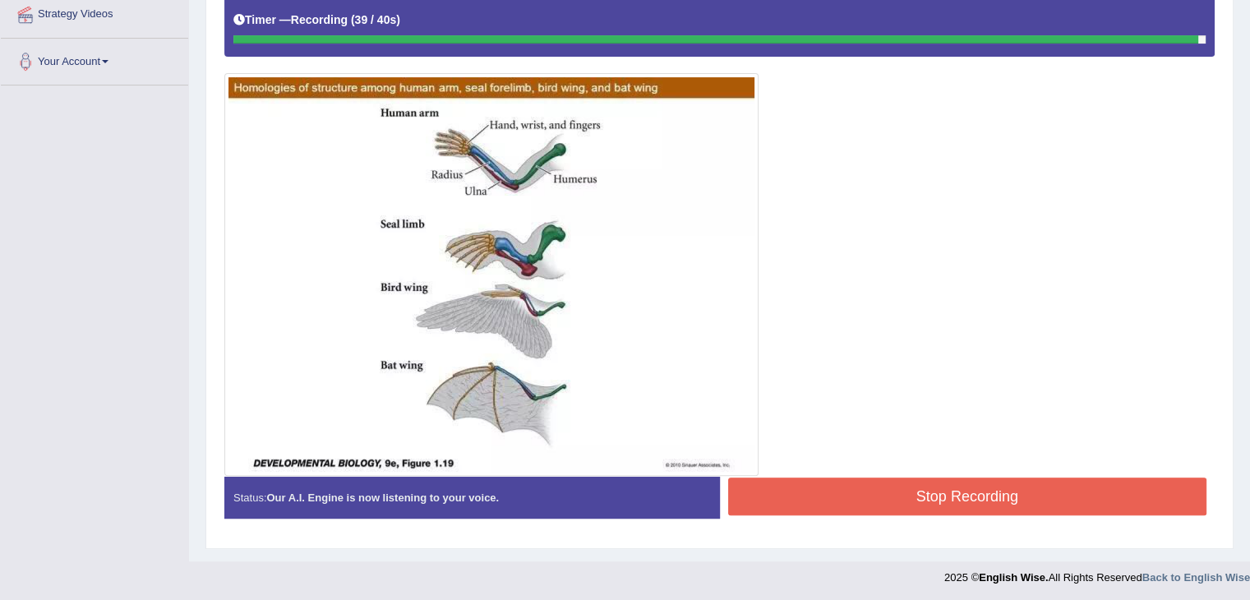
click at [1101, 497] on button "Stop Recording" at bounding box center [967, 497] width 479 height 38
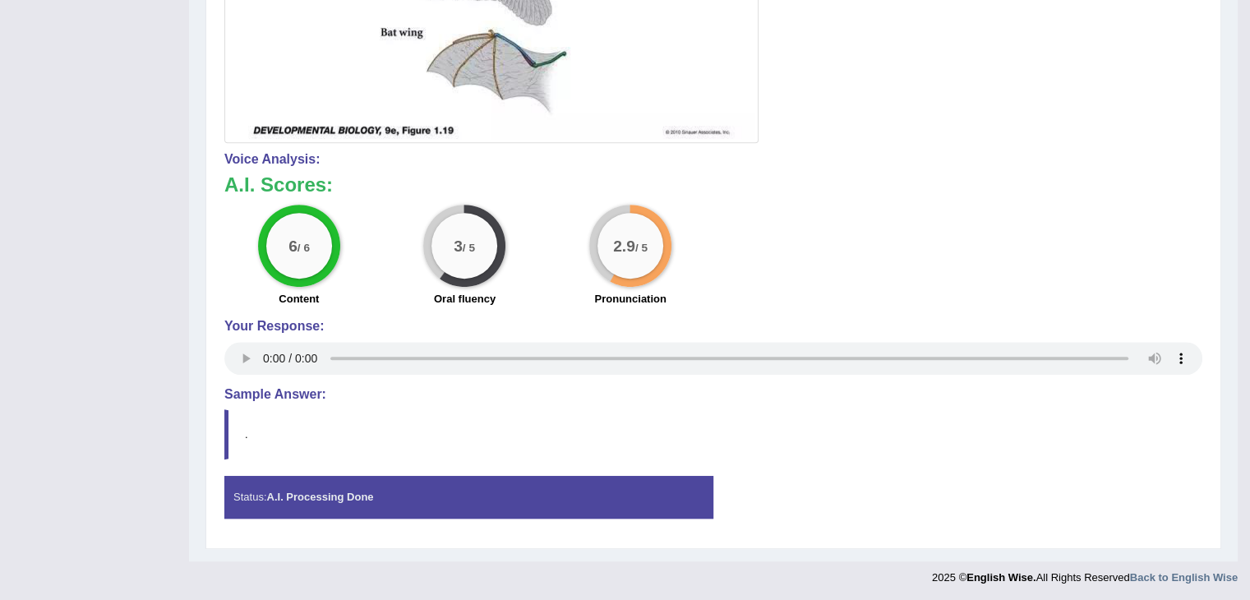
scroll to position [179, 0]
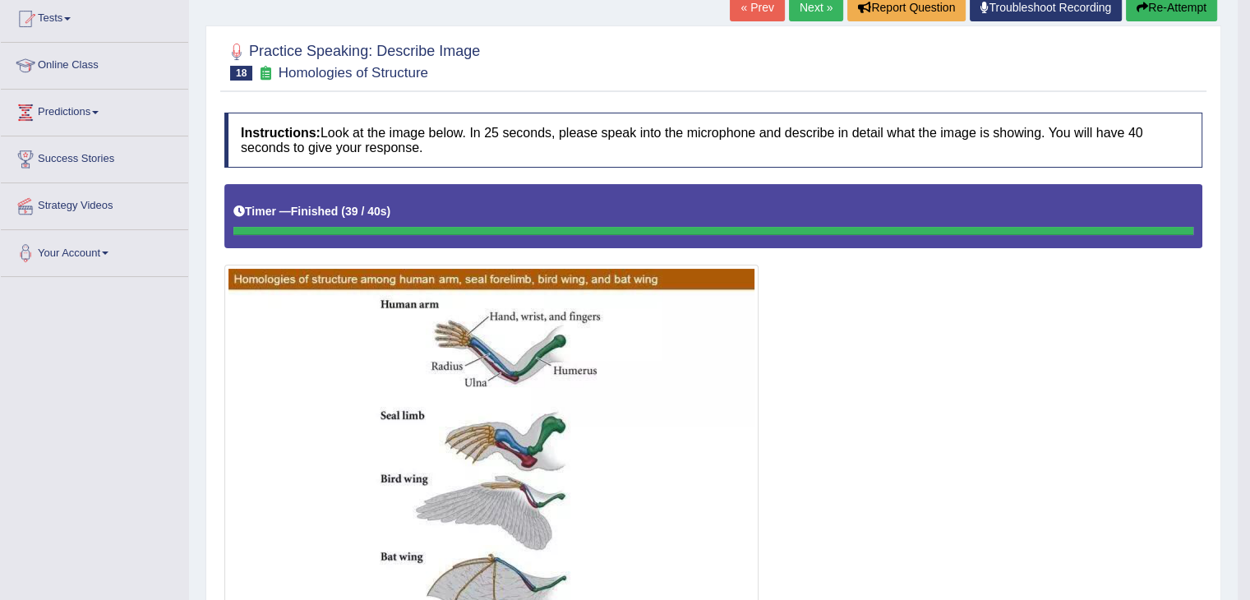
click at [796, 14] on link "Next »" at bounding box center [816, 7] width 54 height 28
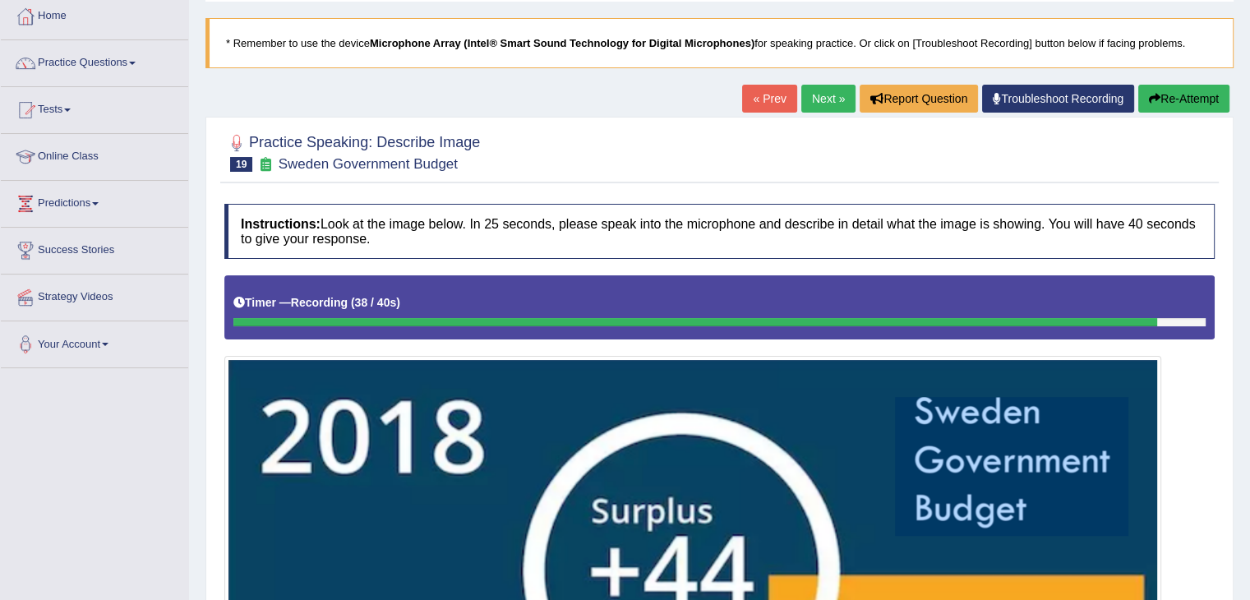
scroll to position [612, 0]
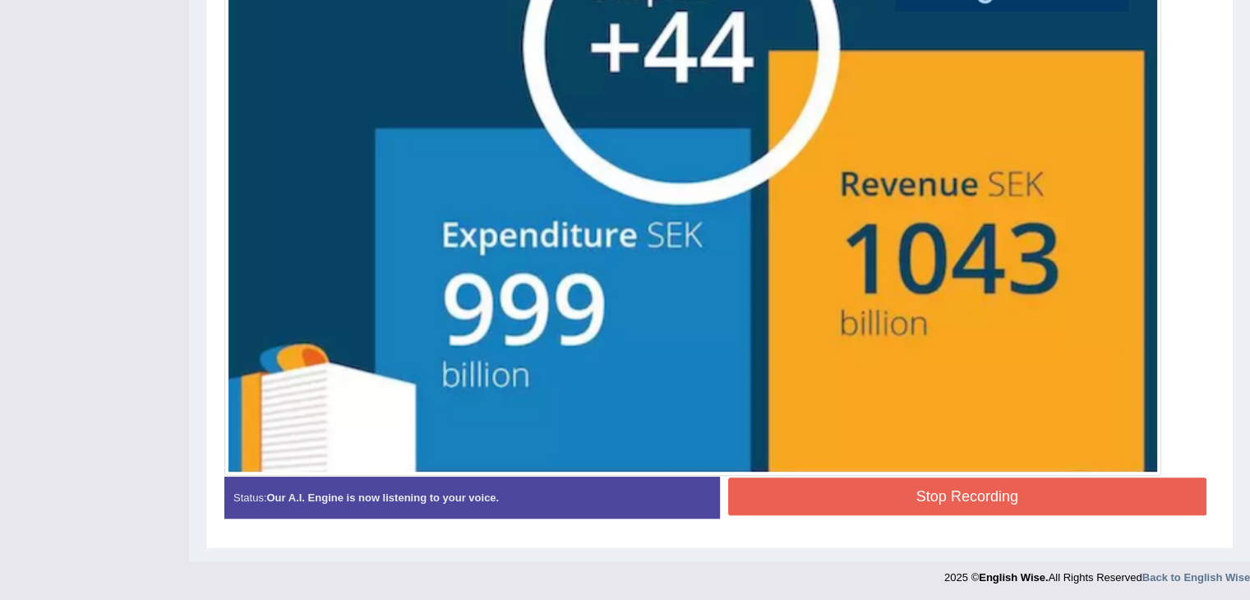
click at [1082, 486] on button "Stop Recording" at bounding box center [967, 497] width 479 height 38
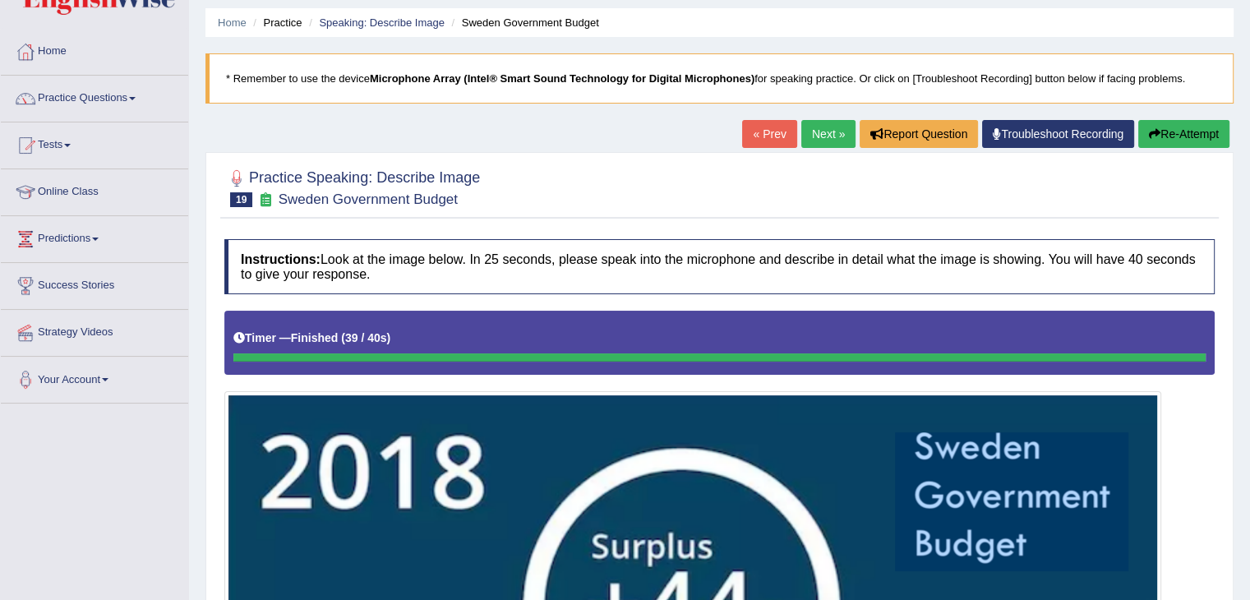
scroll to position [0, 0]
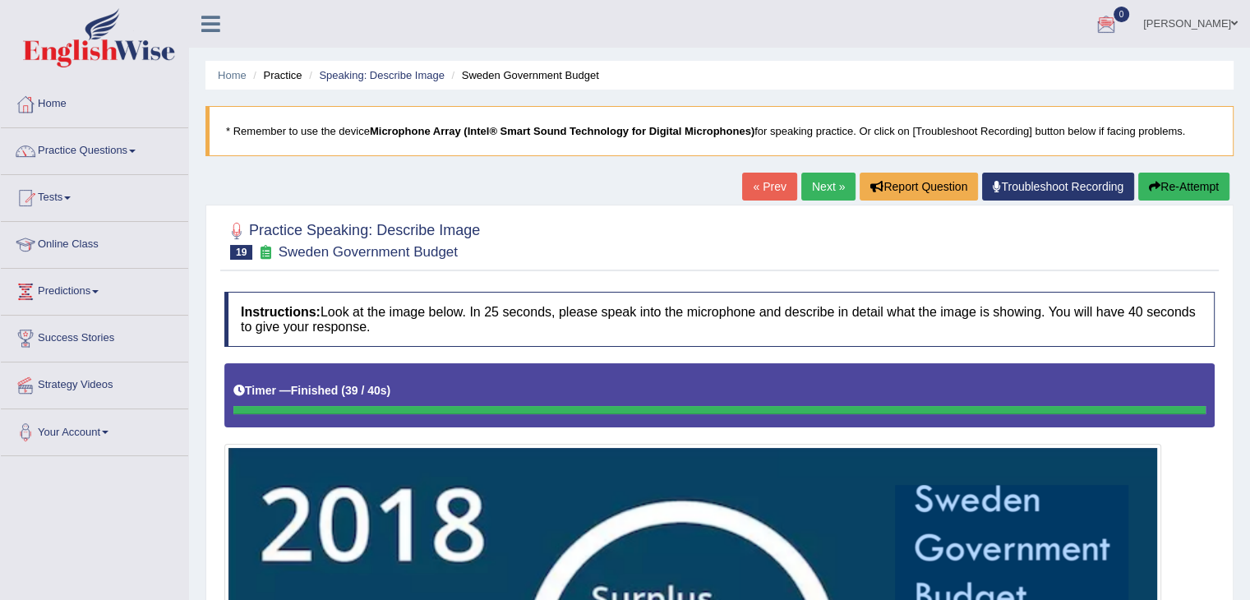
click at [802, 180] on link "Next »" at bounding box center [828, 187] width 54 height 28
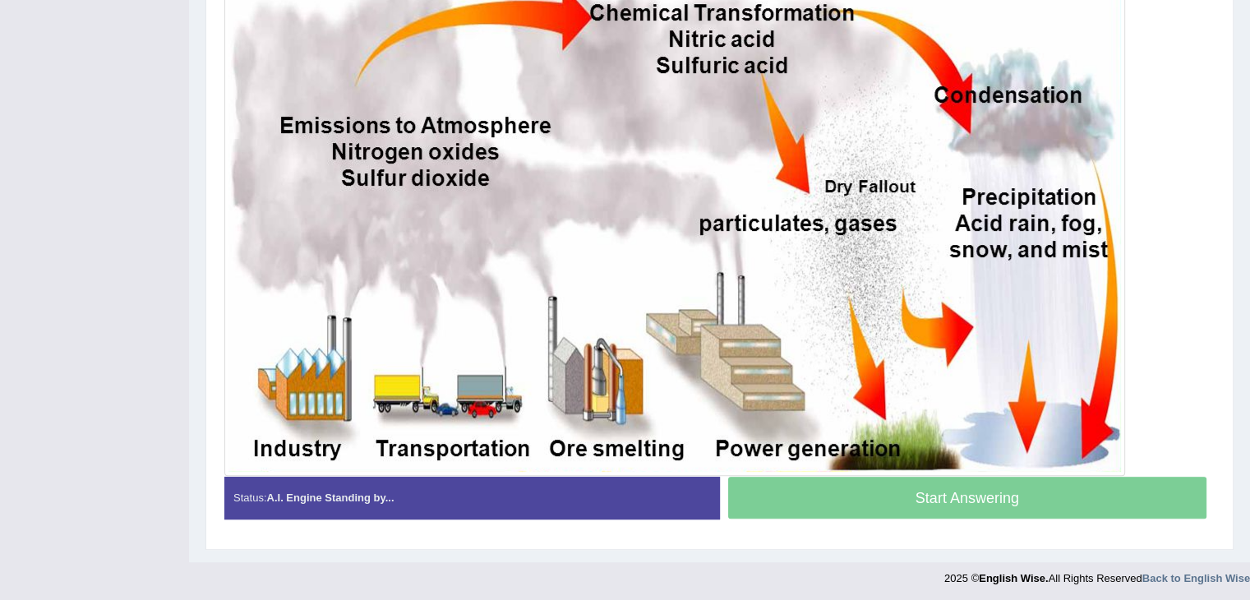
scroll to position [468, 0]
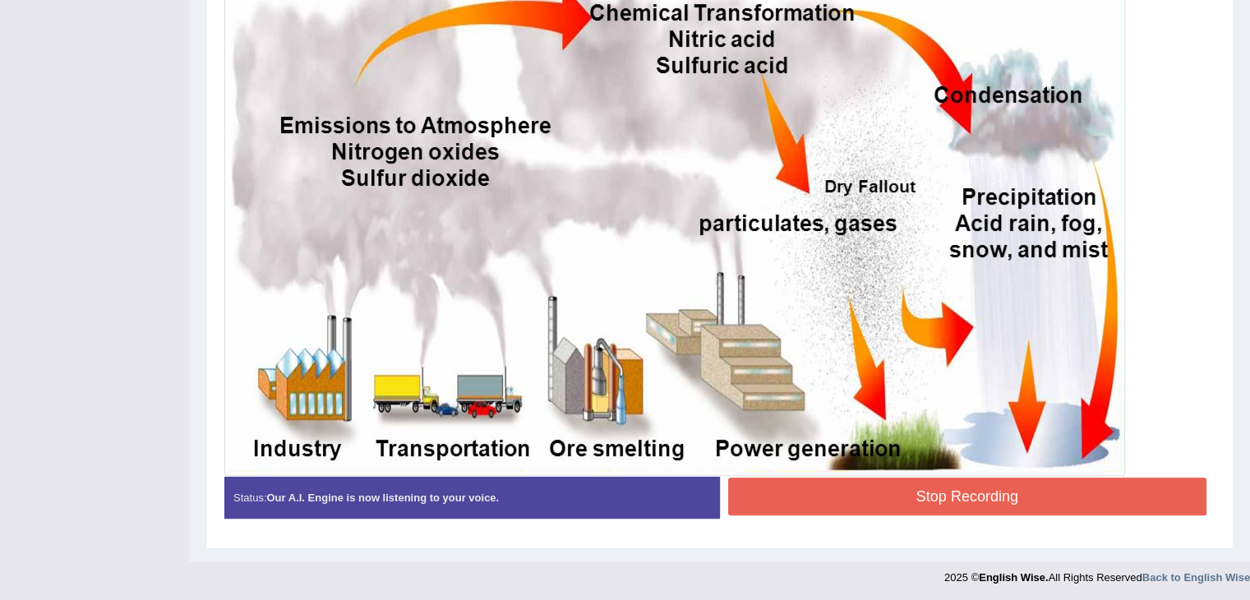
click at [1089, 495] on button "Stop Recording" at bounding box center [967, 497] width 479 height 38
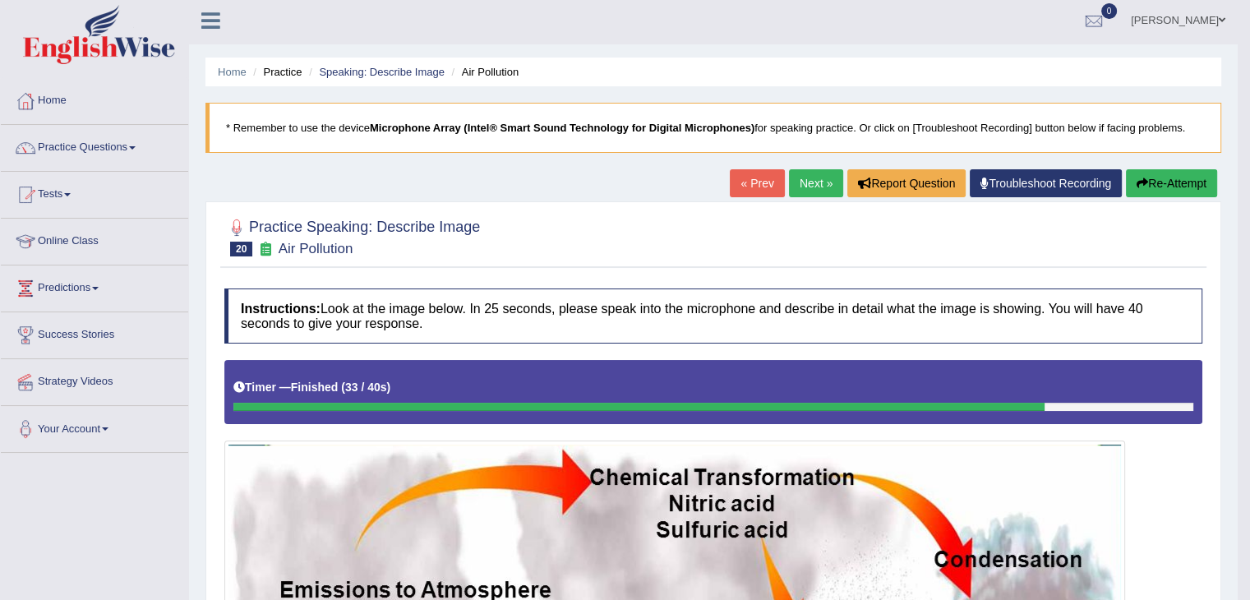
scroll to position [0, 0]
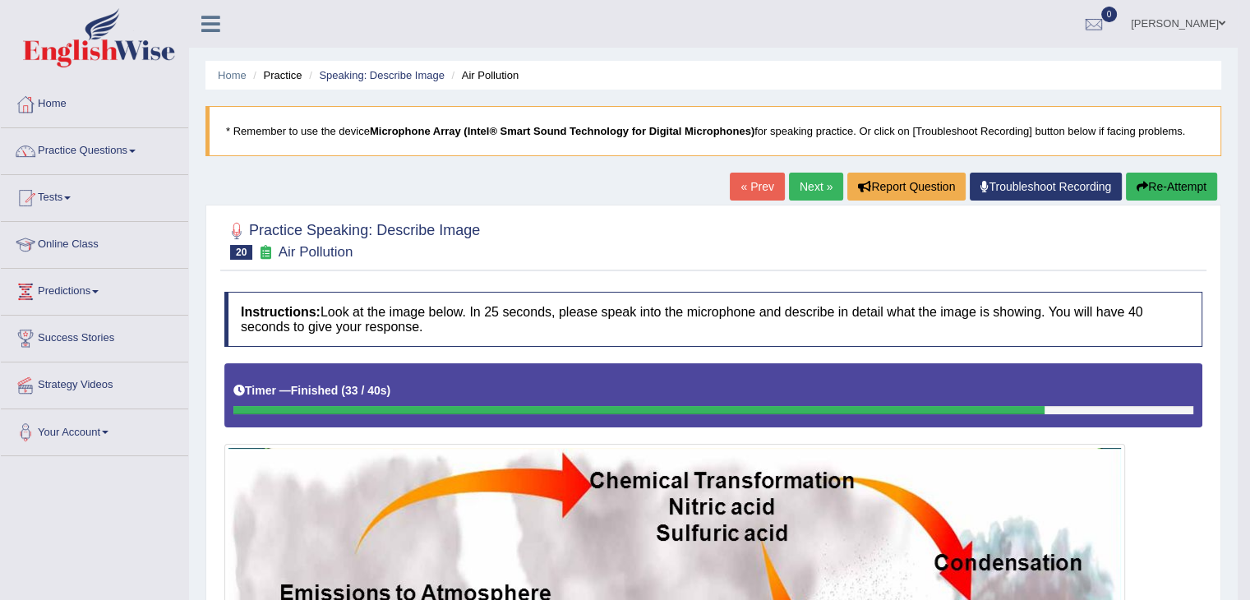
click at [796, 192] on link "Next »" at bounding box center [816, 187] width 54 height 28
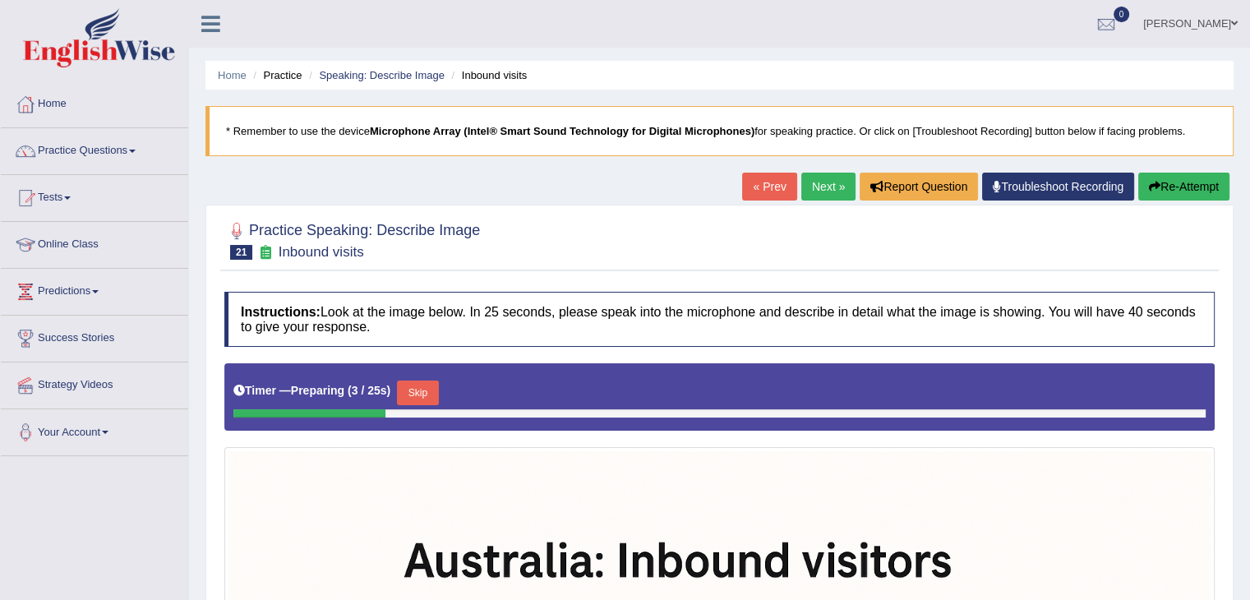
scroll to position [524, 0]
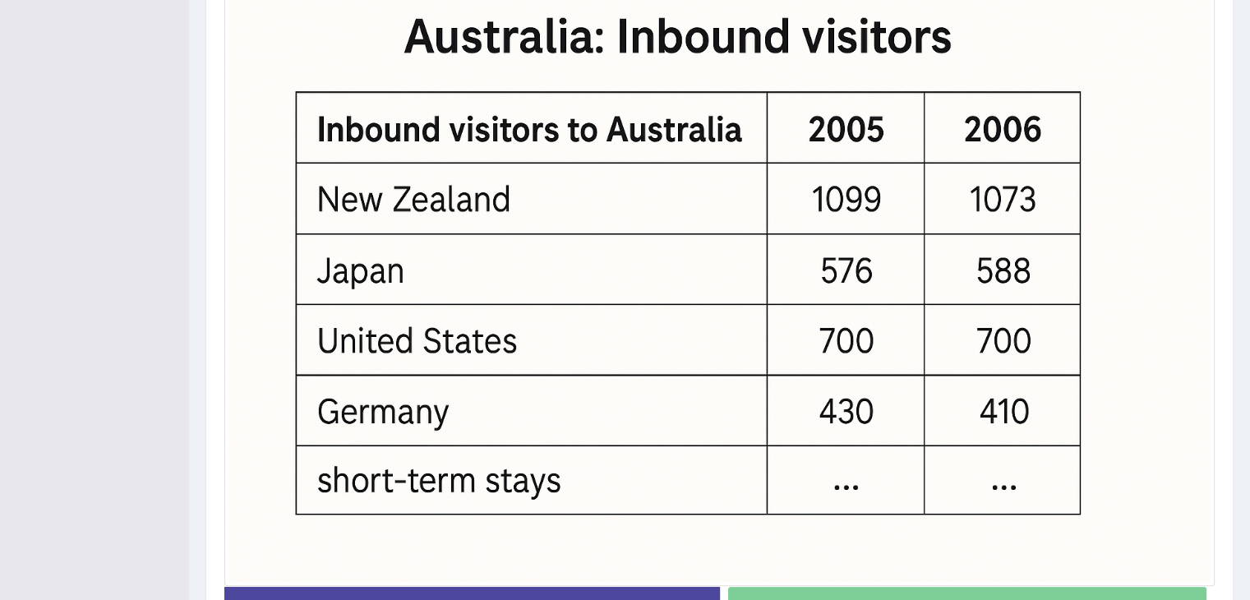
click at [1249, 247] on div "Home Practice Speaking: Describe Image Inbound visits * Remember to use the dev…" at bounding box center [719, 74] width 1061 height 1196
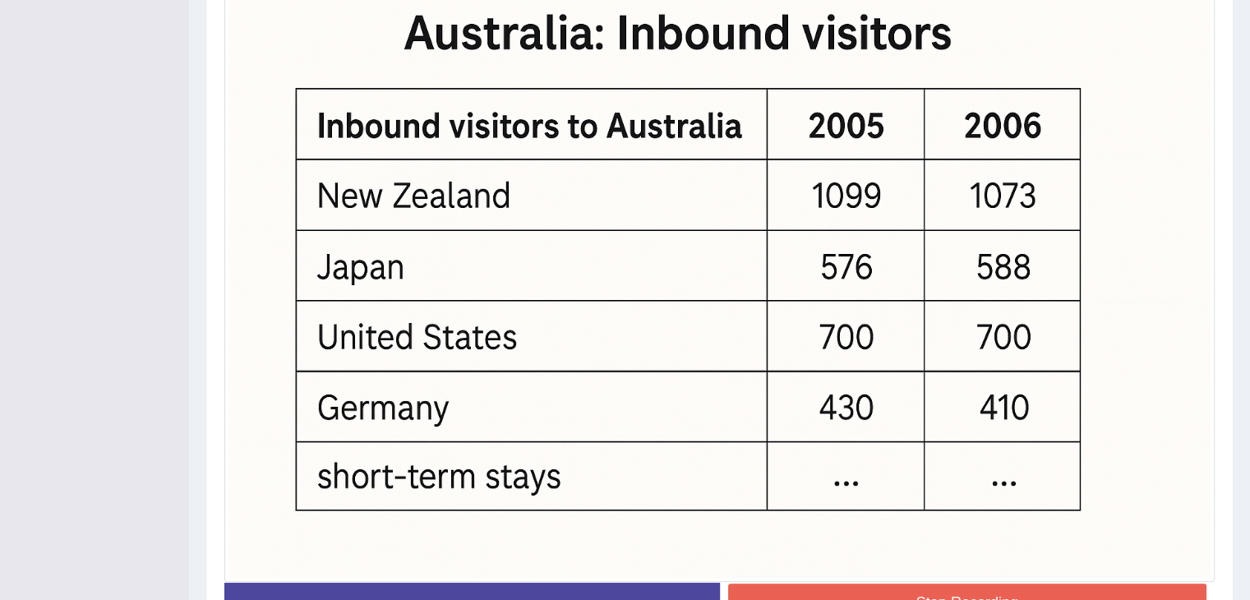
click at [1032, 595] on div "Instructions: Look at the image below. In 25 seconds, please speak into the mic…" at bounding box center [719, 202] width 999 height 887
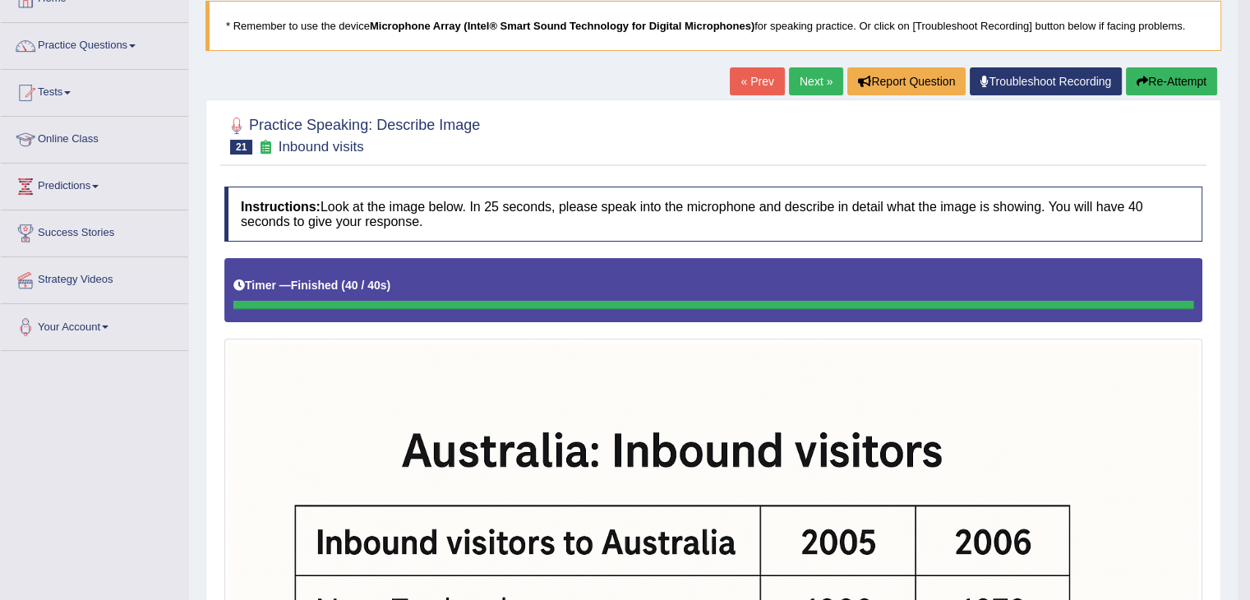
scroll to position [102, 0]
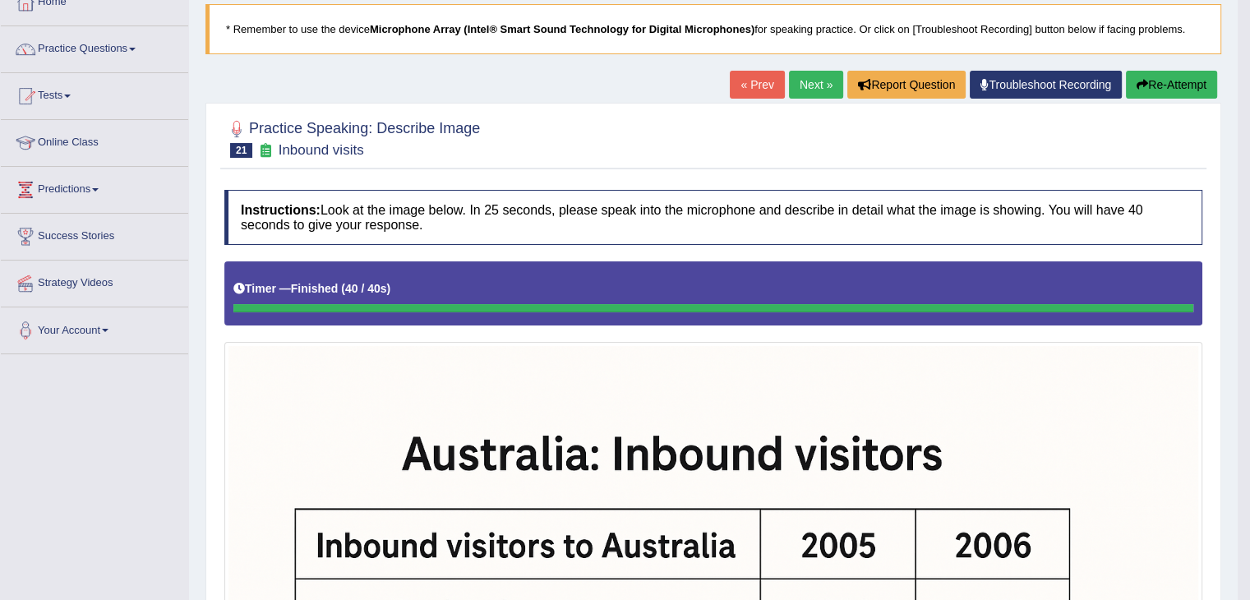
click at [1147, 90] on button "Re-Attempt" at bounding box center [1171, 85] width 91 height 28
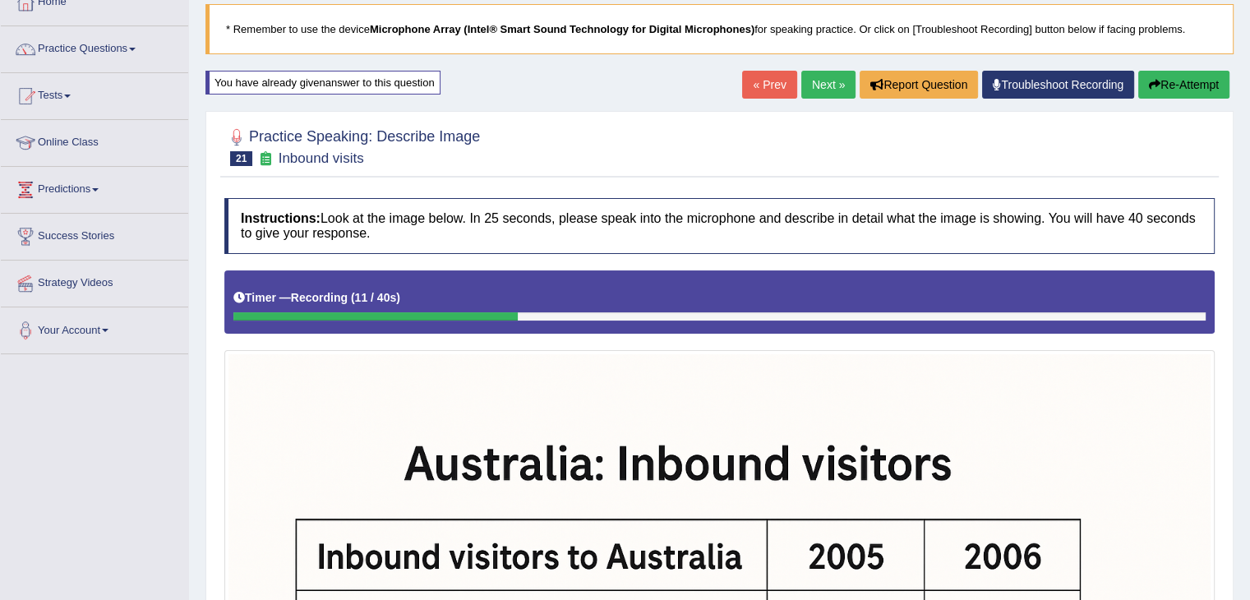
scroll to position [627, 0]
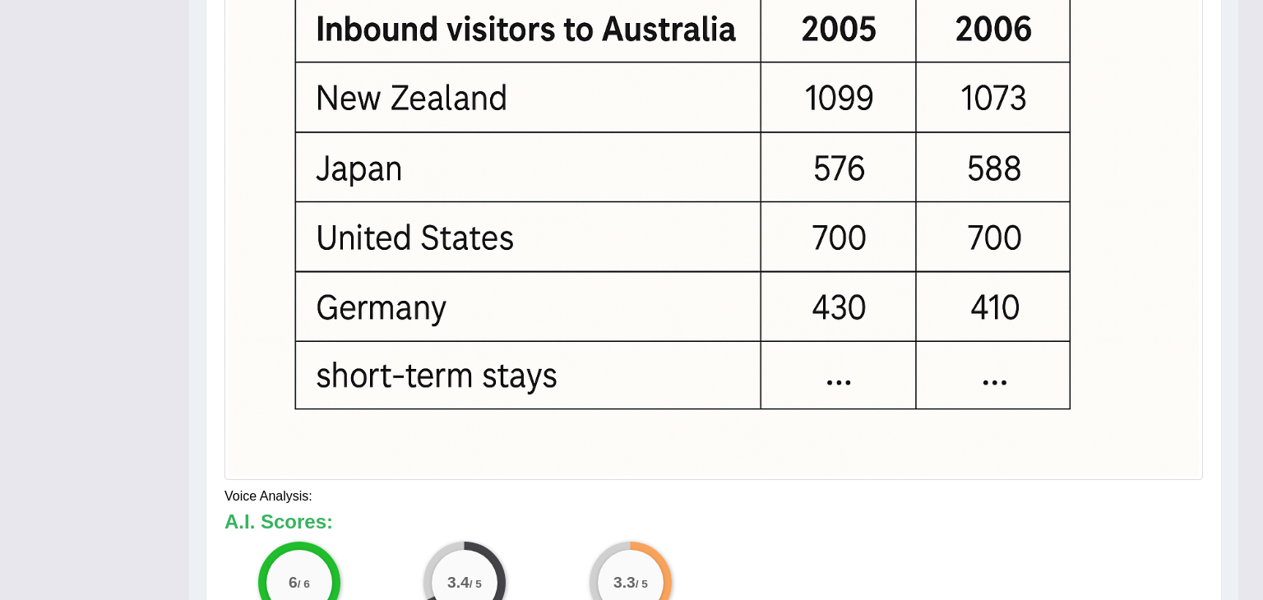
drag, startPoint x: 1240, startPoint y: 428, endPoint x: 1252, endPoint y: 552, distance: 123.9
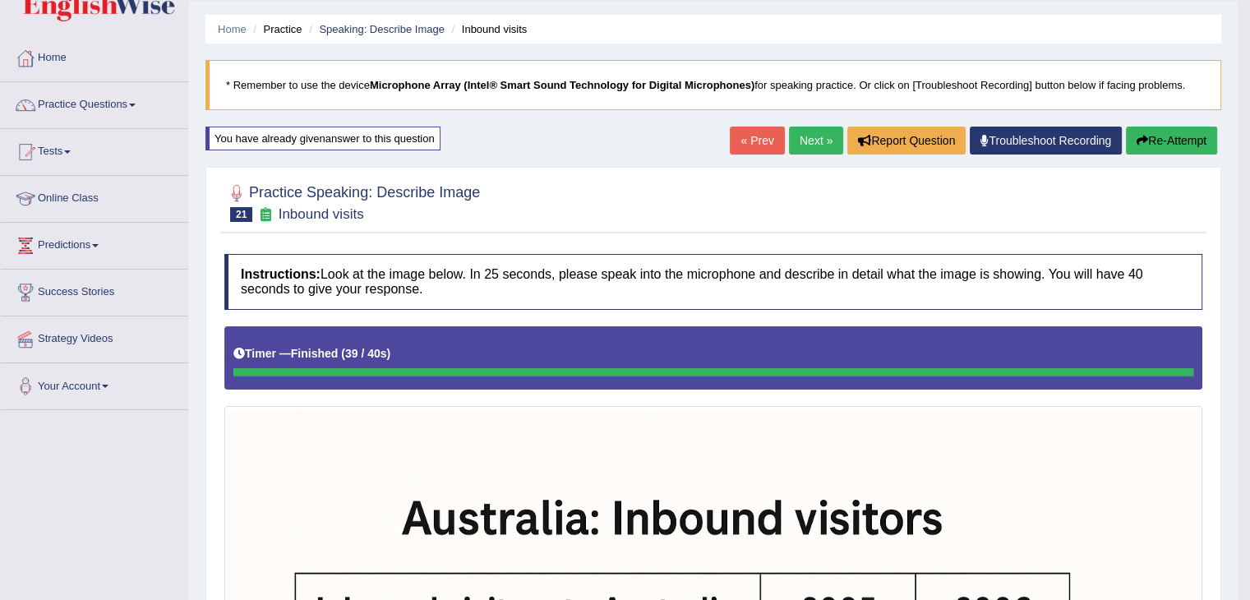
scroll to position [0, 0]
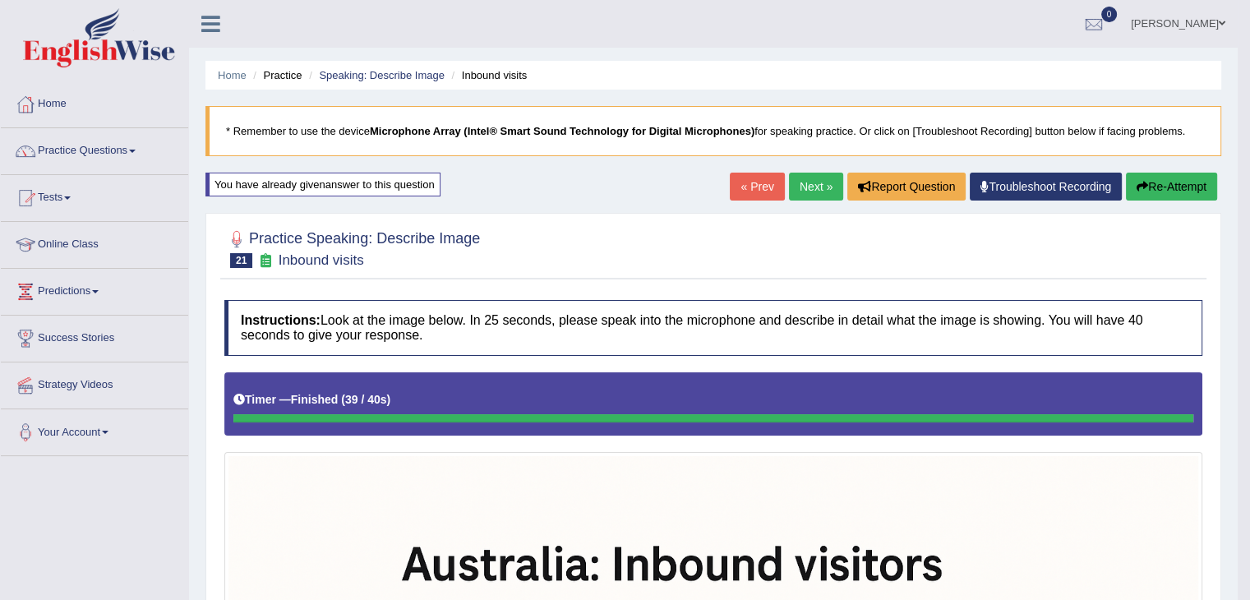
click at [809, 192] on link "Next »" at bounding box center [816, 187] width 54 height 28
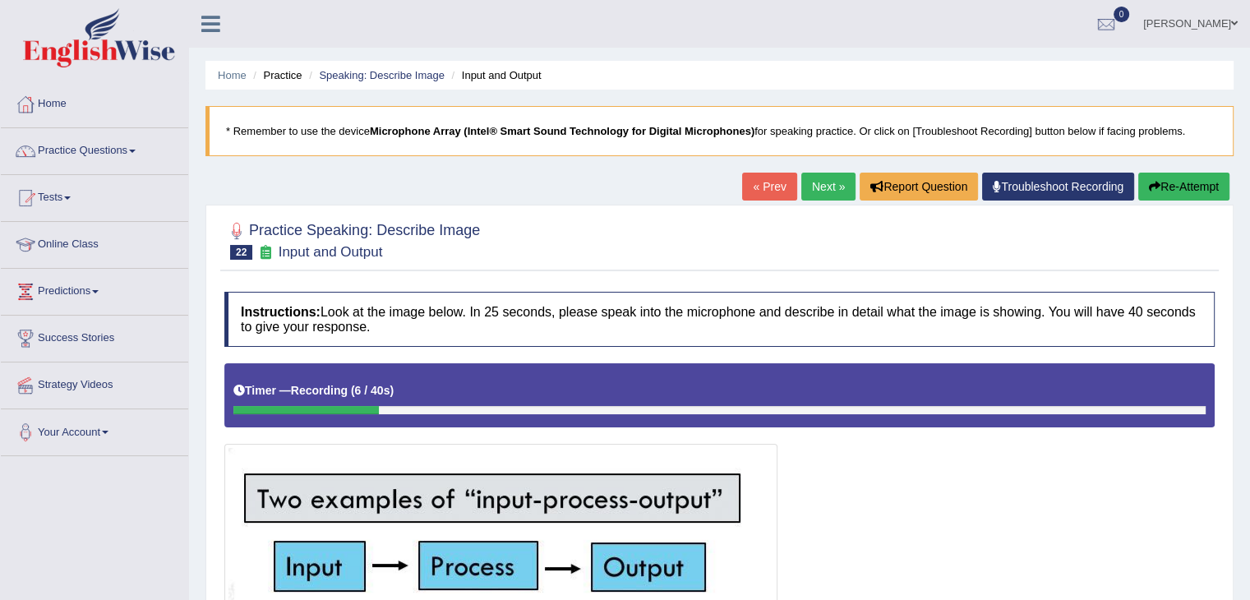
click at [1182, 179] on button "Re-Attempt" at bounding box center [1183, 187] width 91 height 28
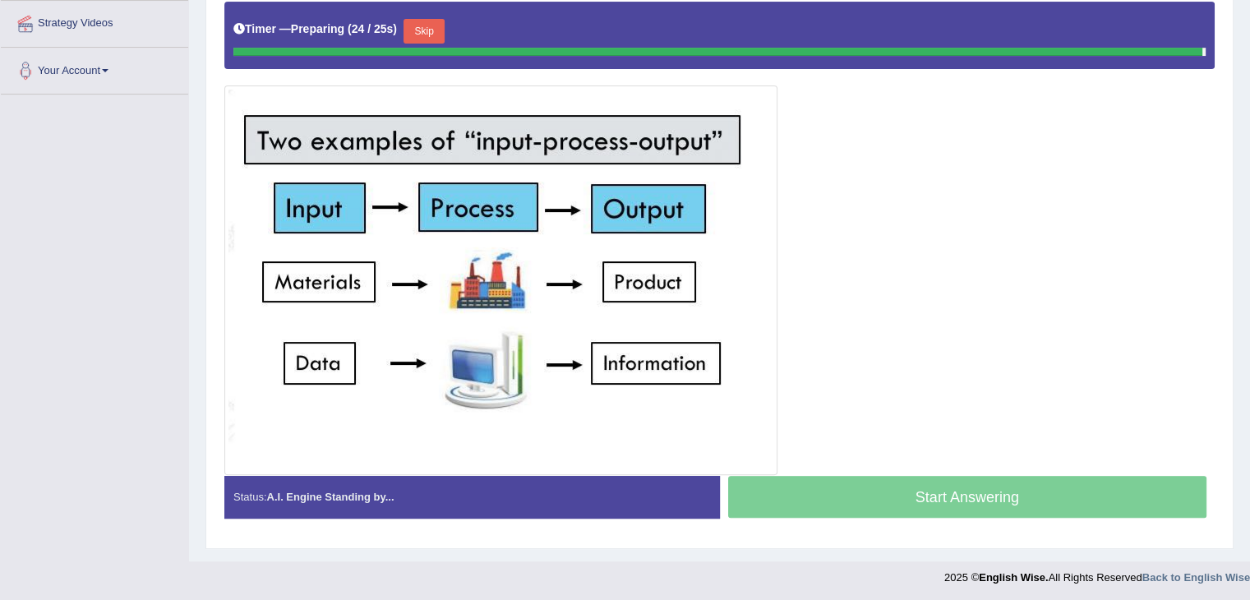
scroll to position [358, 0]
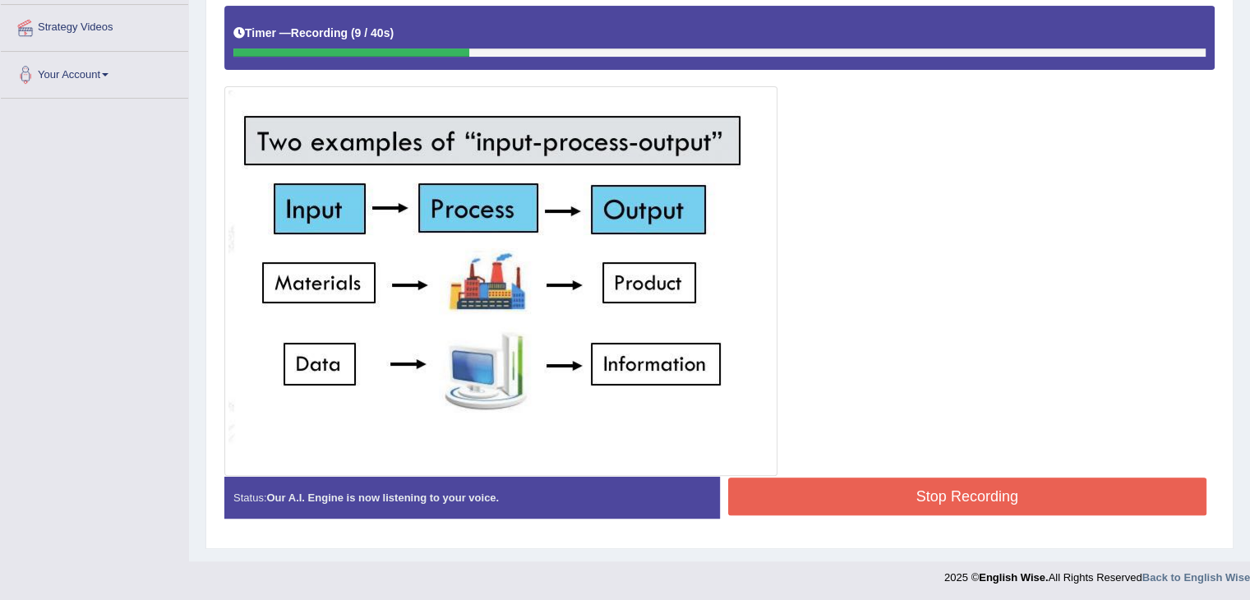
click at [1095, 493] on button "Stop Recording" at bounding box center [967, 497] width 479 height 38
